Goal: Task Accomplishment & Management: Use online tool/utility

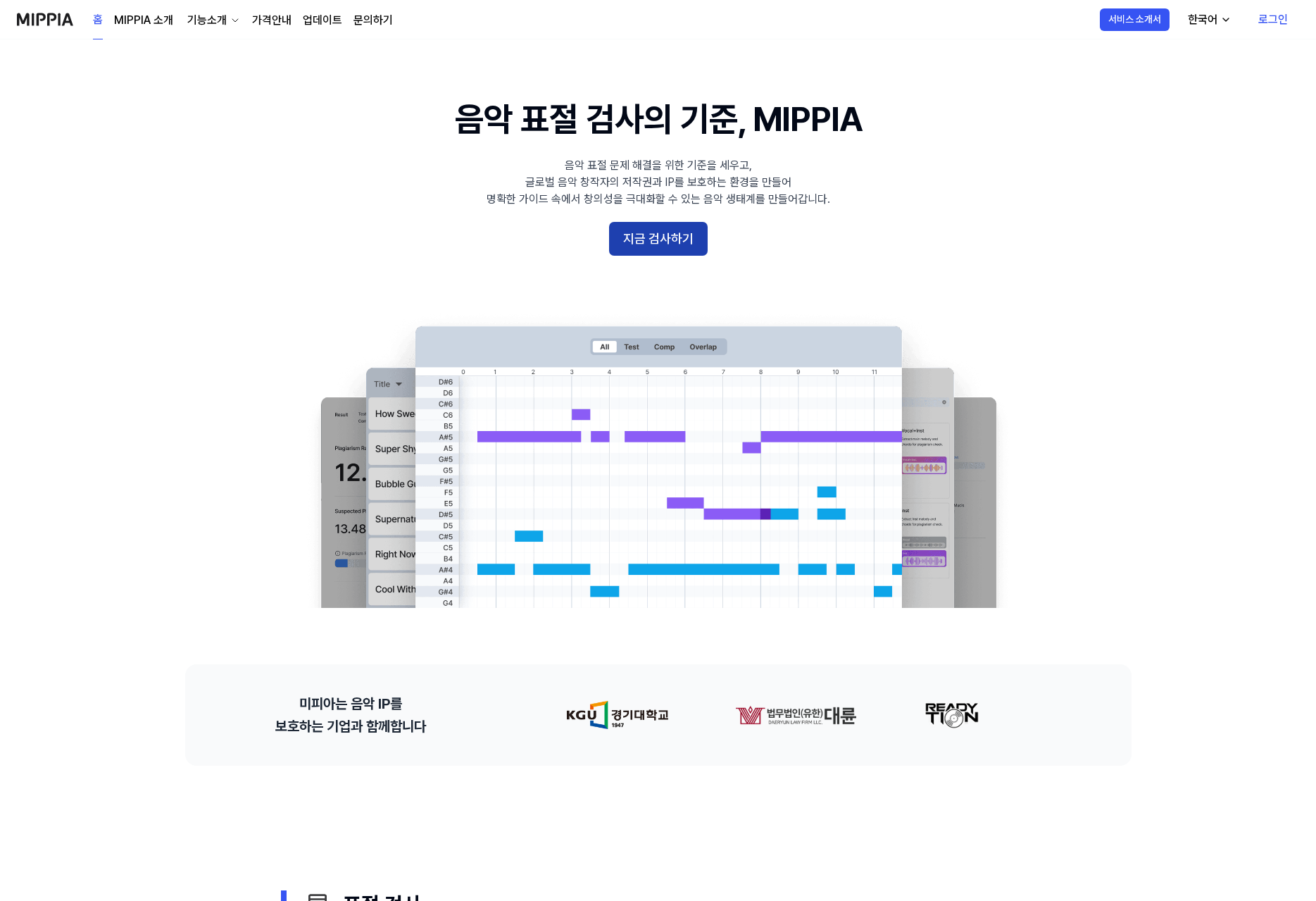
click at [670, 237] on button "지금 검사하기" at bounding box center [658, 239] width 99 height 34
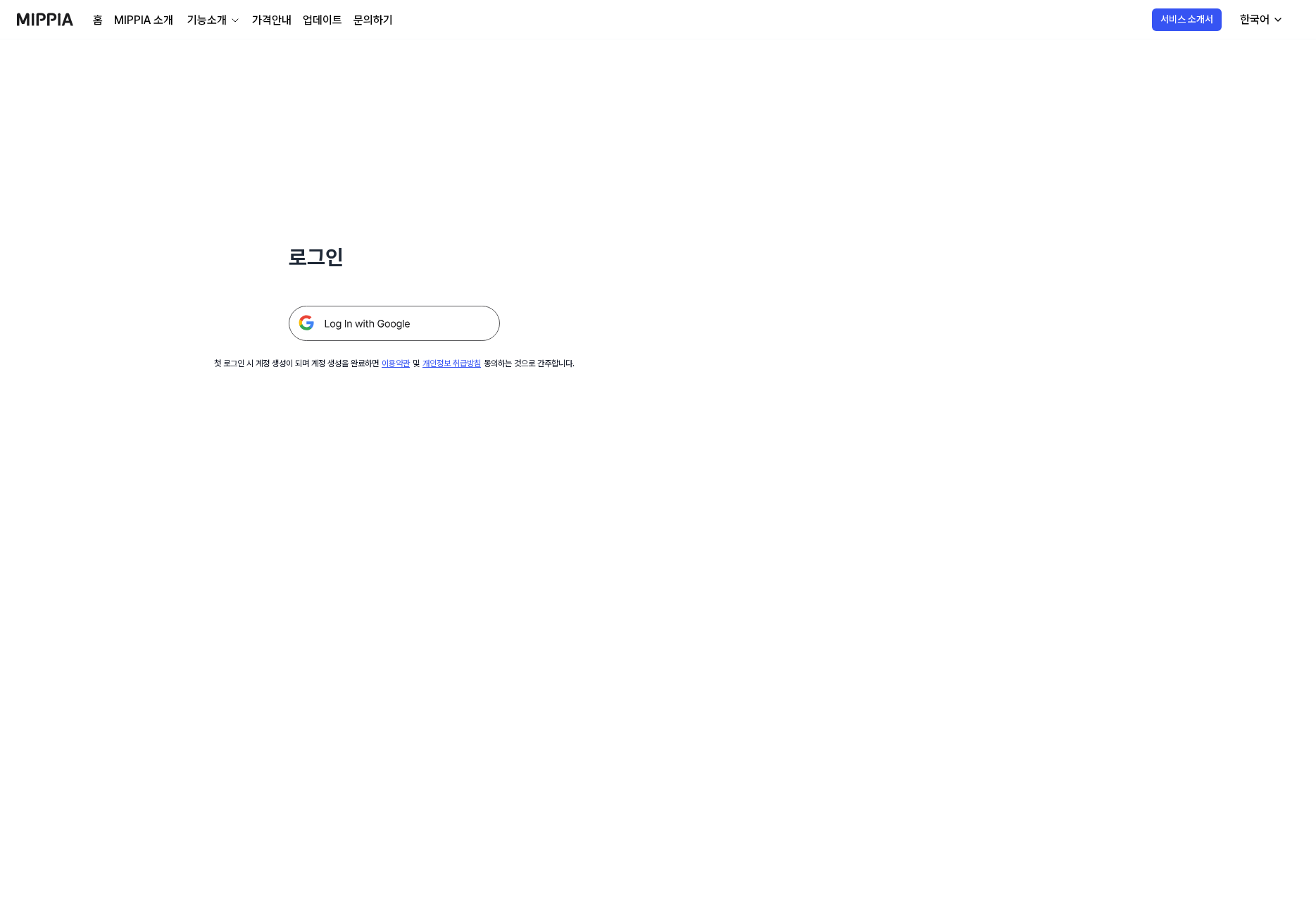
click at [398, 331] on img at bounding box center [395, 324] width 212 height 35
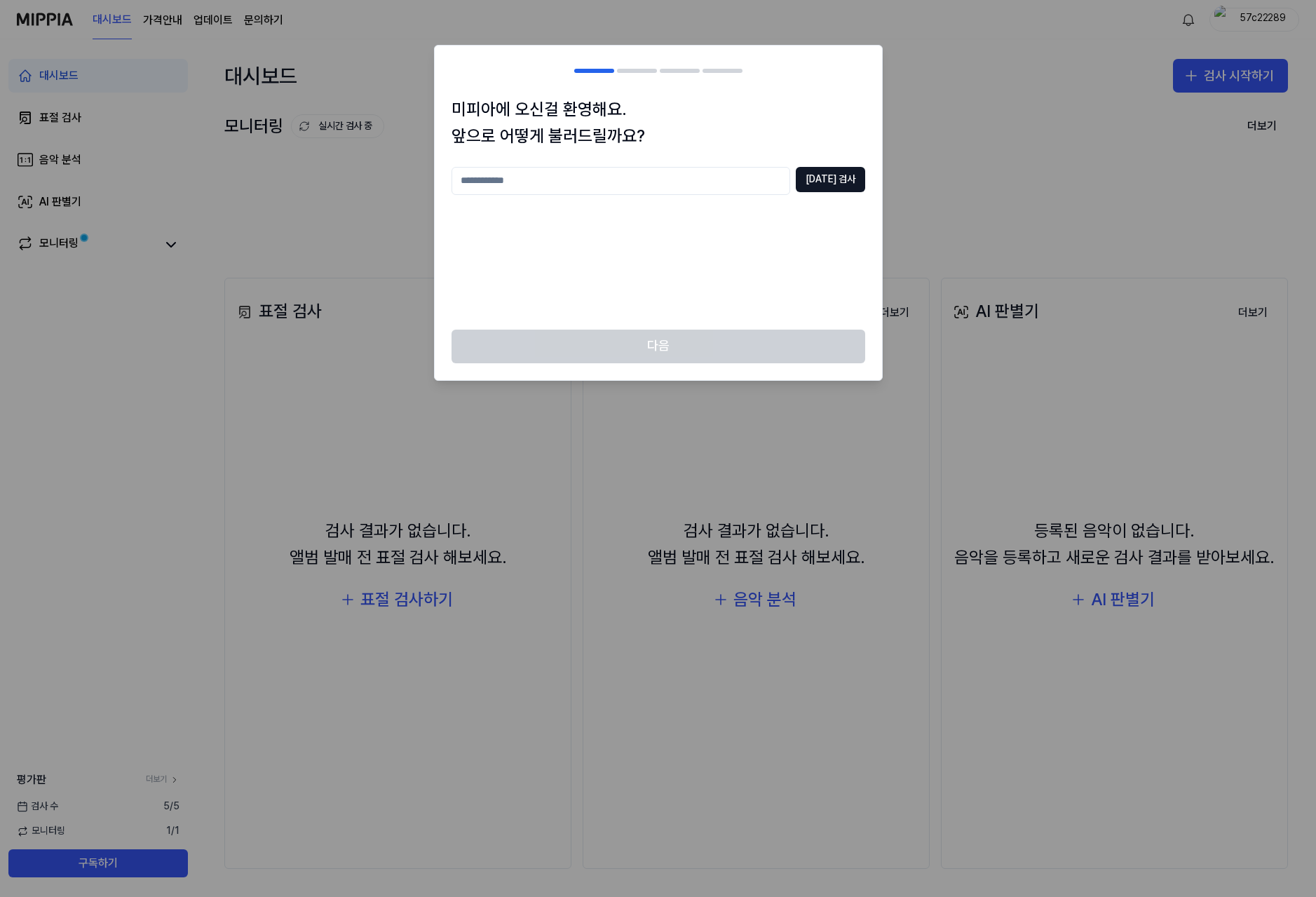
click at [724, 176] on input "text" at bounding box center [620, 181] width 339 height 28
type input "***"
click at [860, 182] on button "[DATE] 검사" at bounding box center [830, 179] width 70 height 25
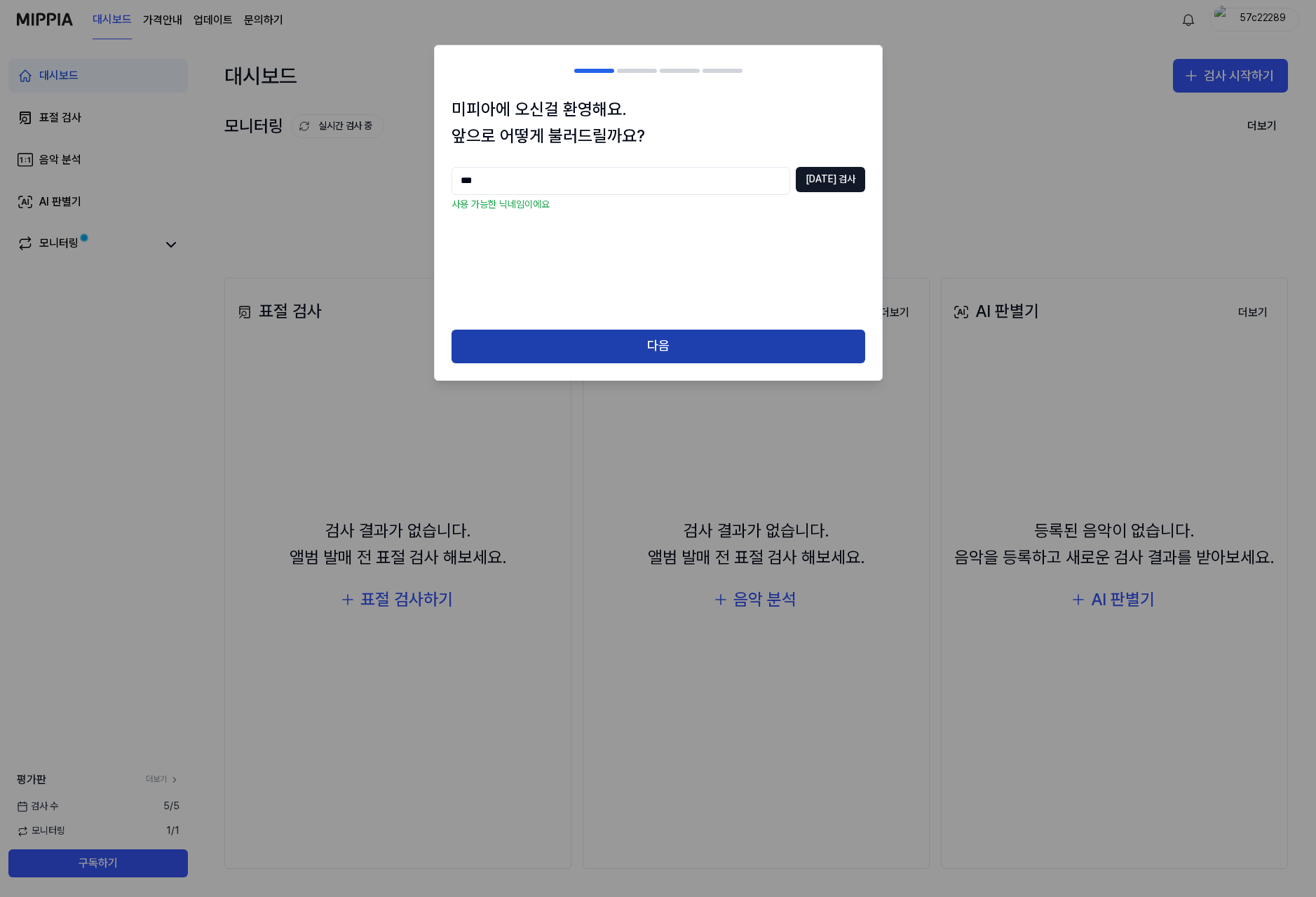
click at [691, 348] on button "다음" at bounding box center [658, 346] width 413 height 33
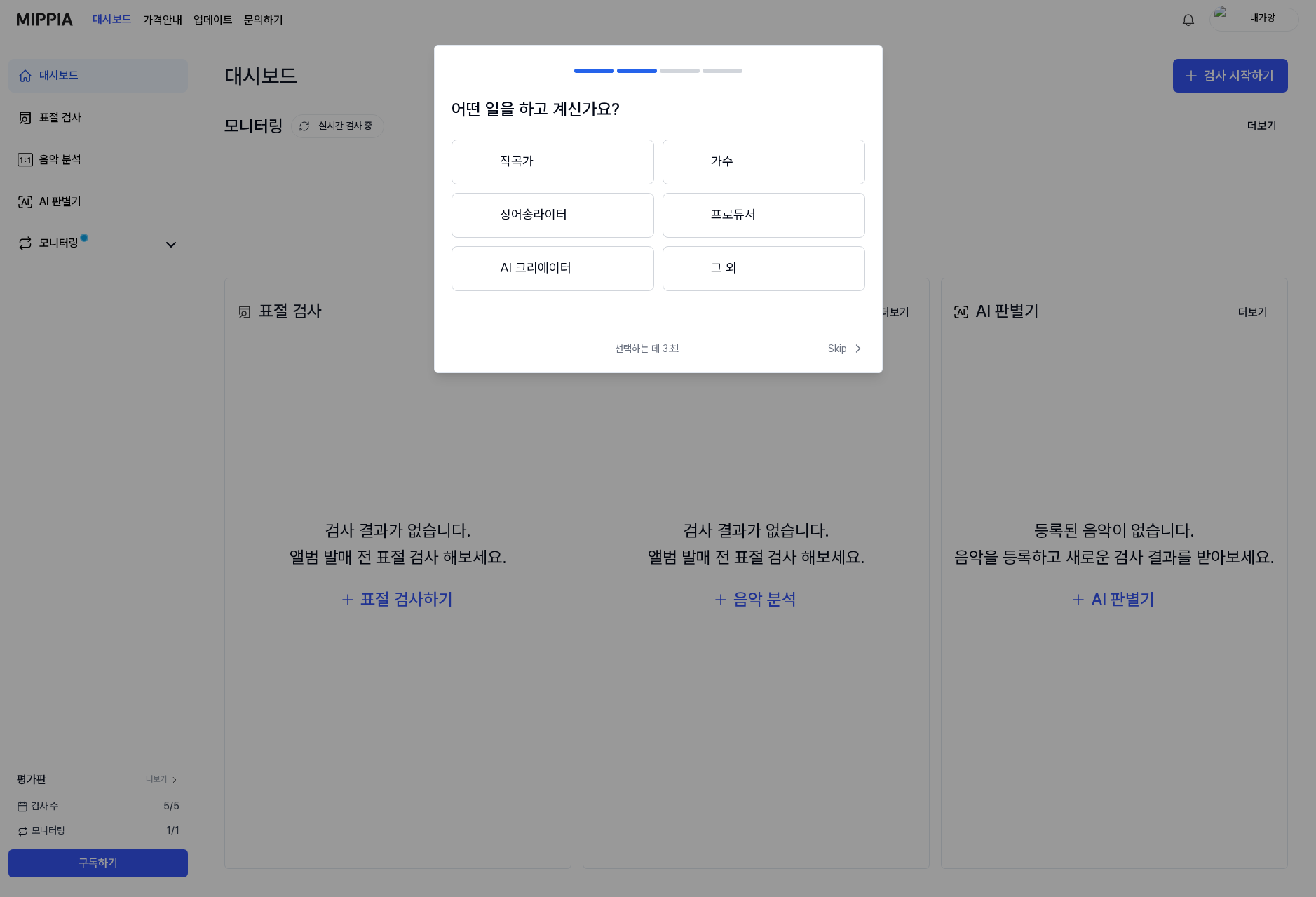
click at [554, 159] on button "작곡가" at bounding box center [553, 162] width 202 height 45
click at [746, 223] on button "3년 이상" at bounding box center [764, 216] width 202 height 46
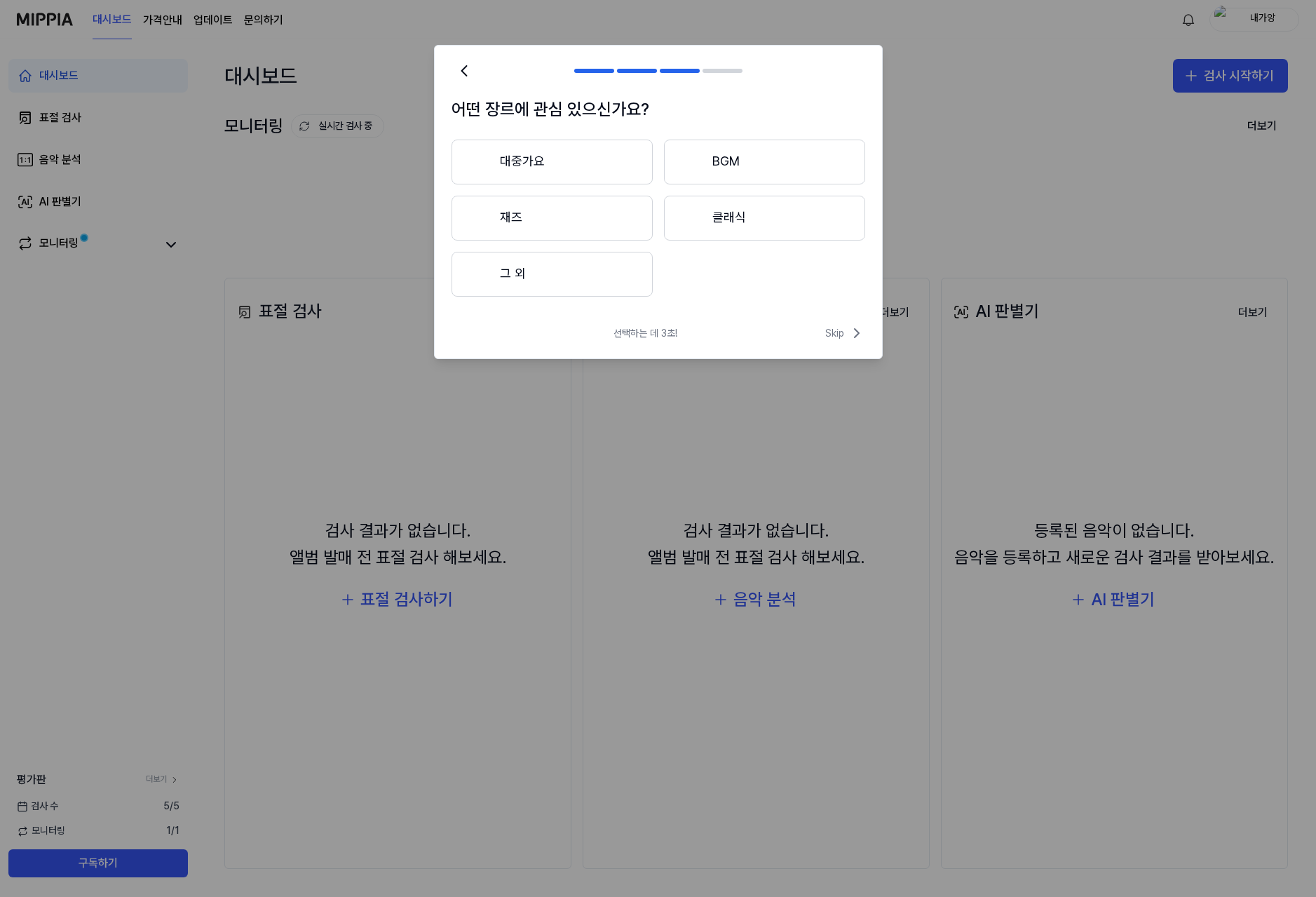
click at [556, 171] on button "대중가요" at bounding box center [552, 162] width 202 height 45
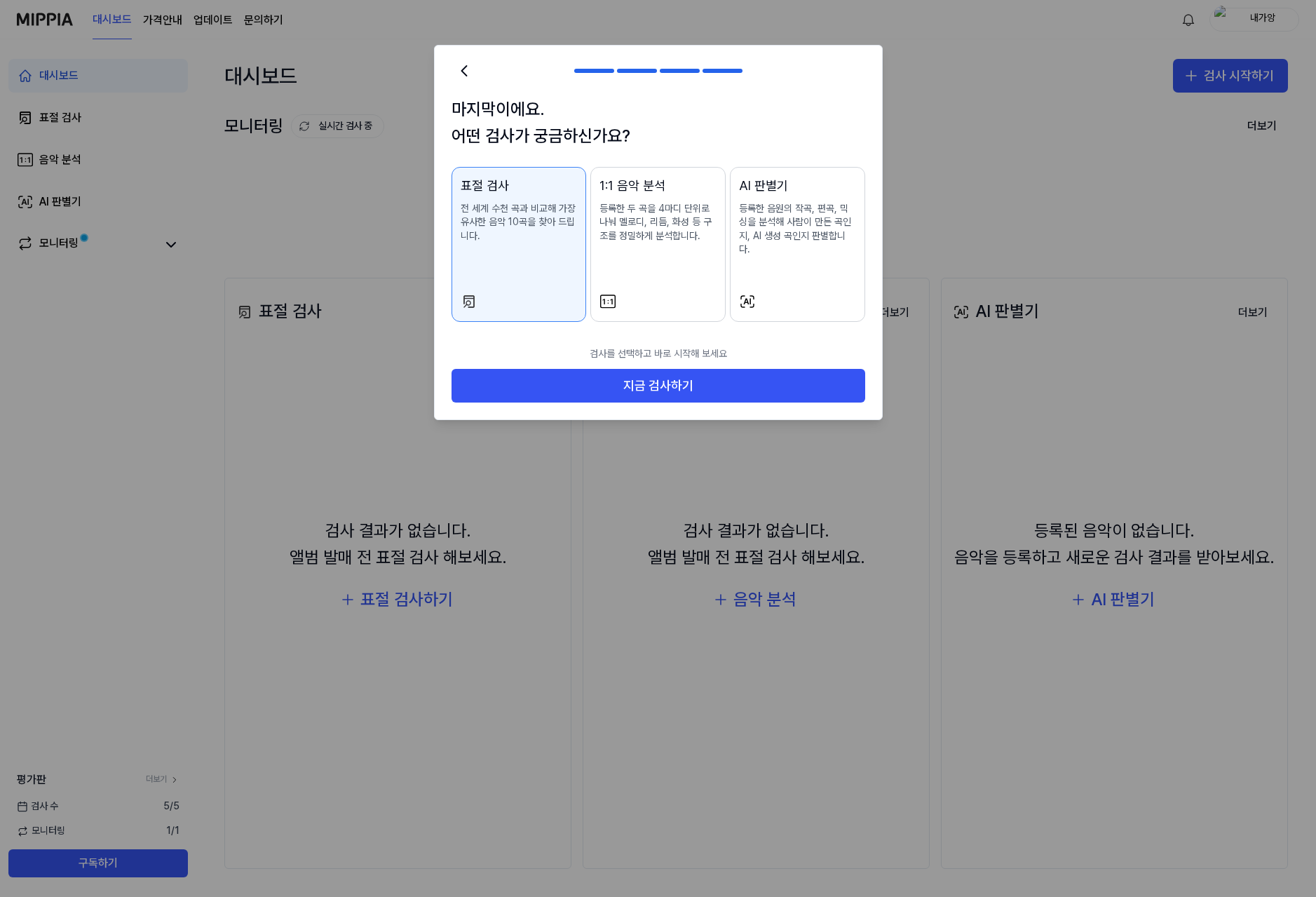
click at [657, 252] on div "1:1 음악 분석 등록한 두 곡을 4마디 단위로 나눠 멜로디, 리듬, 화성 등 구조를 정밀하게 분석합니다." at bounding box center [658, 224] width 117 height 96
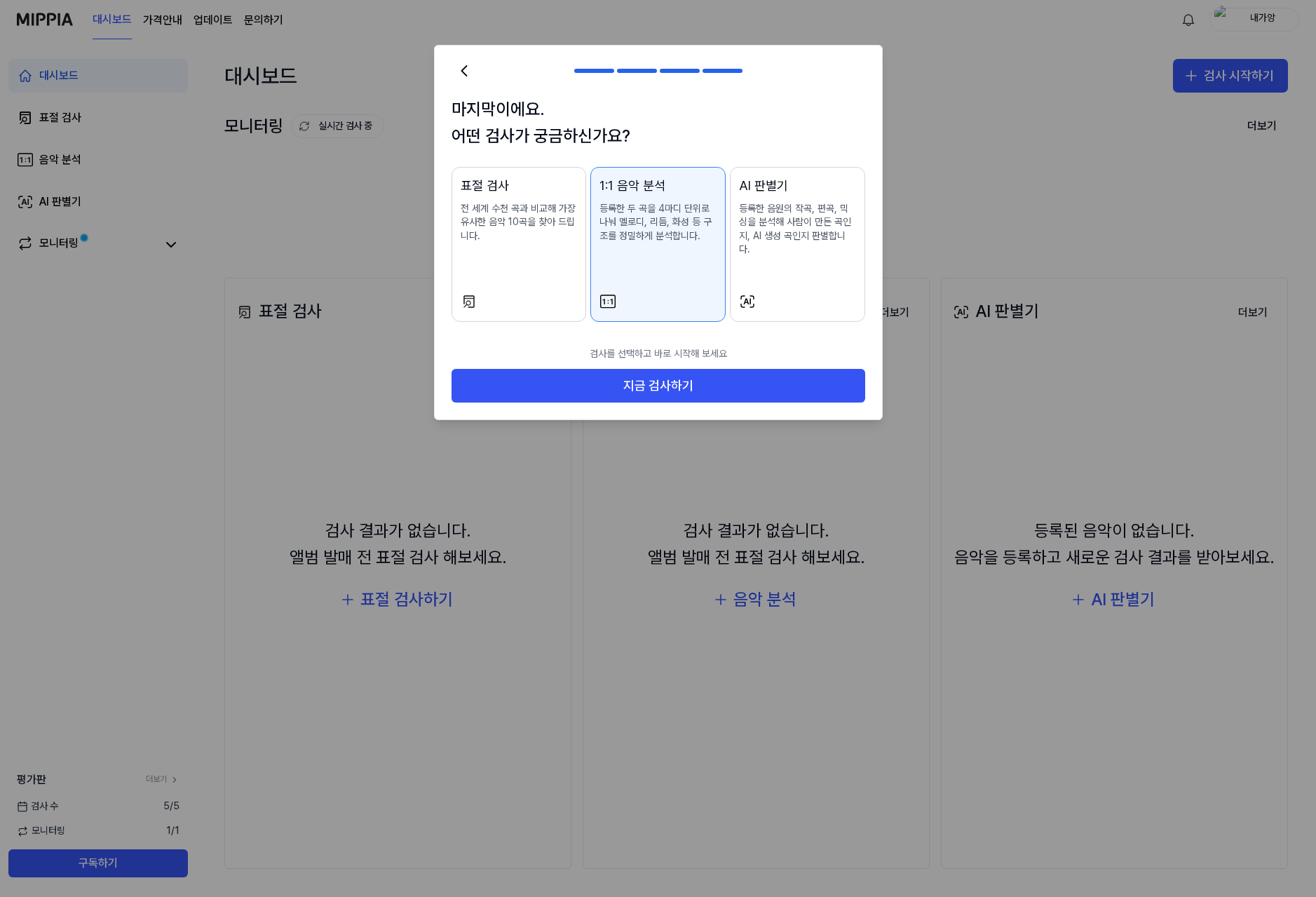
click at [533, 256] on div "표절 검사 전 세계 수천 곡과 비교해 가장 유사한 음악 10곡을 찾아 드립니다." at bounding box center [519, 224] width 117 height 96
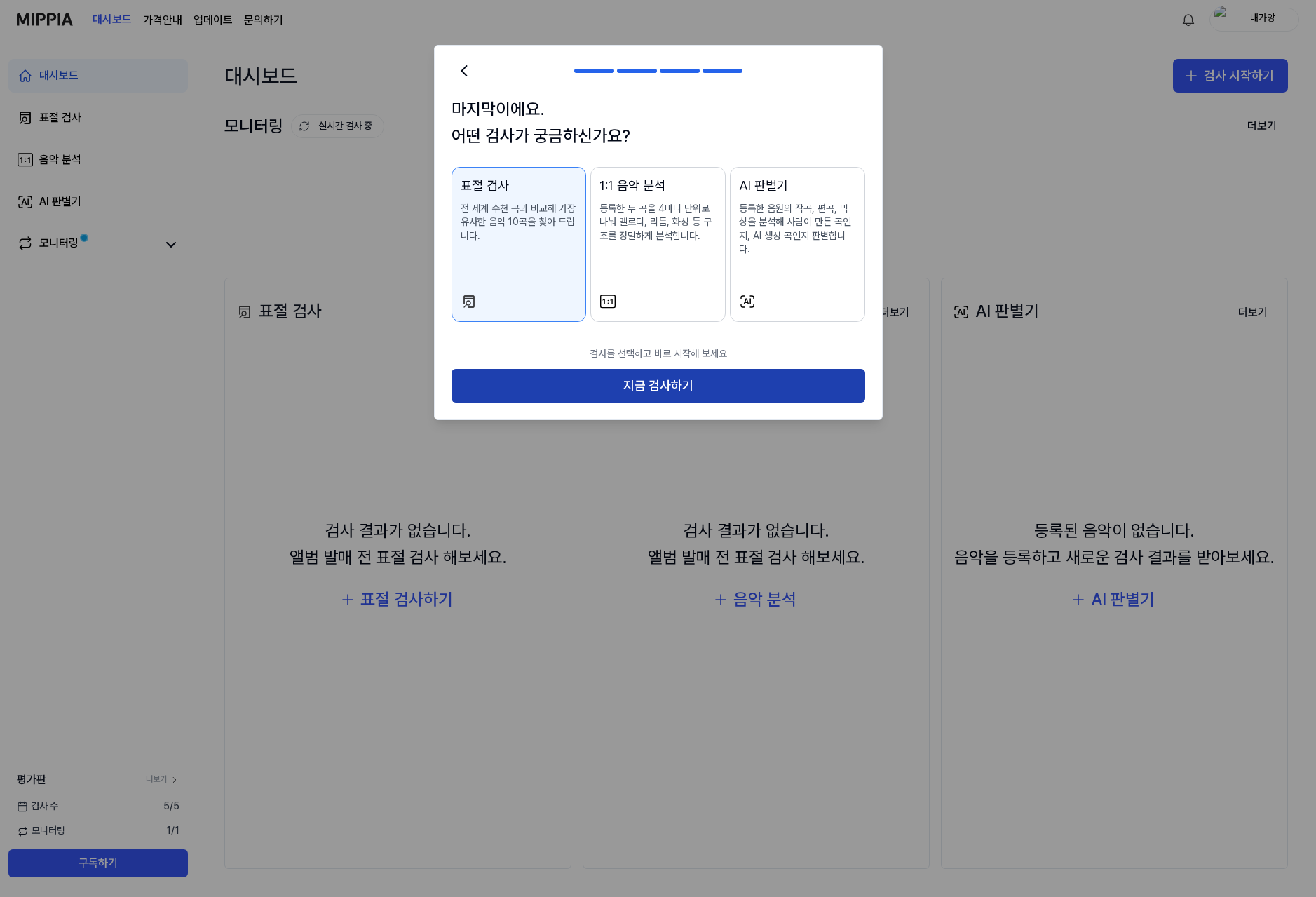
click at [718, 379] on button "지금 검사하기" at bounding box center [658, 385] width 413 height 33
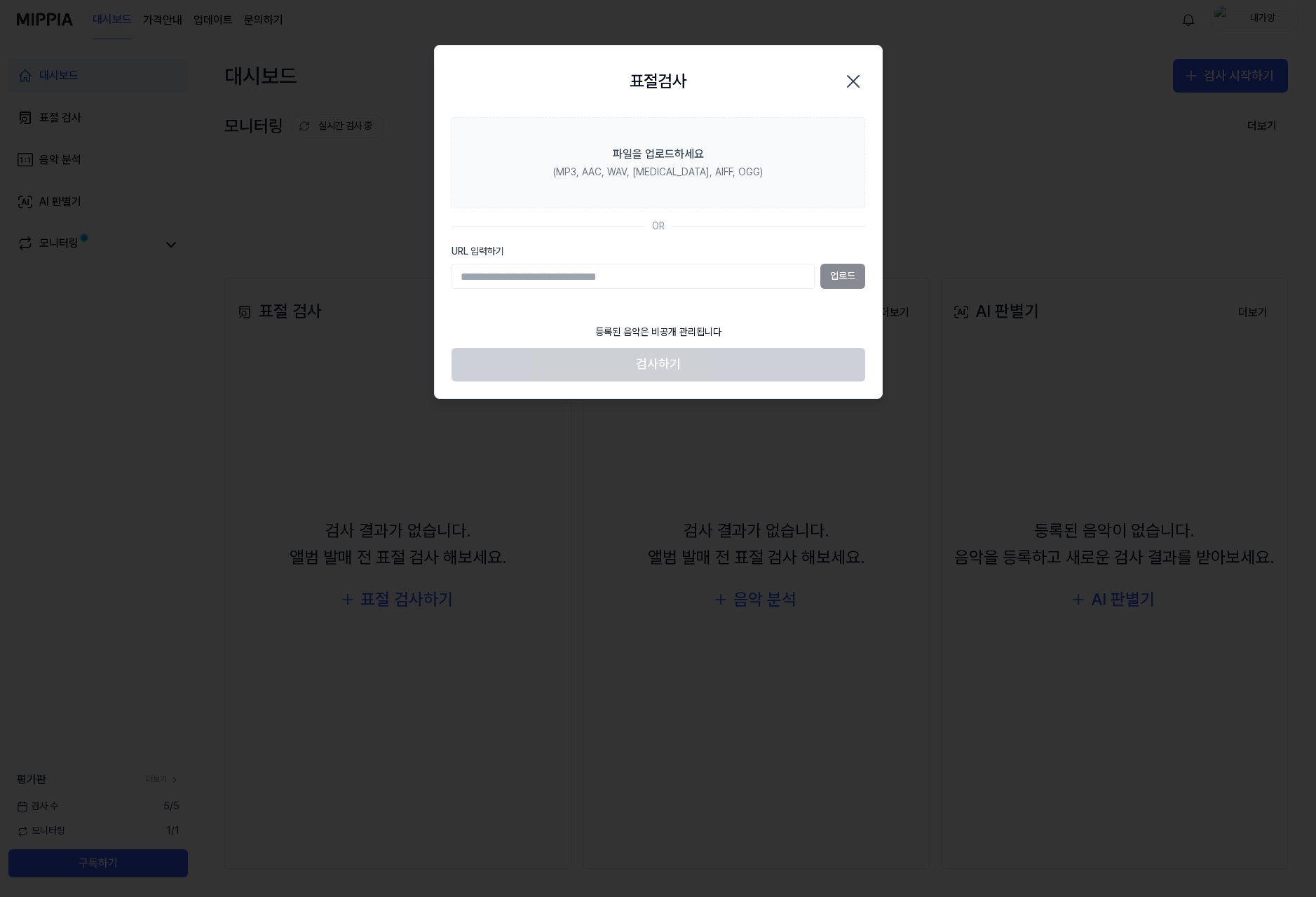
click at [838, 283] on div "업로드" at bounding box center [658, 276] width 413 height 25
click at [838, 276] on div "업로드" at bounding box center [658, 276] width 413 height 25
click at [667, 280] on input "URL 입력하기" at bounding box center [632, 276] width 363 height 25
click at [832, 281] on div "업로드" at bounding box center [658, 276] width 413 height 25
click at [695, 280] on input "URL 입력하기" at bounding box center [632, 276] width 363 height 25
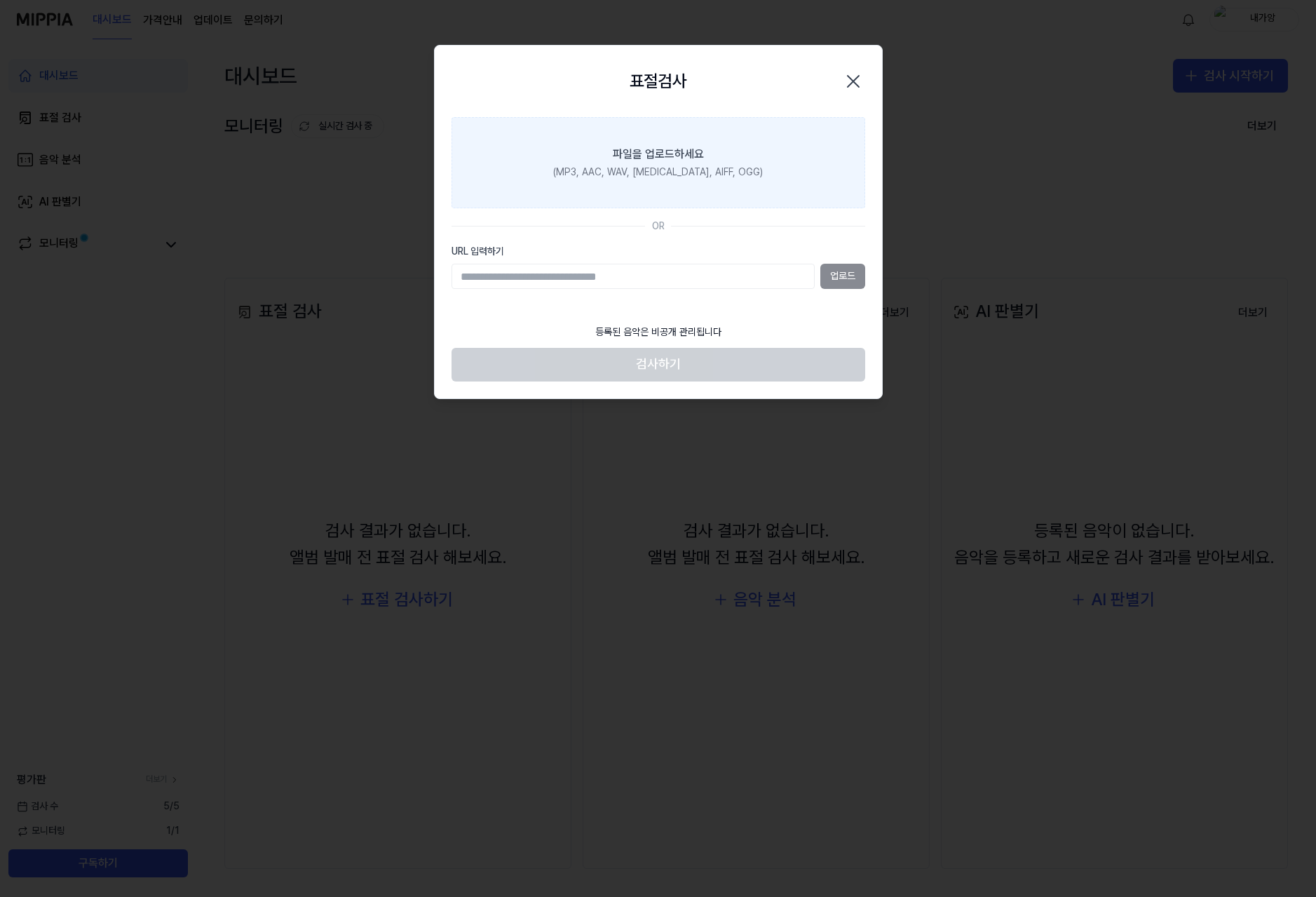
click at [677, 168] on div "(MP3, AAC, WAV, [MEDICAL_DATA], AIFF, OGG)" at bounding box center [658, 172] width 210 height 14
click at [0, 0] on input "파일을 업로드하세요 (MP3, AAC, WAV, [MEDICAL_DATA], AIFF, OGG)" at bounding box center [0, 0] width 0 height 0
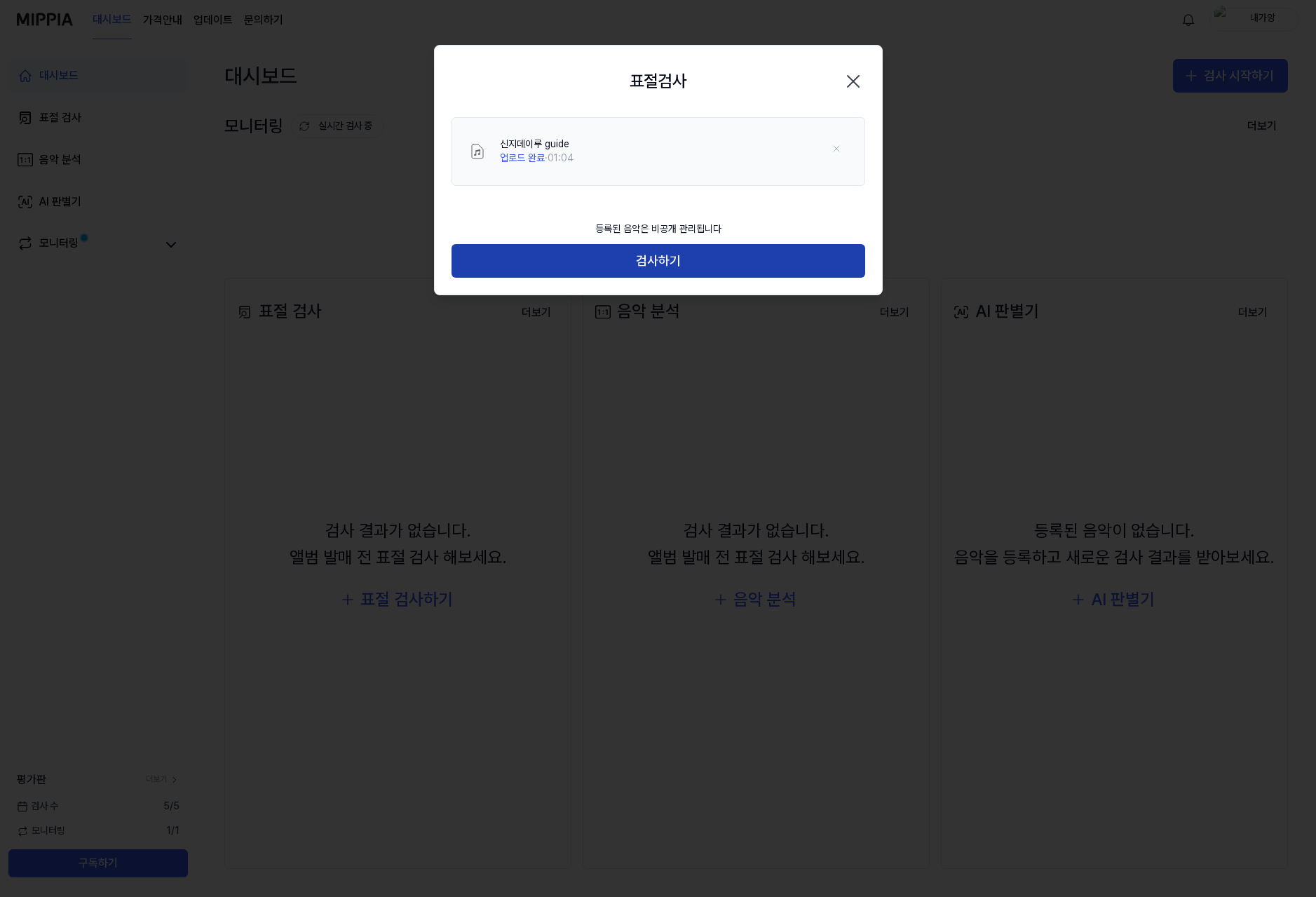
click at [676, 267] on button "검사하기" at bounding box center [658, 261] width 413 height 33
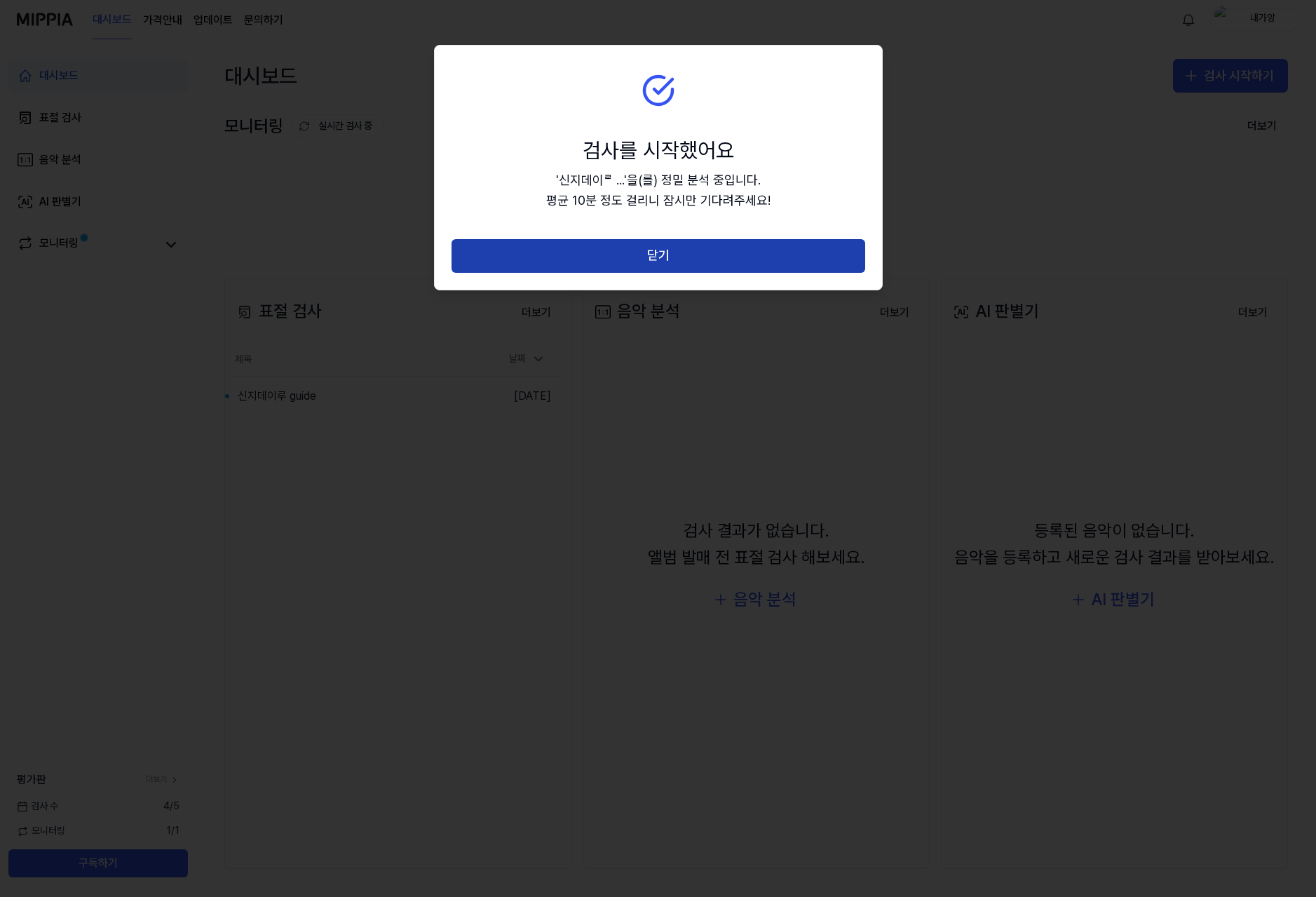
click at [673, 256] on button "닫기" at bounding box center [658, 255] width 413 height 33
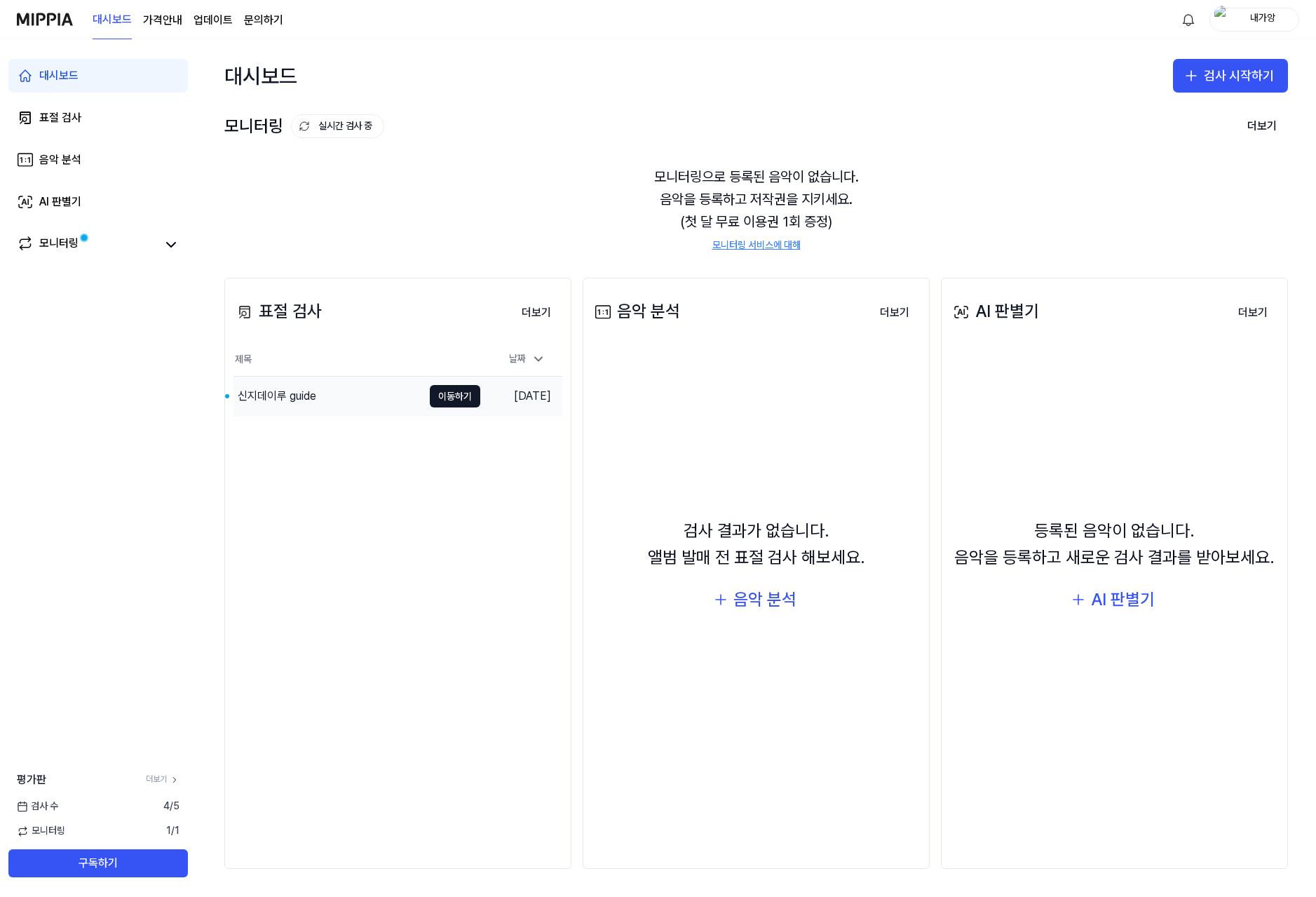
click at [328, 399] on div "신지데이루 guide" at bounding box center [328, 396] width 189 height 39
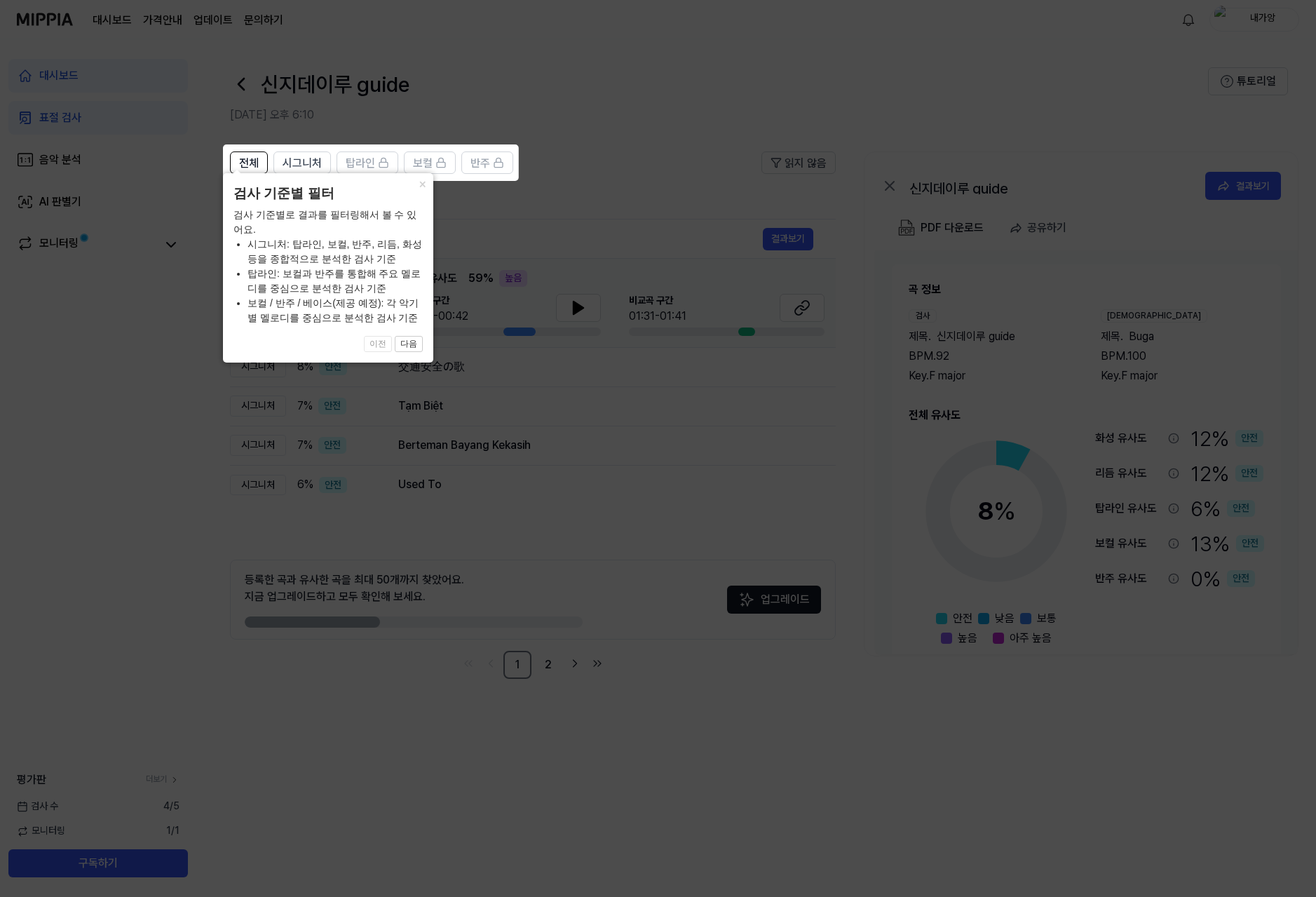
click at [339, 716] on icon at bounding box center [658, 448] width 1316 height 897
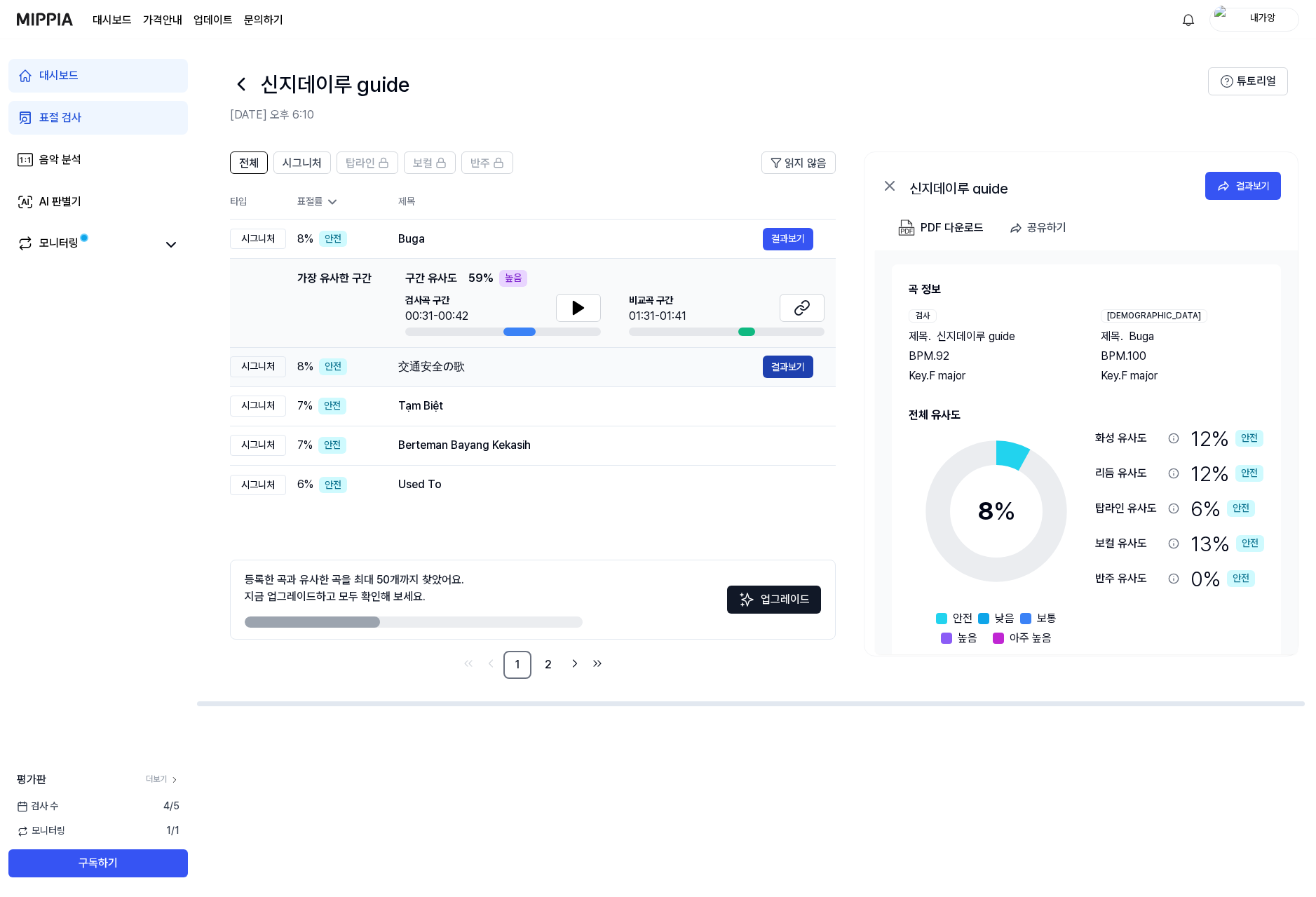
click at [784, 370] on button "결과보기" at bounding box center [788, 367] width 50 height 22
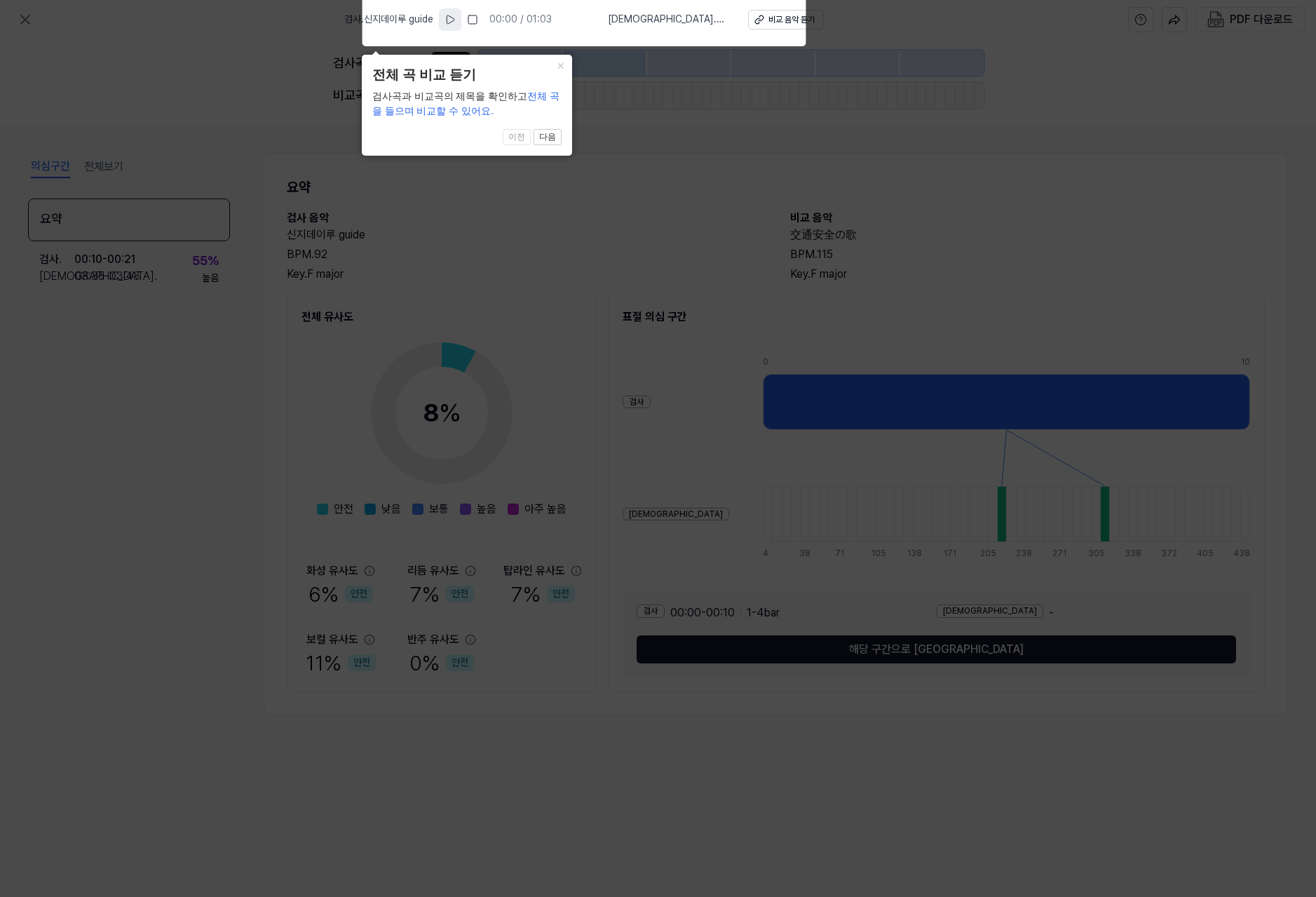
click at [454, 18] on icon at bounding box center [450, 20] width 7 height 8
click at [484, 18] on button at bounding box center [473, 20] width 22 height 22
click at [775, 21] on div "비교 음악 듣기" at bounding box center [792, 20] width 46 height 12
click at [1064, 162] on icon at bounding box center [658, 444] width 1316 height 904
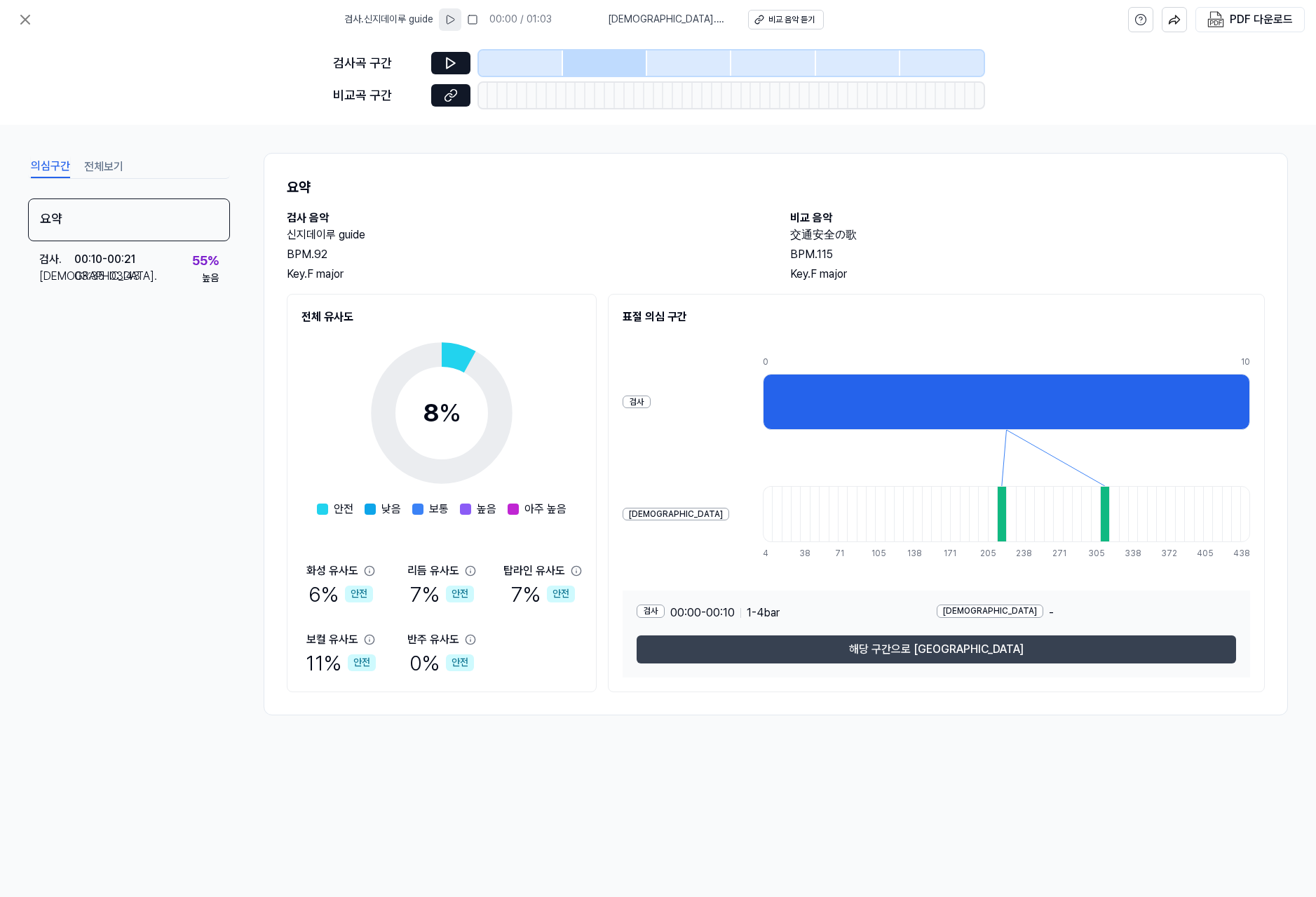
click at [946, 648] on button "해당 구간으로 [GEOGRAPHIC_DATA]" at bounding box center [937, 649] width 600 height 28
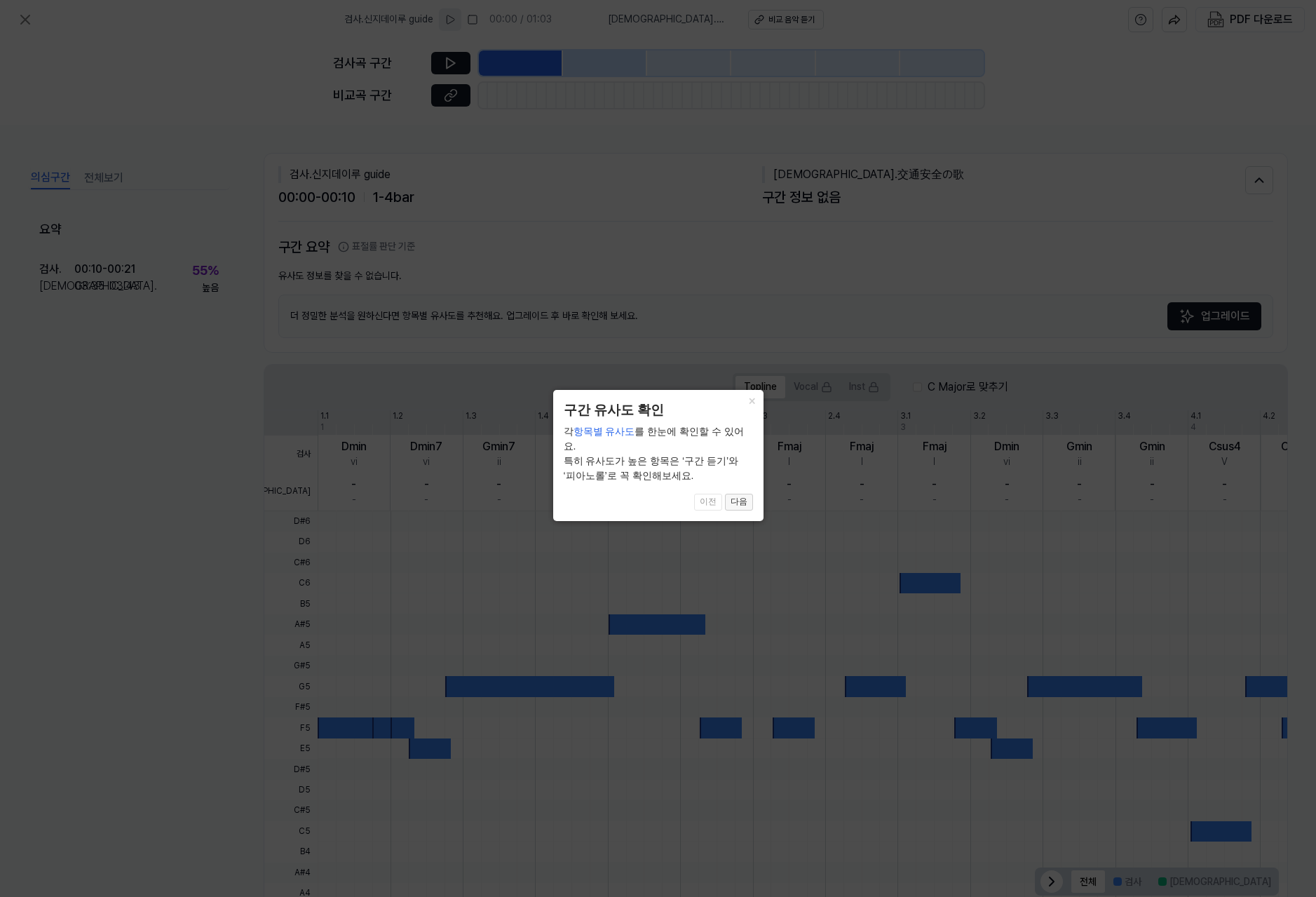
click at [737, 494] on button "다음" at bounding box center [739, 502] width 28 height 17
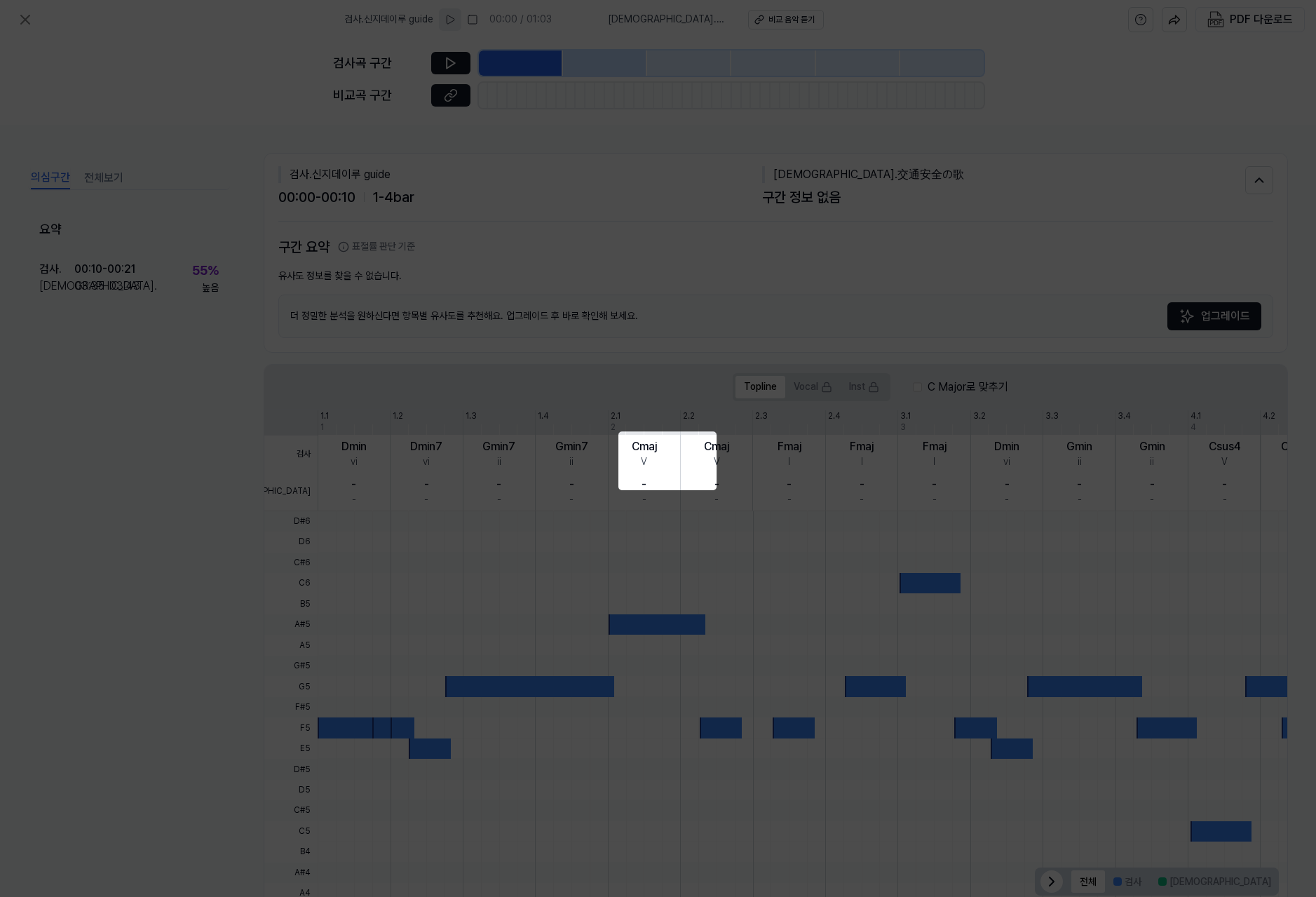
scroll to position [35, 0]
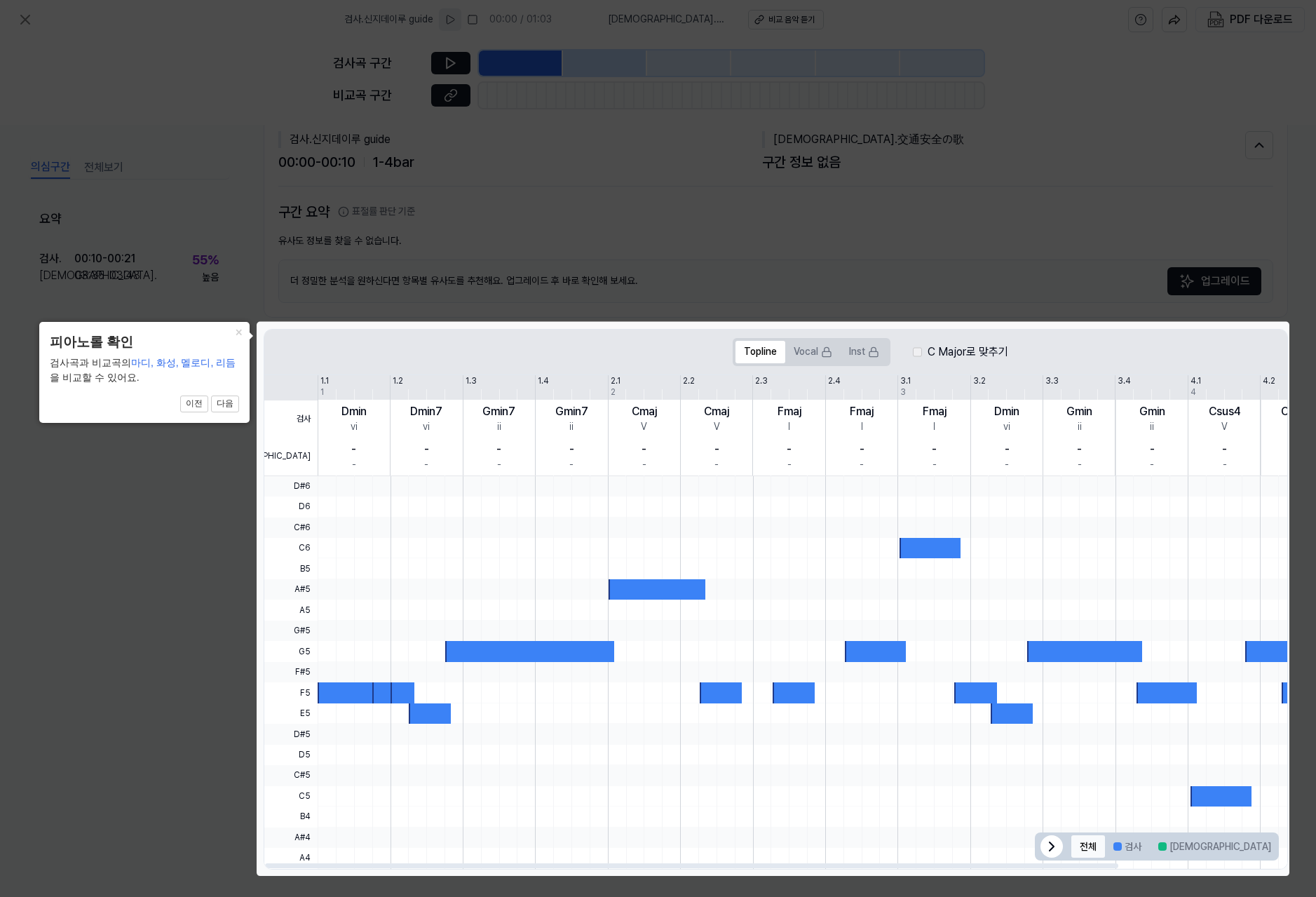
click at [1087, 840] on button "전체" at bounding box center [1088, 846] width 33 height 22
click at [1130, 845] on button "검사" at bounding box center [1127, 846] width 45 height 22
click at [813, 357] on button "Vocal" at bounding box center [814, 352] width 56 height 22
click at [228, 406] on button "다음" at bounding box center [225, 404] width 28 height 17
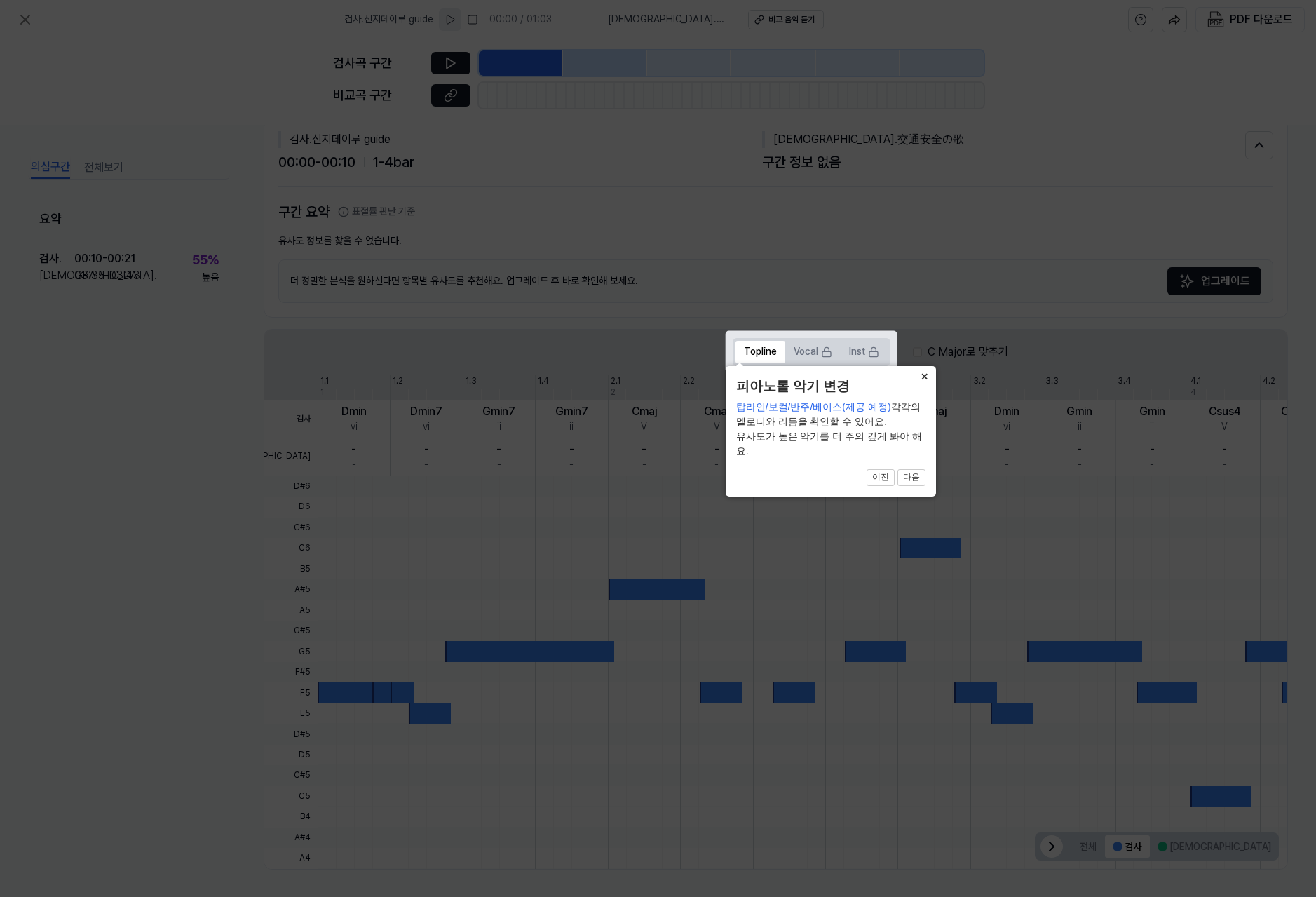
click at [929, 385] on button "×" at bounding box center [925, 375] width 22 height 20
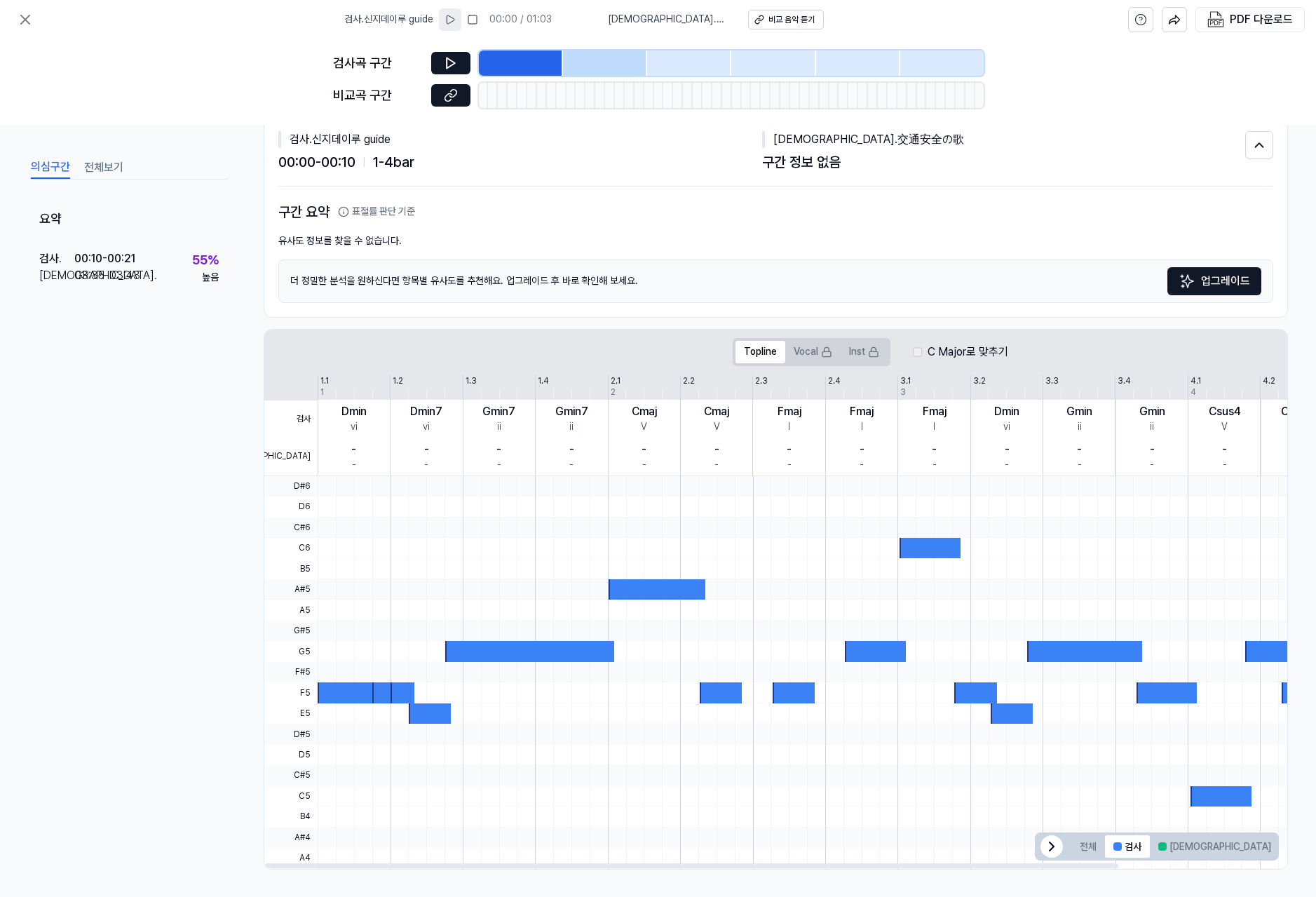
click at [343, 689] on div at bounding box center [347, 693] width 60 height 20
click at [489, 655] on div at bounding box center [529, 651] width 170 height 20
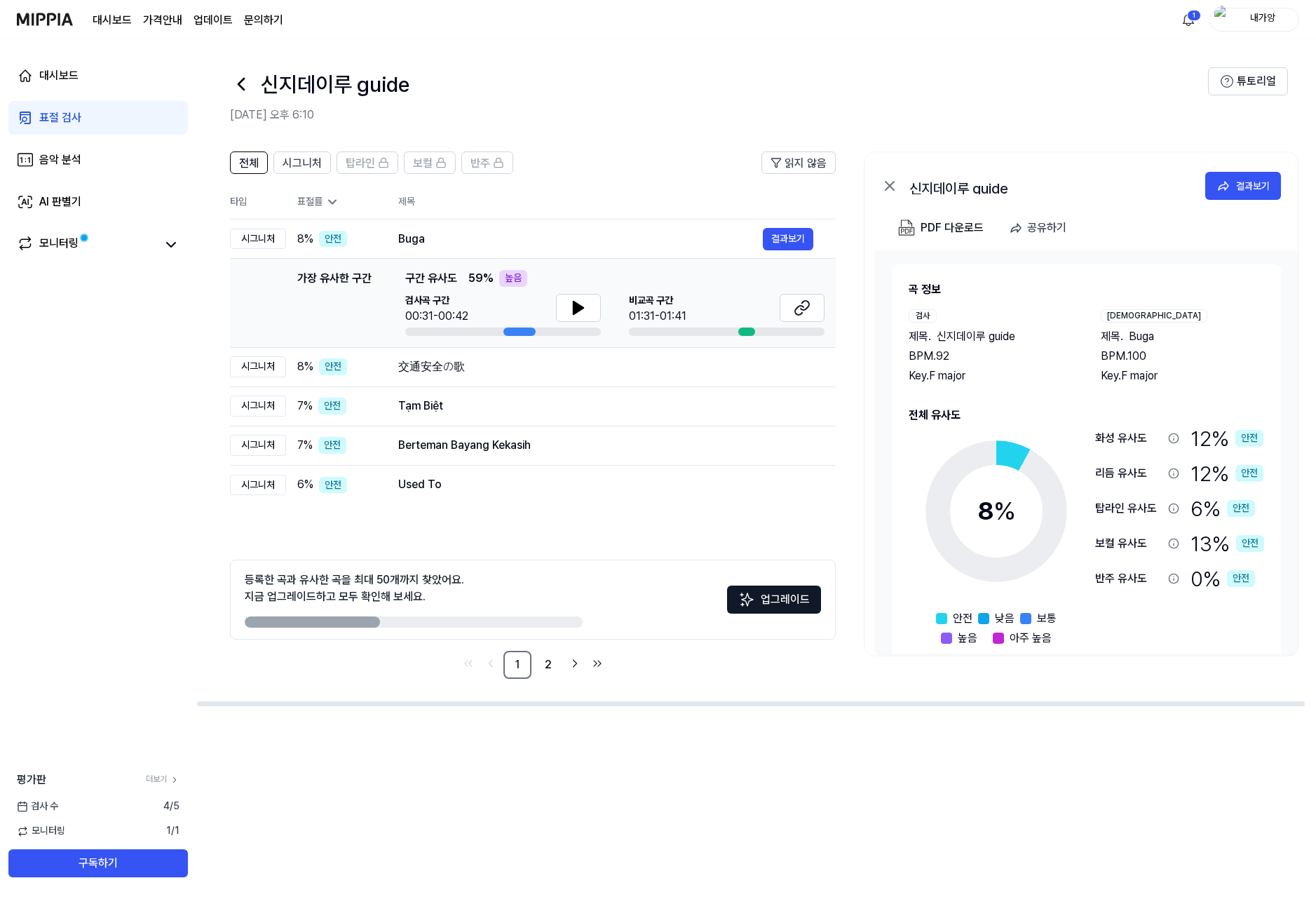
click at [1172, 543] on icon at bounding box center [1174, 543] width 11 height 11
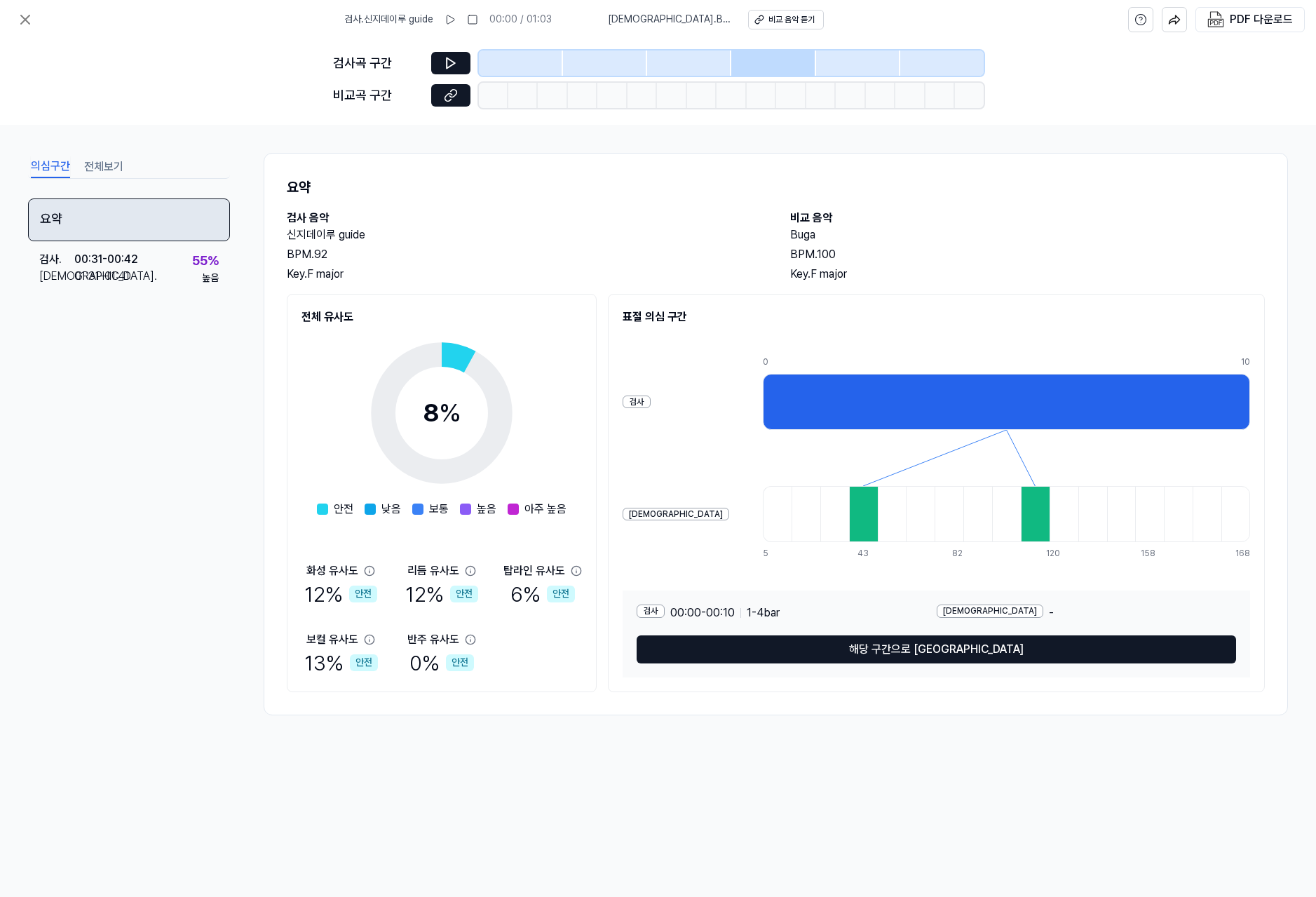
click at [153, 222] on div "요약" at bounding box center [128, 220] width 202 height 43
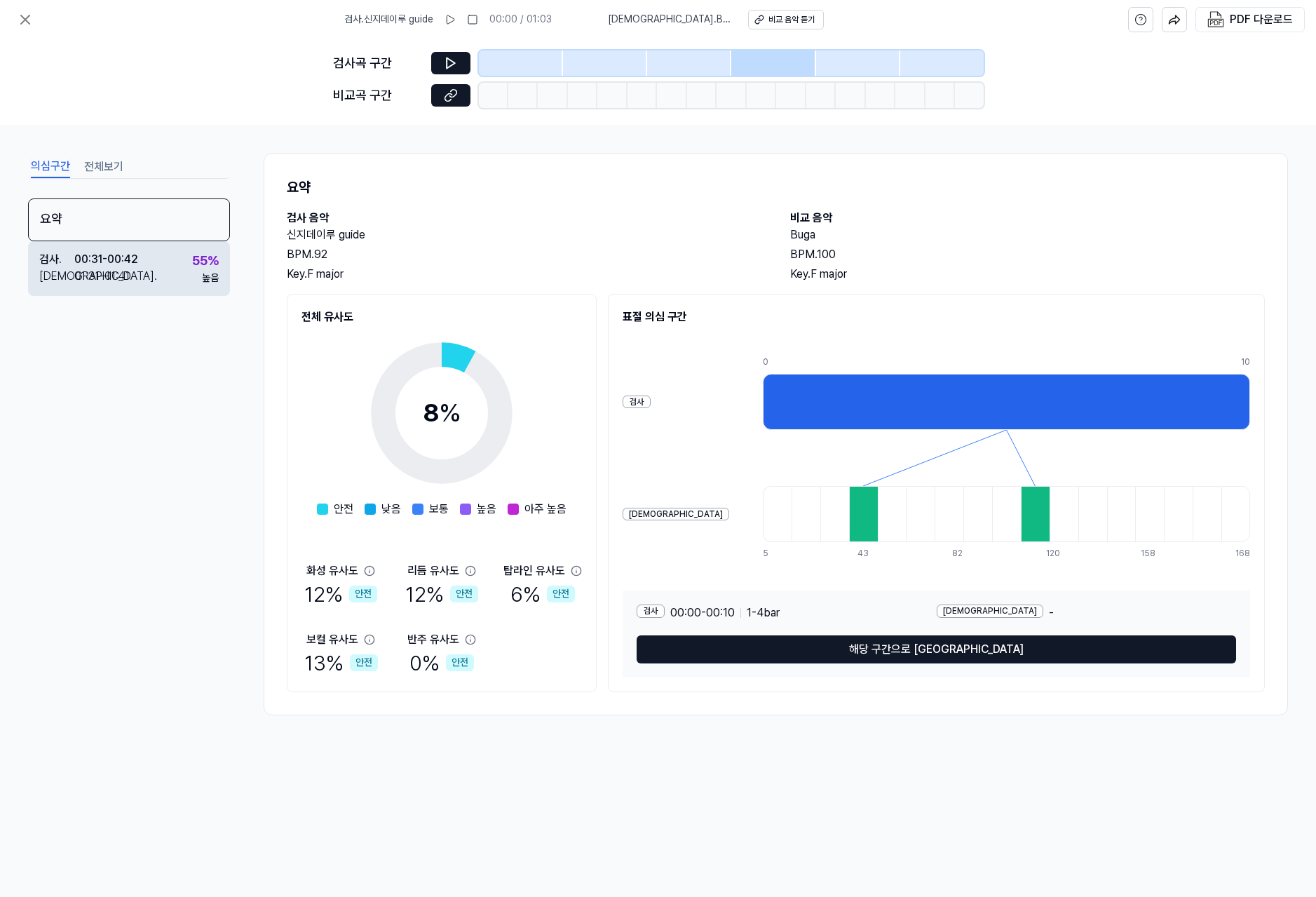
click at [164, 268] on div "검사 . 00:31 - 00:42 비교 . 01:31 - 01:41 55 % 높음" at bounding box center [128, 268] width 202 height 55
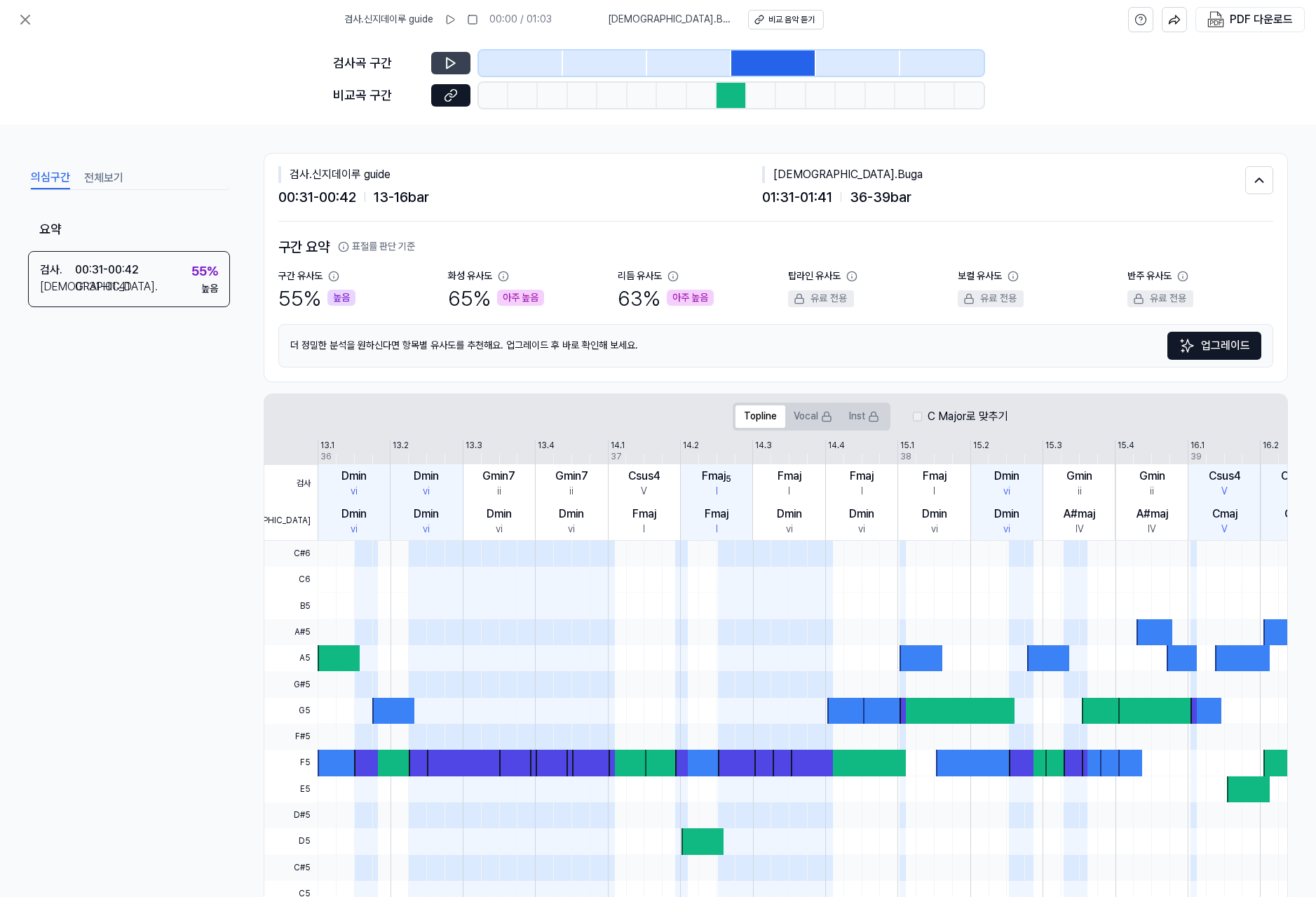
click at [451, 64] on icon at bounding box center [450, 63] width 8 height 10
click at [451, 64] on icon at bounding box center [452, 63] width 2 height 9
click at [450, 92] on icon at bounding box center [450, 95] width 14 height 14
click at [32, 21] on icon at bounding box center [25, 20] width 17 height 17
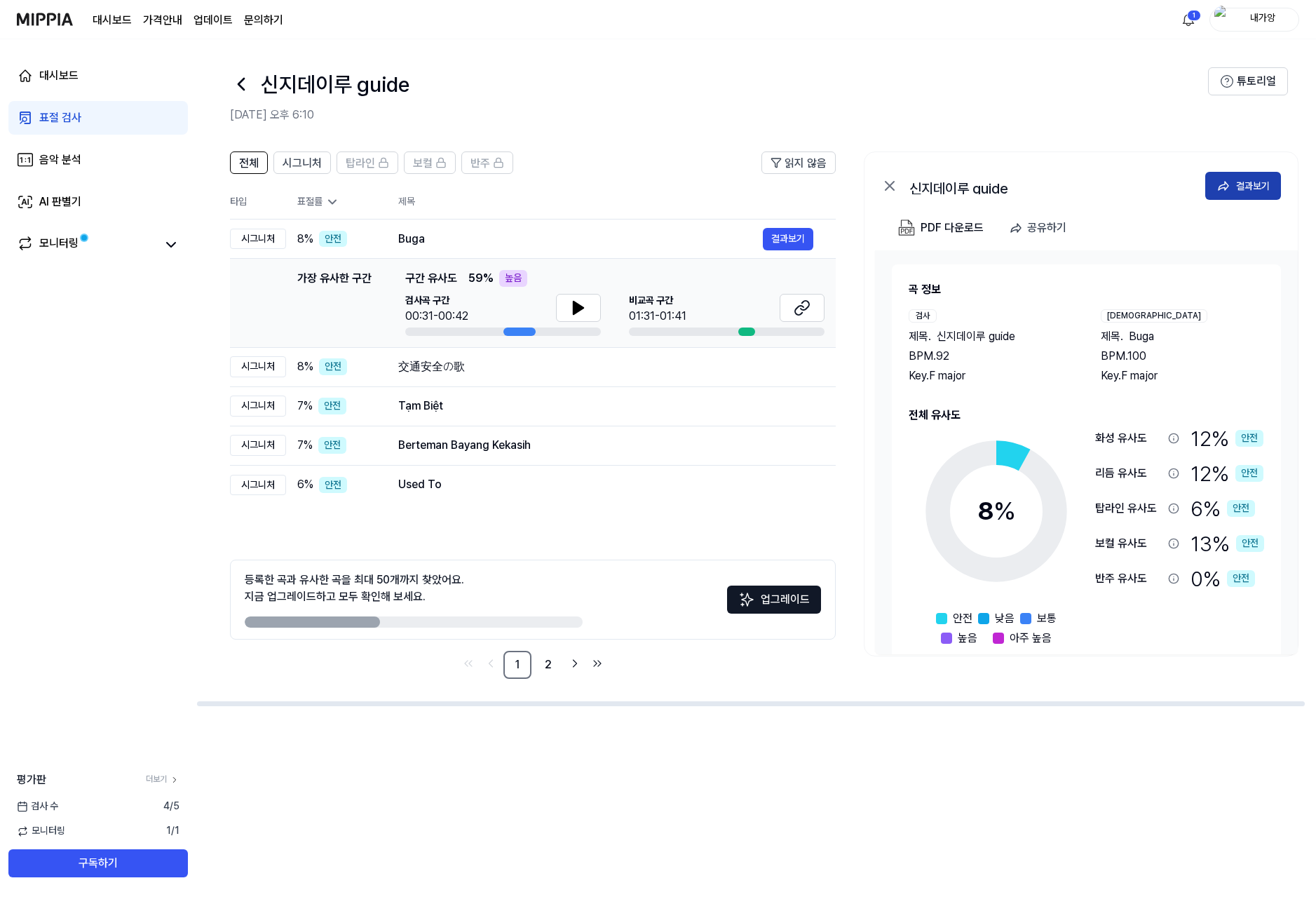
click at [1249, 192] on div "결과보기" at bounding box center [1253, 186] width 33 height 16
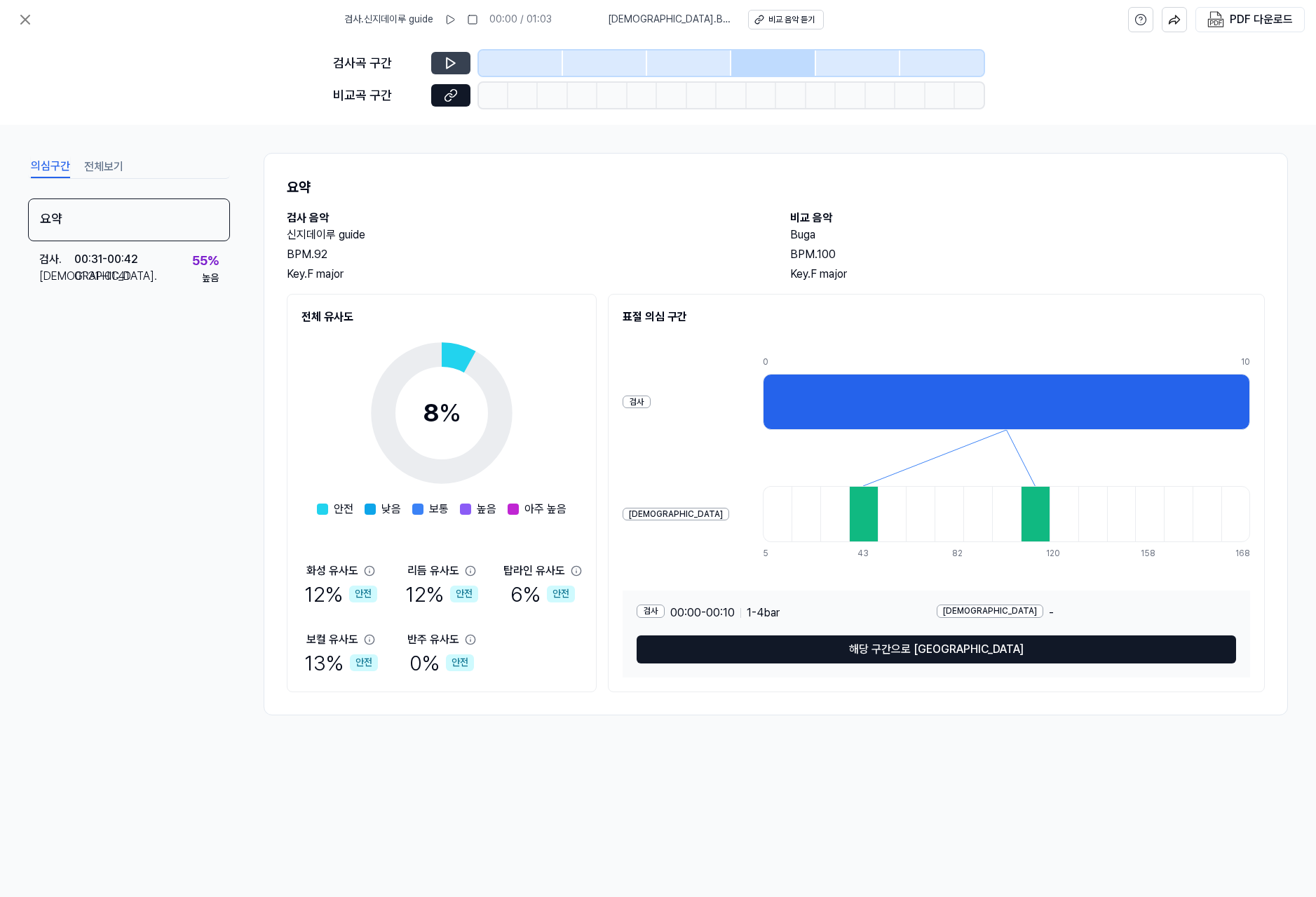
click at [449, 61] on icon at bounding box center [450, 62] width 14 height 14
click at [452, 60] on icon at bounding box center [450, 63] width 8 height 10
click at [771, 50] on div "검사곡 구간 비교곡 구간" at bounding box center [658, 82] width 651 height 85
click at [444, 62] on icon at bounding box center [450, 62] width 14 height 14
click at [832, 431] on icon at bounding box center [1007, 458] width 488 height 56
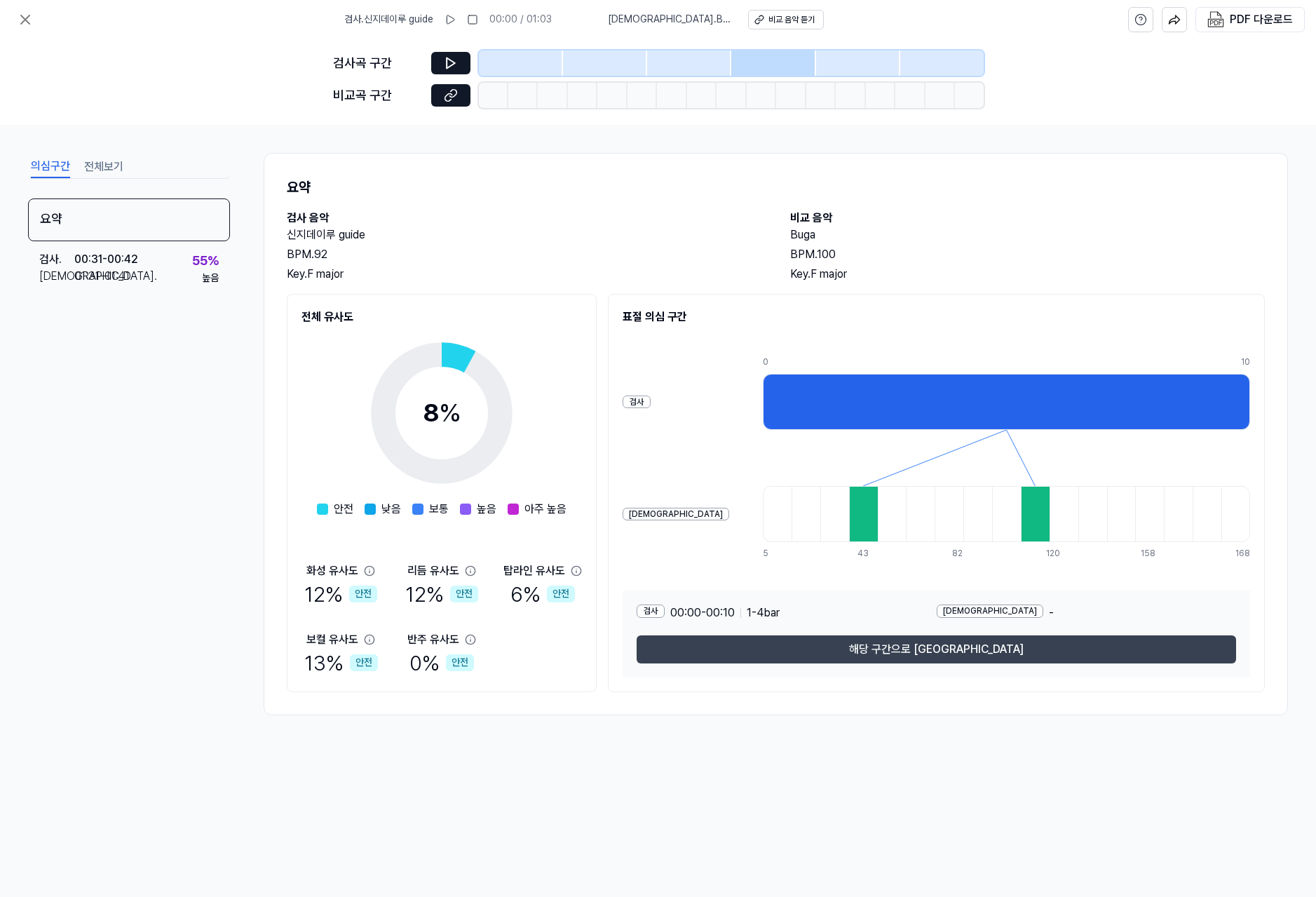
click at [898, 655] on button "해당 구간으로 [GEOGRAPHIC_DATA]" at bounding box center [937, 649] width 600 height 28
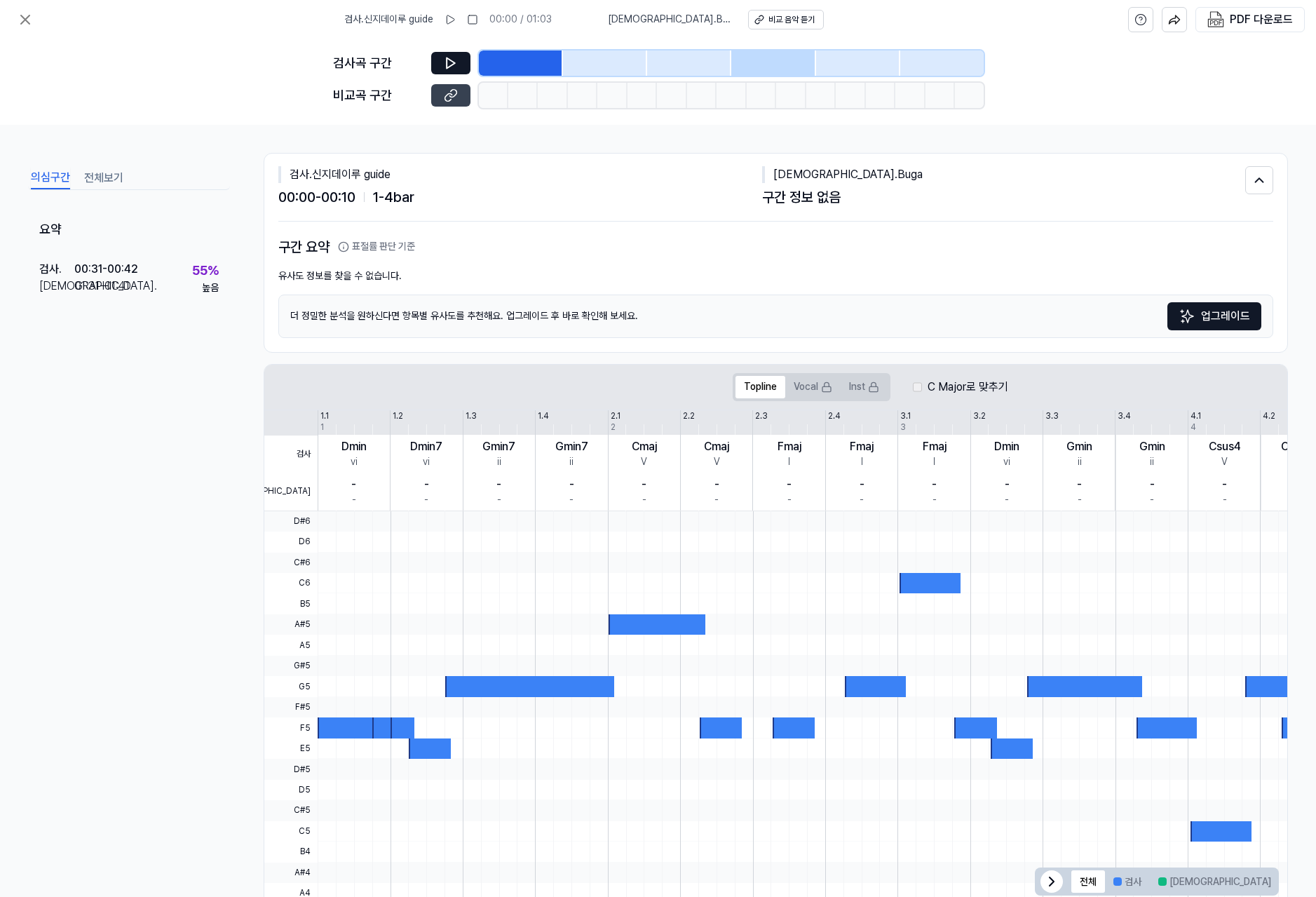
click at [452, 89] on icon at bounding box center [453, 93] width 7 height 7
click at [21, 19] on icon at bounding box center [25, 20] width 17 height 17
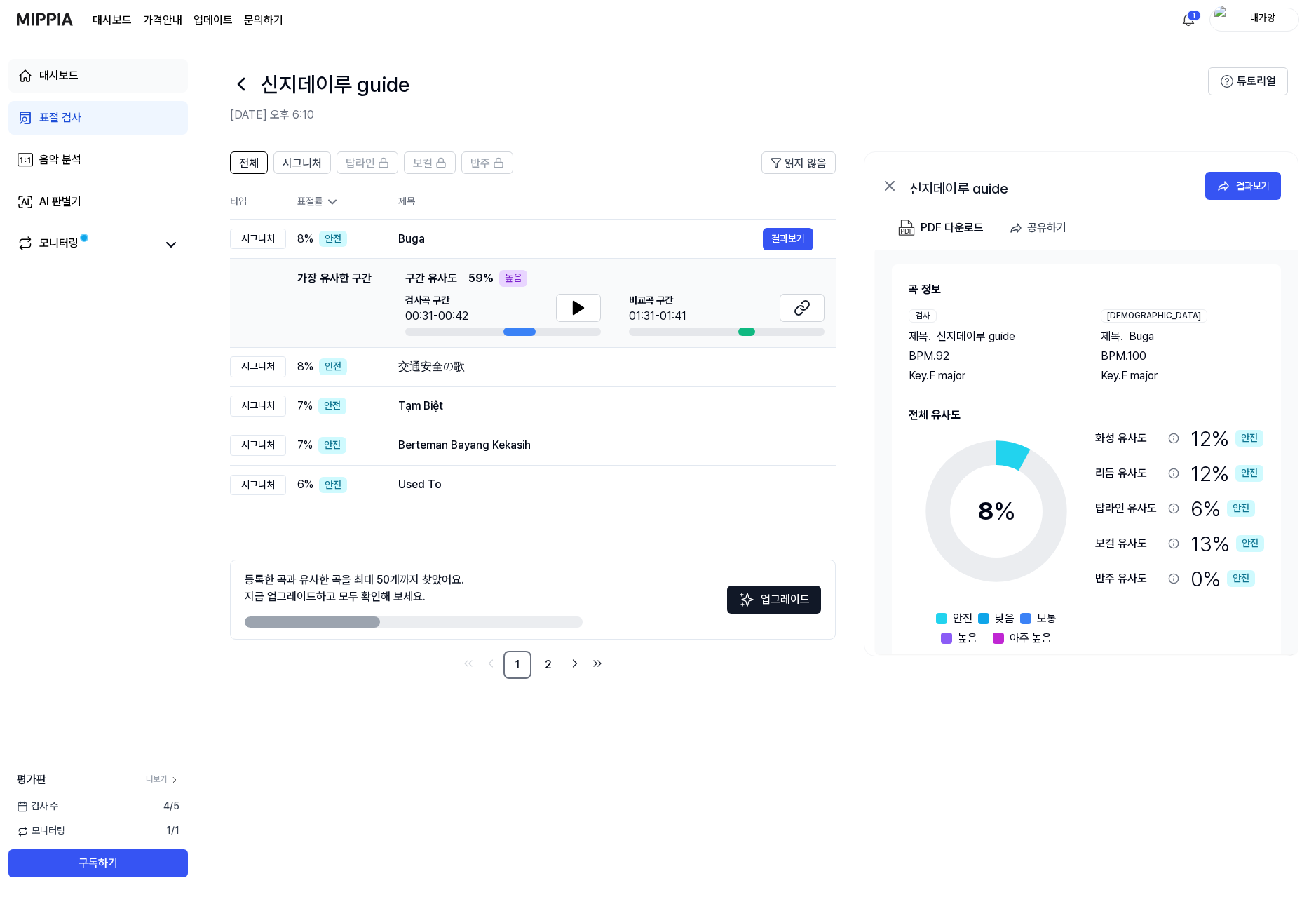
click at [67, 85] on link "대시보드" at bounding box center [98, 75] width 179 height 33
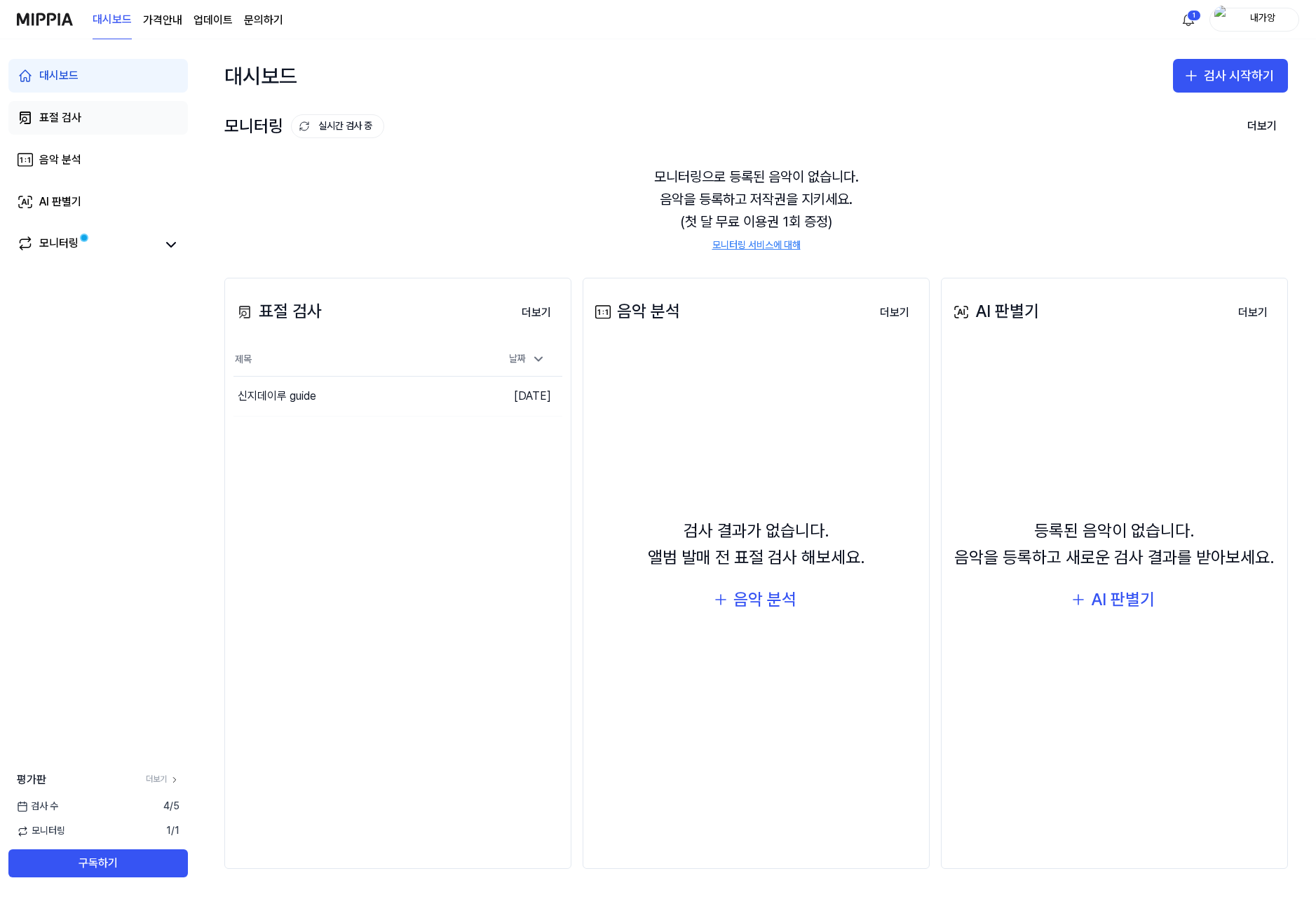
click at [73, 123] on div "표절 검사" at bounding box center [59, 118] width 42 height 17
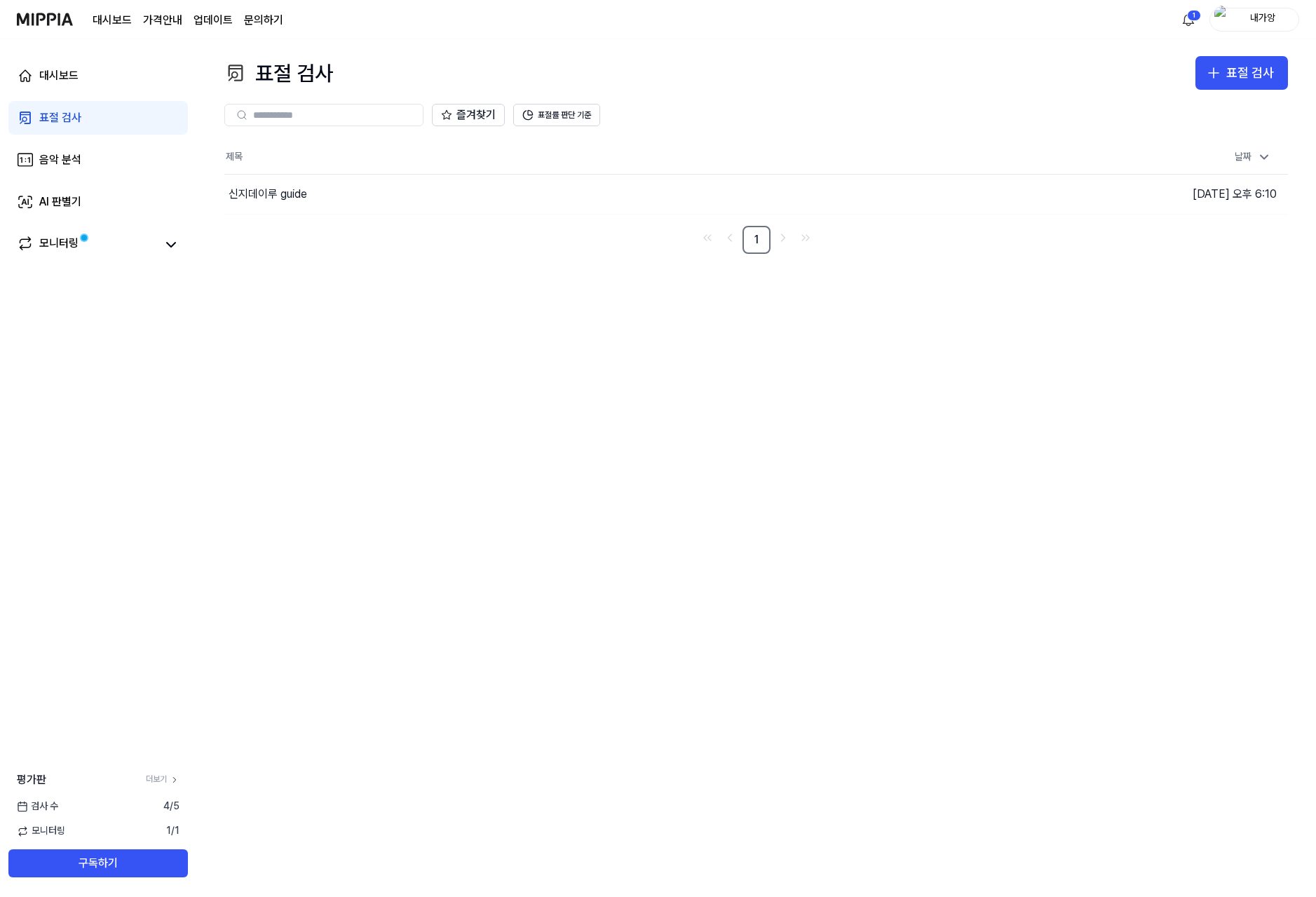
click at [129, 19] on link "대시보드" at bounding box center [112, 20] width 39 height 17
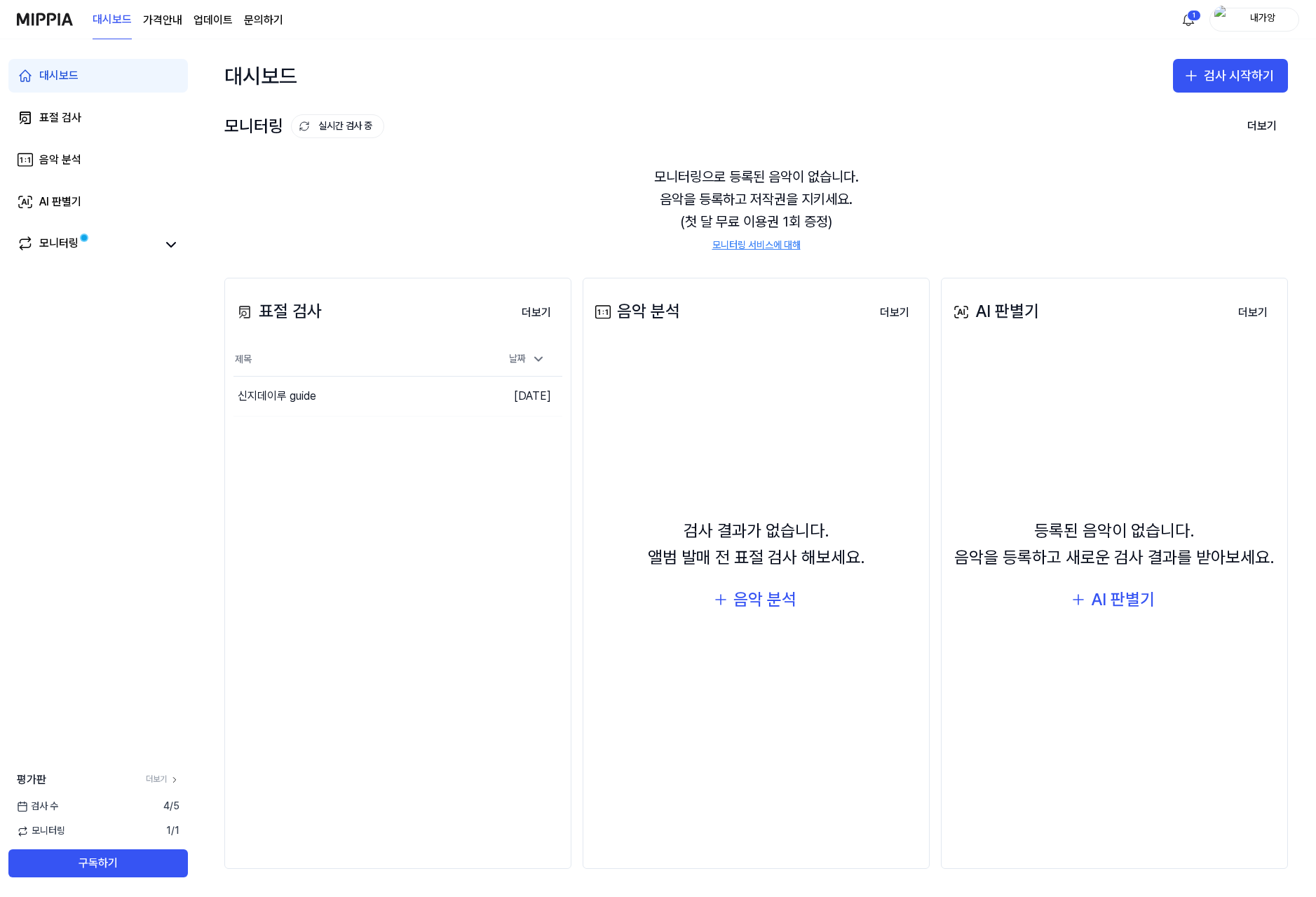
click at [262, 20] on link "문의하기" at bounding box center [264, 20] width 39 height 17
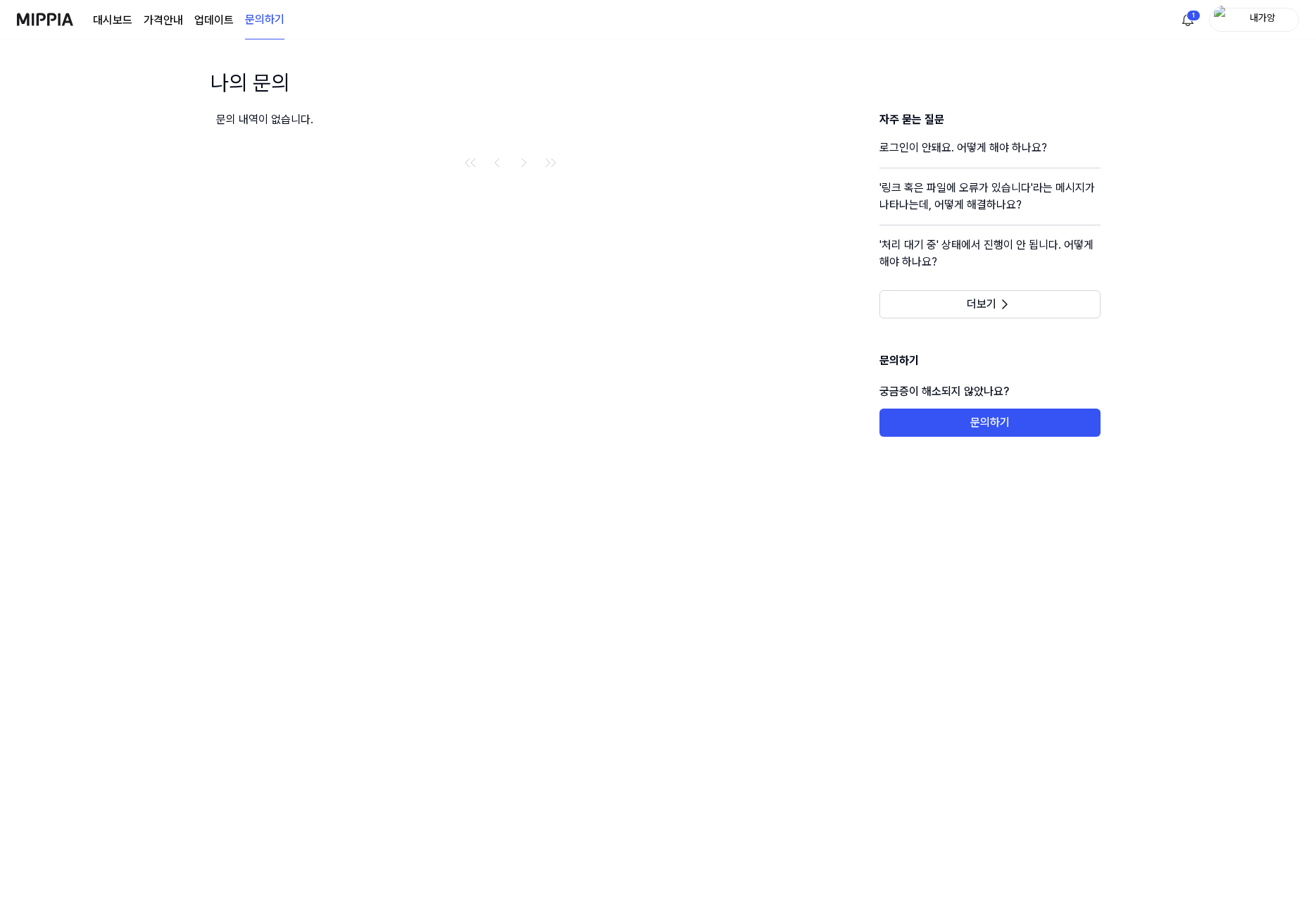
click at [210, 22] on link "업데이트" at bounding box center [214, 21] width 39 height 17
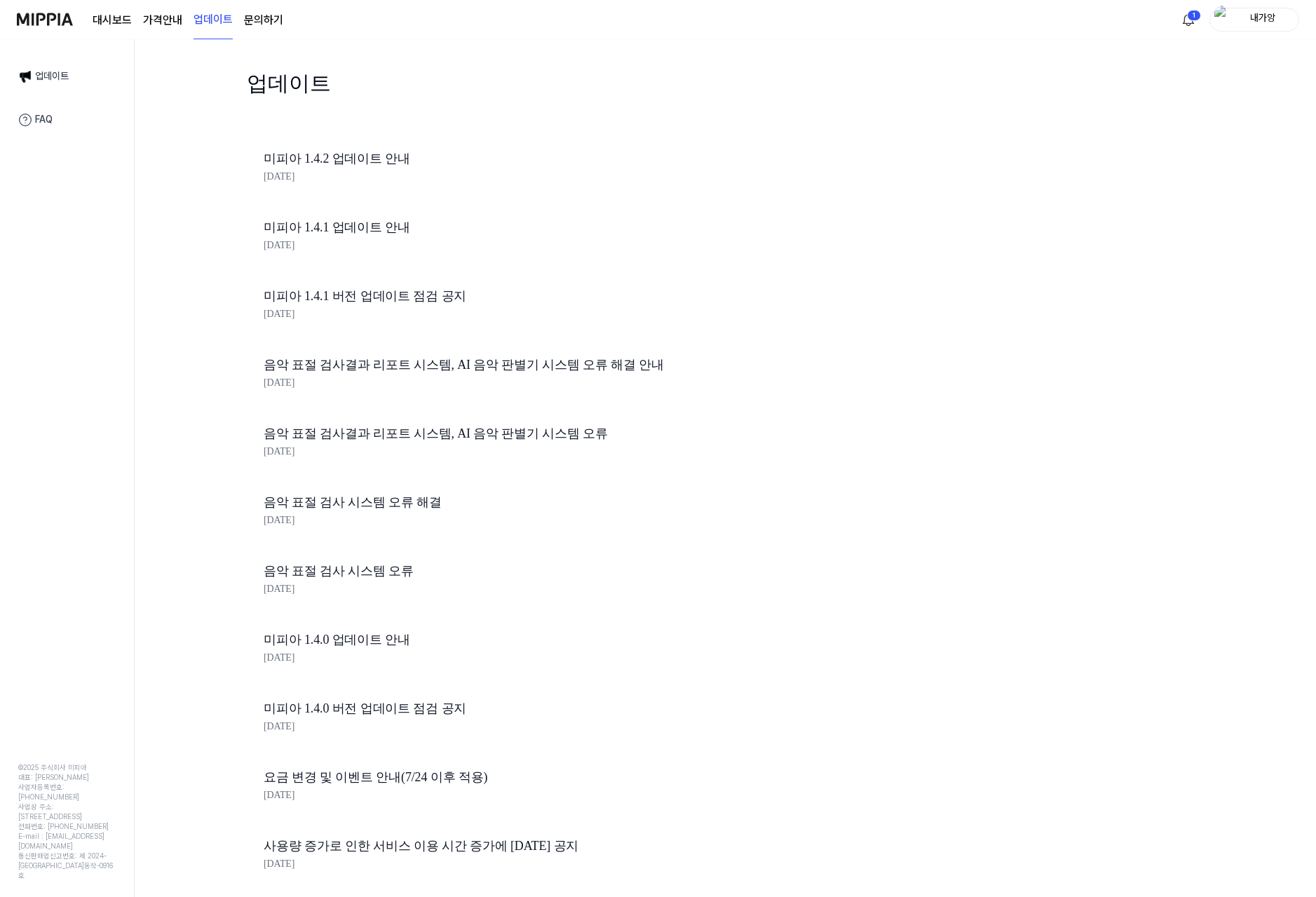
click at [139, 23] on div "대시보드 가격안내 업데이트 문의하기" at bounding box center [188, 20] width 190 height 39
click at [101, 21] on link "대시보드" at bounding box center [112, 20] width 39 height 17
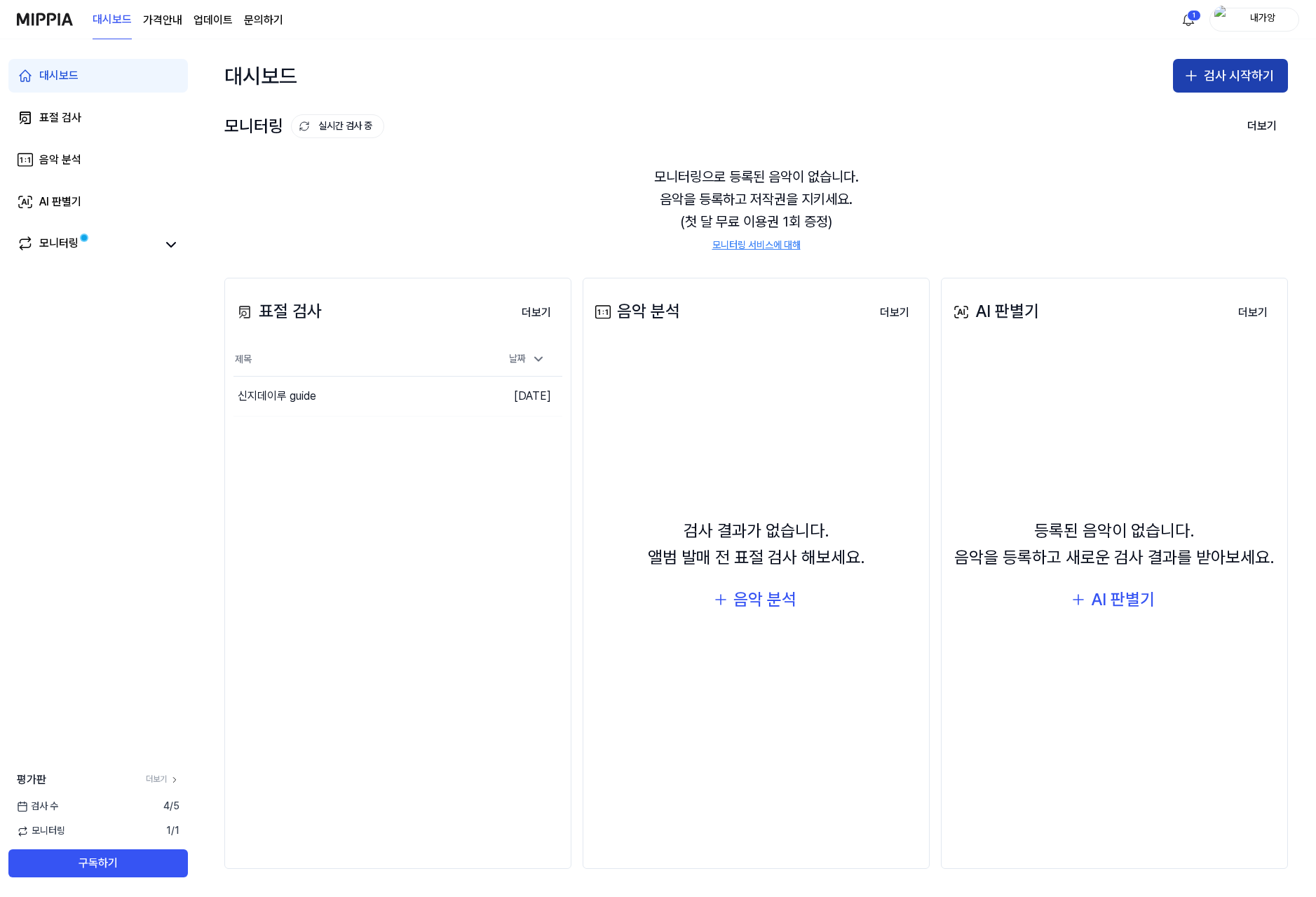
click at [1187, 77] on icon "button" at bounding box center [1192, 75] width 17 height 17
click at [1179, 111] on div "표절 검사" at bounding box center [1175, 114] width 36 height 14
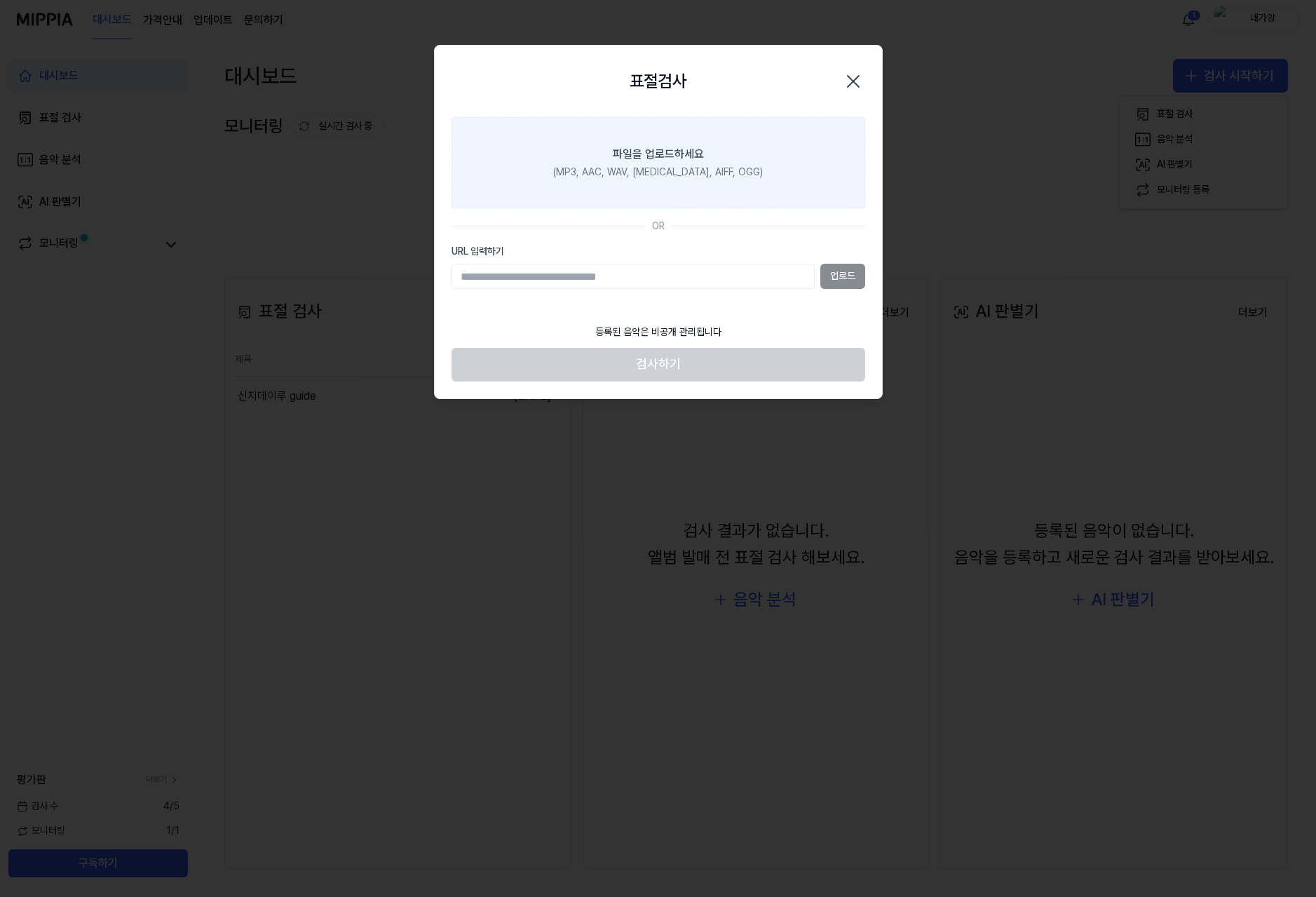
click at [673, 156] on div "파일을 업로드하세요" at bounding box center [658, 154] width 91 height 17
click at [0, 0] on input "파일을 업로드하세요 (MP3, AAC, WAV, [MEDICAL_DATA], AIFF, OGG)" at bounding box center [0, 0] width 0 height 0
click at [669, 181] on label "파일을 업로드하세요 (MP3, AAC, WAV, [MEDICAL_DATA], AIFF, OGG)" at bounding box center [658, 162] width 413 height 91
click at [0, 0] on input "파일을 업로드하세요 (MP3, AAC, WAV, [MEDICAL_DATA], AIFF, OGG)" at bounding box center [0, 0] width 0 height 0
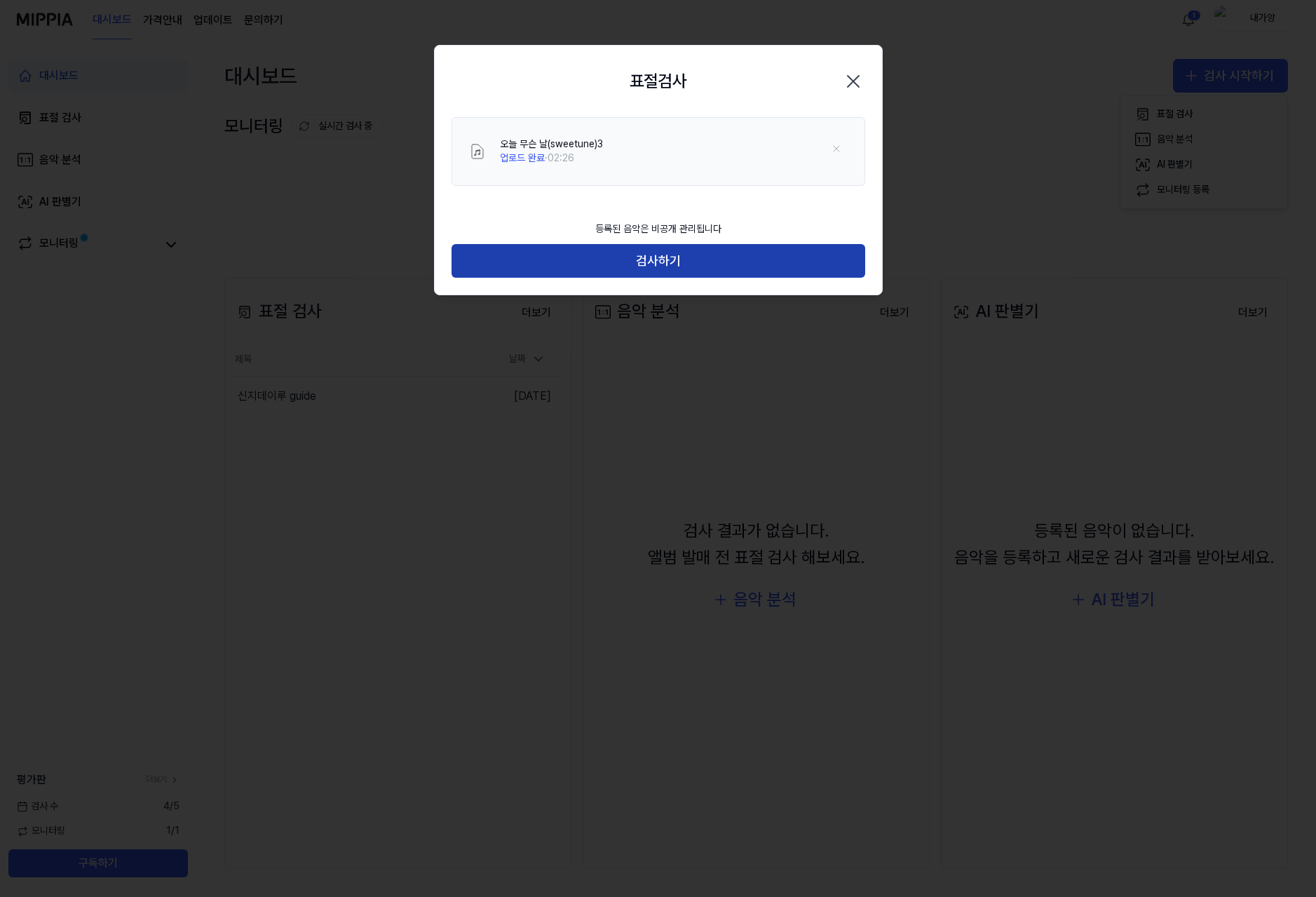
click at [580, 265] on button "검사하기" at bounding box center [658, 261] width 413 height 33
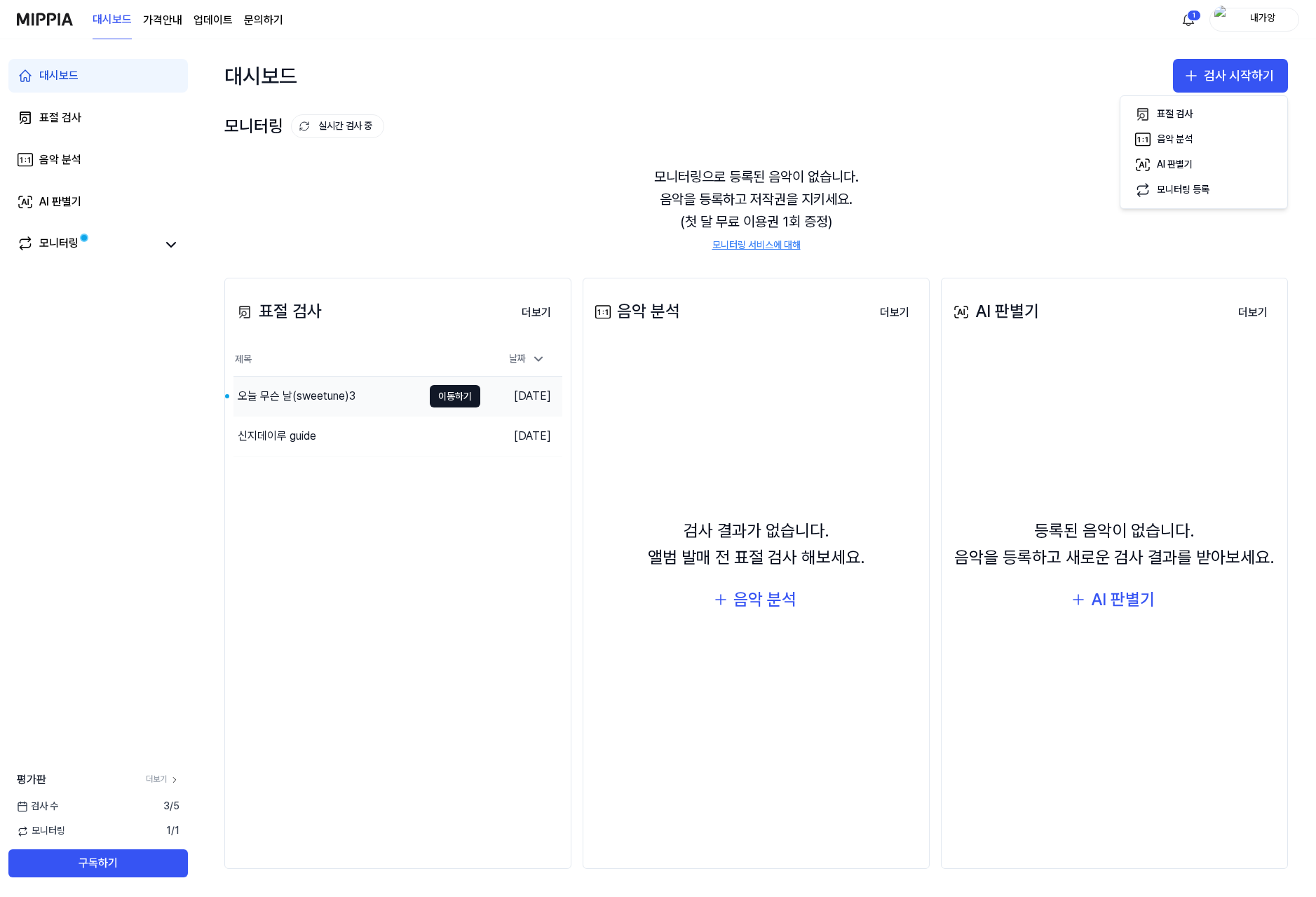
click at [331, 398] on div "오늘 무슨 날(sweetune)3" at bounding box center [296, 396] width 118 height 17
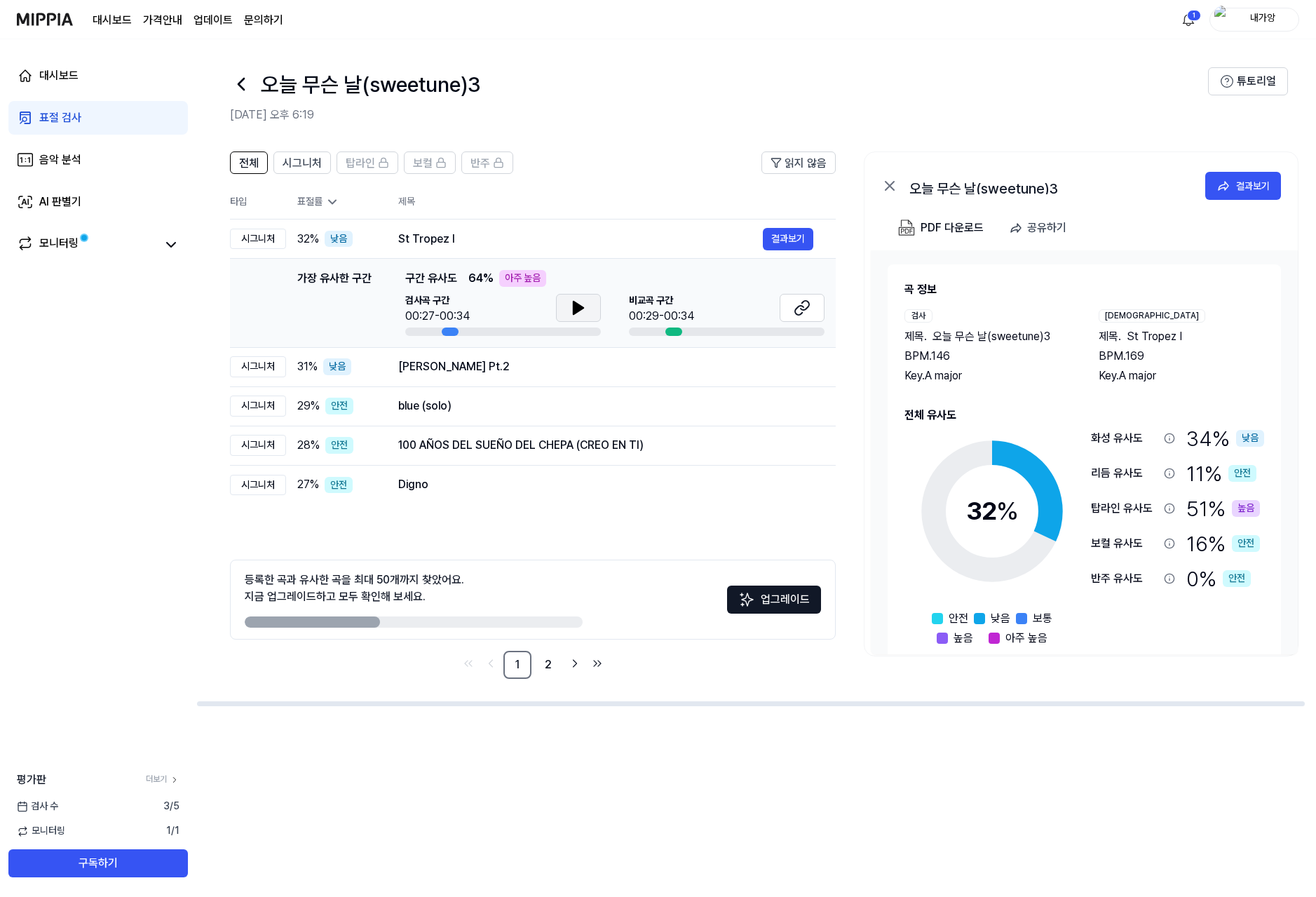
click at [574, 313] on icon at bounding box center [579, 308] width 10 height 13
click at [801, 314] on icon at bounding box center [802, 307] width 17 height 17
click at [801, 309] on icon at bounding box center [804, 306] width 8 height 9
click at [1240, 511] on div "높음" at bounding box center [1246, 508] width 28 height 17
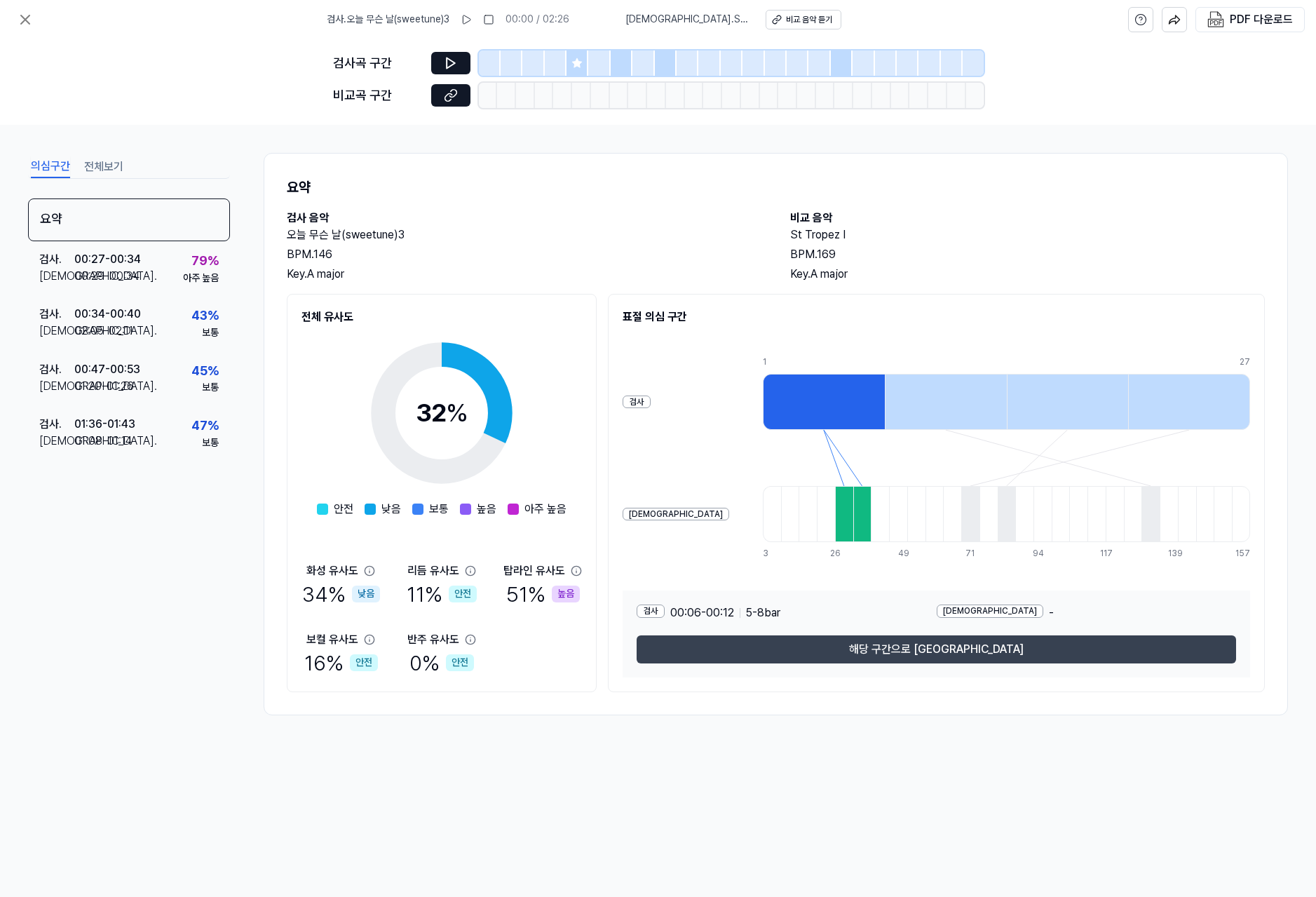
click at [892, 652] on button "해당 구간으로 [GEOGRAPHIC_DATA]" at bounding box center [937, 649] width 600 height 28
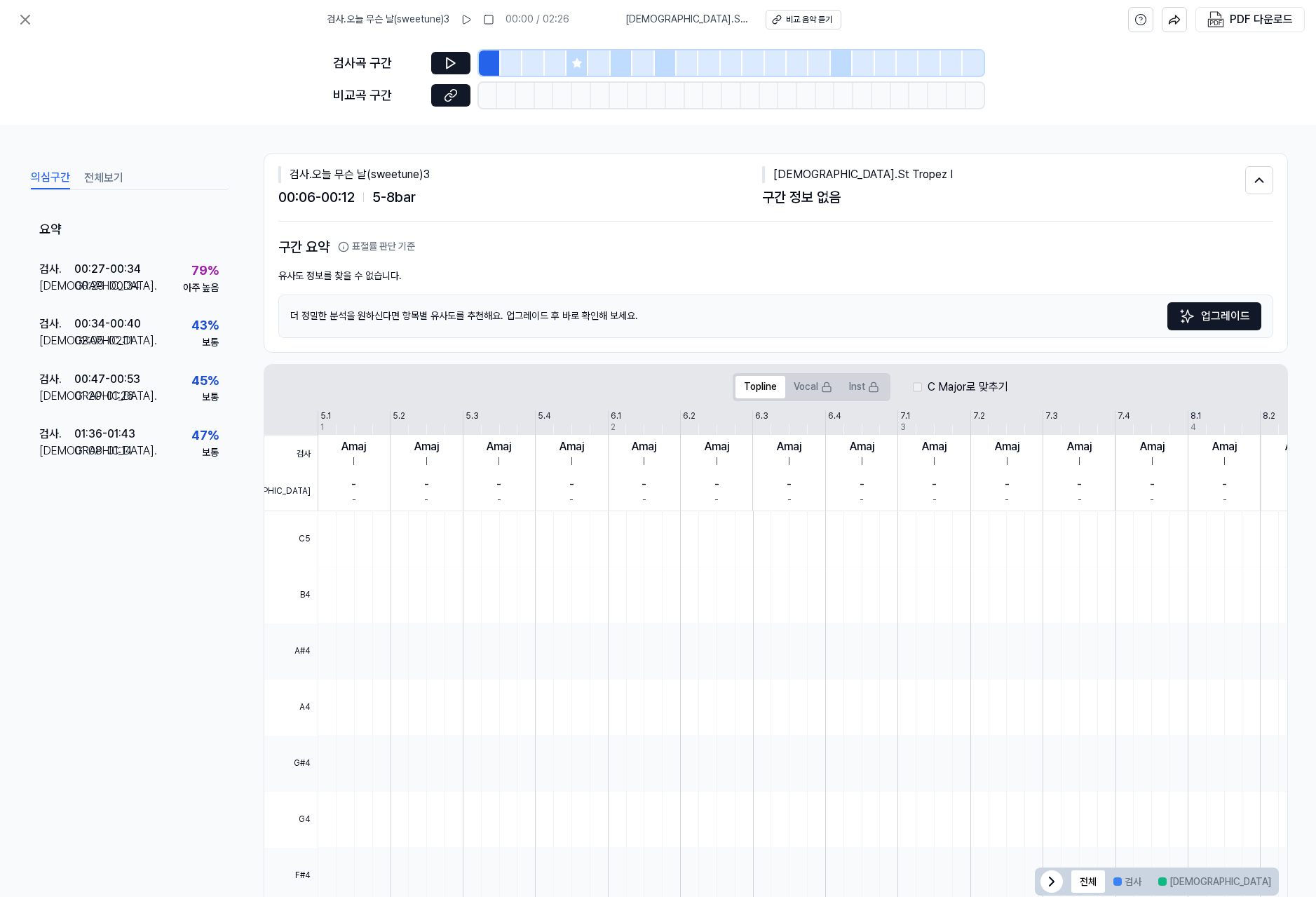
scroll to position [35, 0]
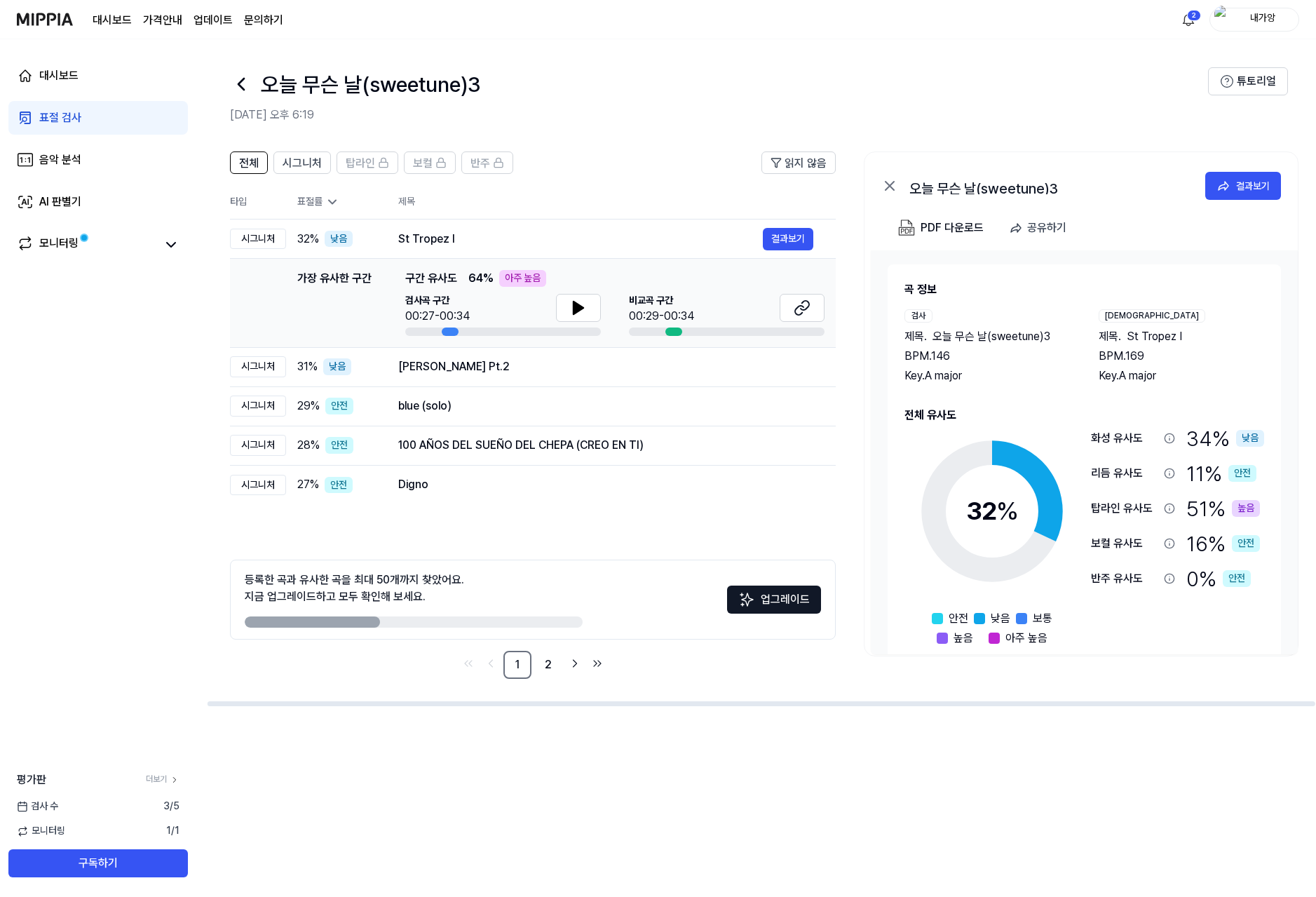
scroll to position [0, 10]
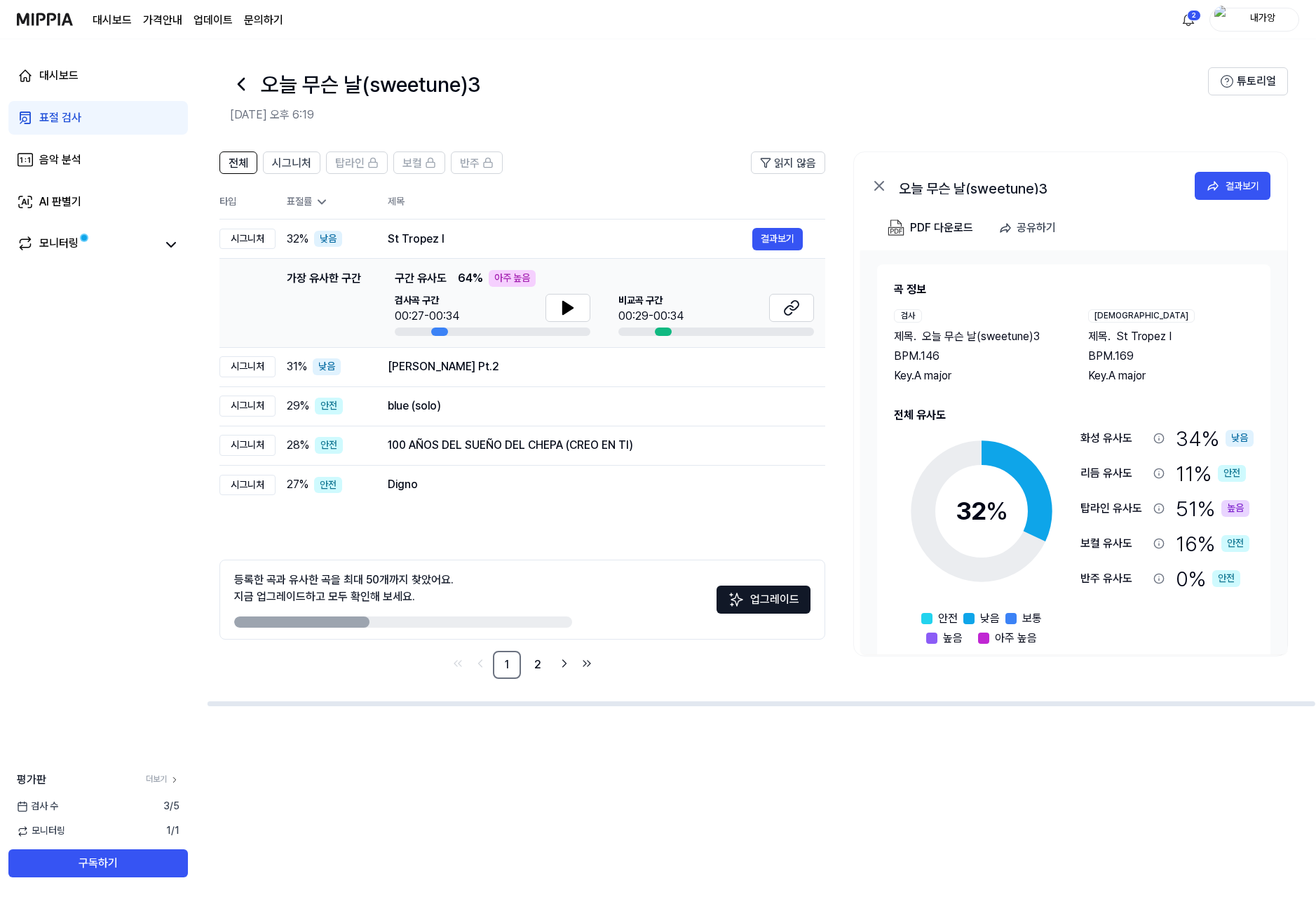
drag, startPoint x: 1192, startPoint y: 337, endPoint x: 1140, endPoint y: 336, distance: 52.0
click at [1140, 336] on div "제목 . [GEOGRAPHIC_DATA] I" at bounding box center [1171, 336] width 166 height 17
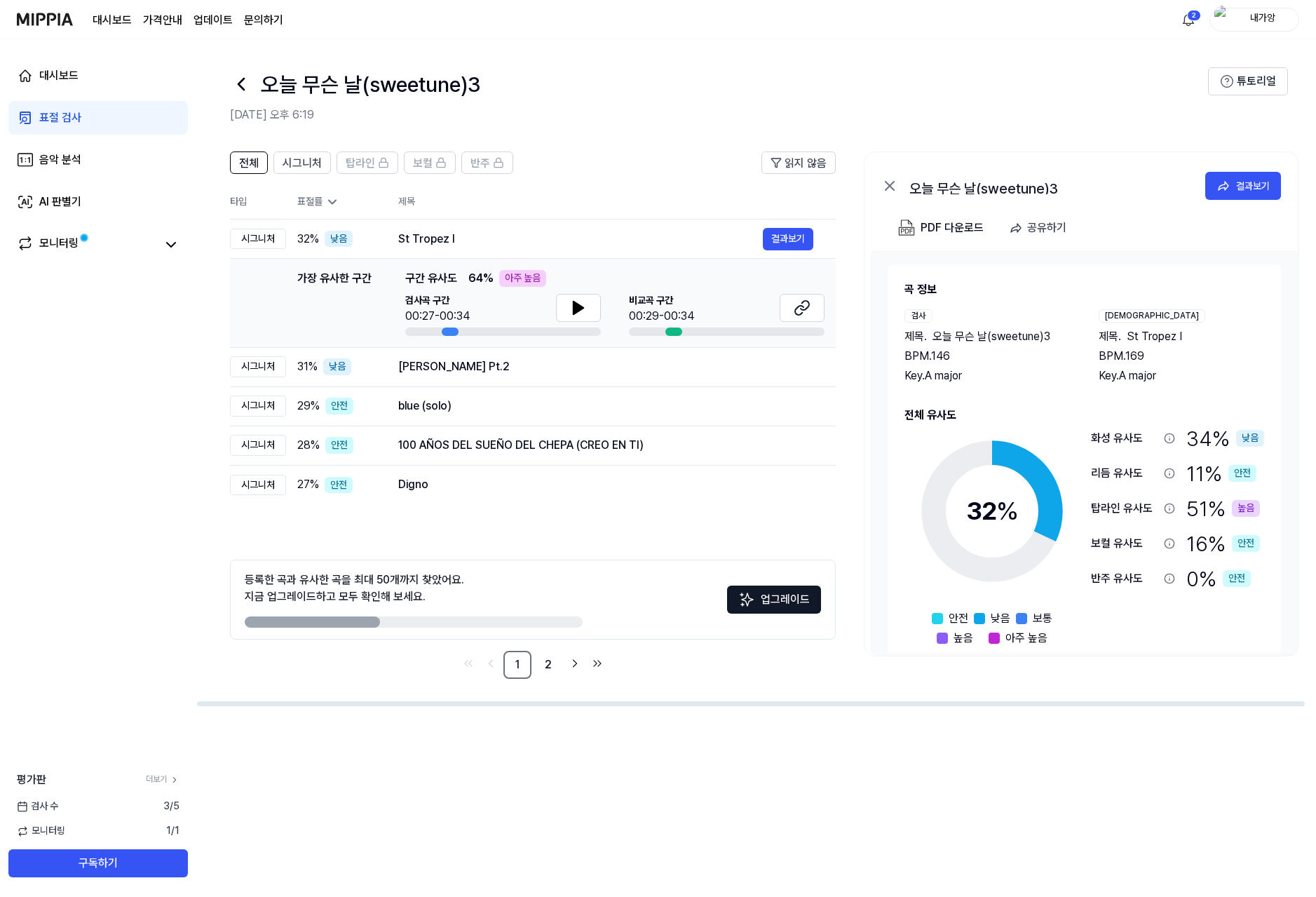
click at [1239, 509] on div "높음" at bounding box center [1246, 508] width 28 height 17
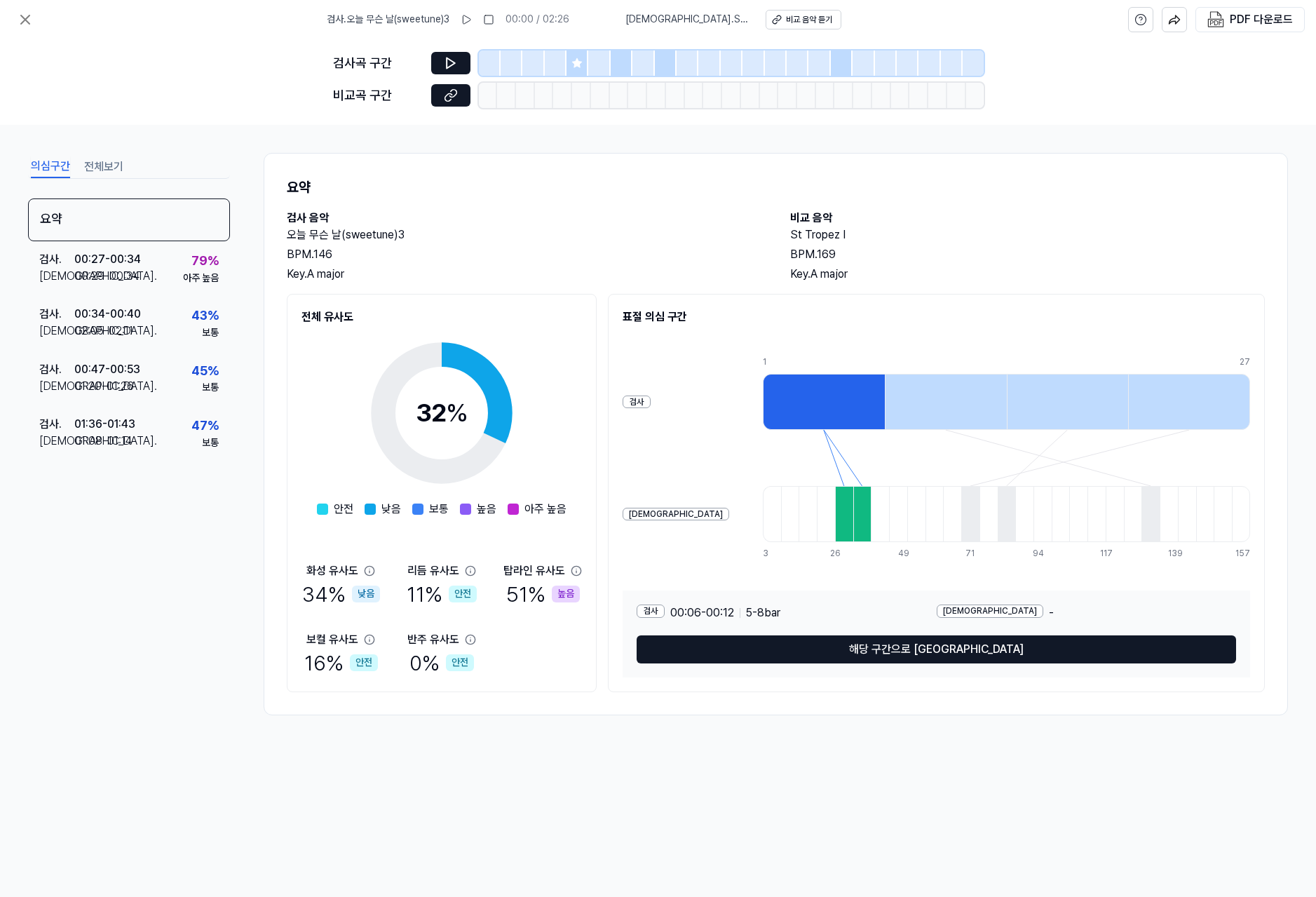
click at [574, 574] on icon at bounding box center [576, 570] width 9 height 9
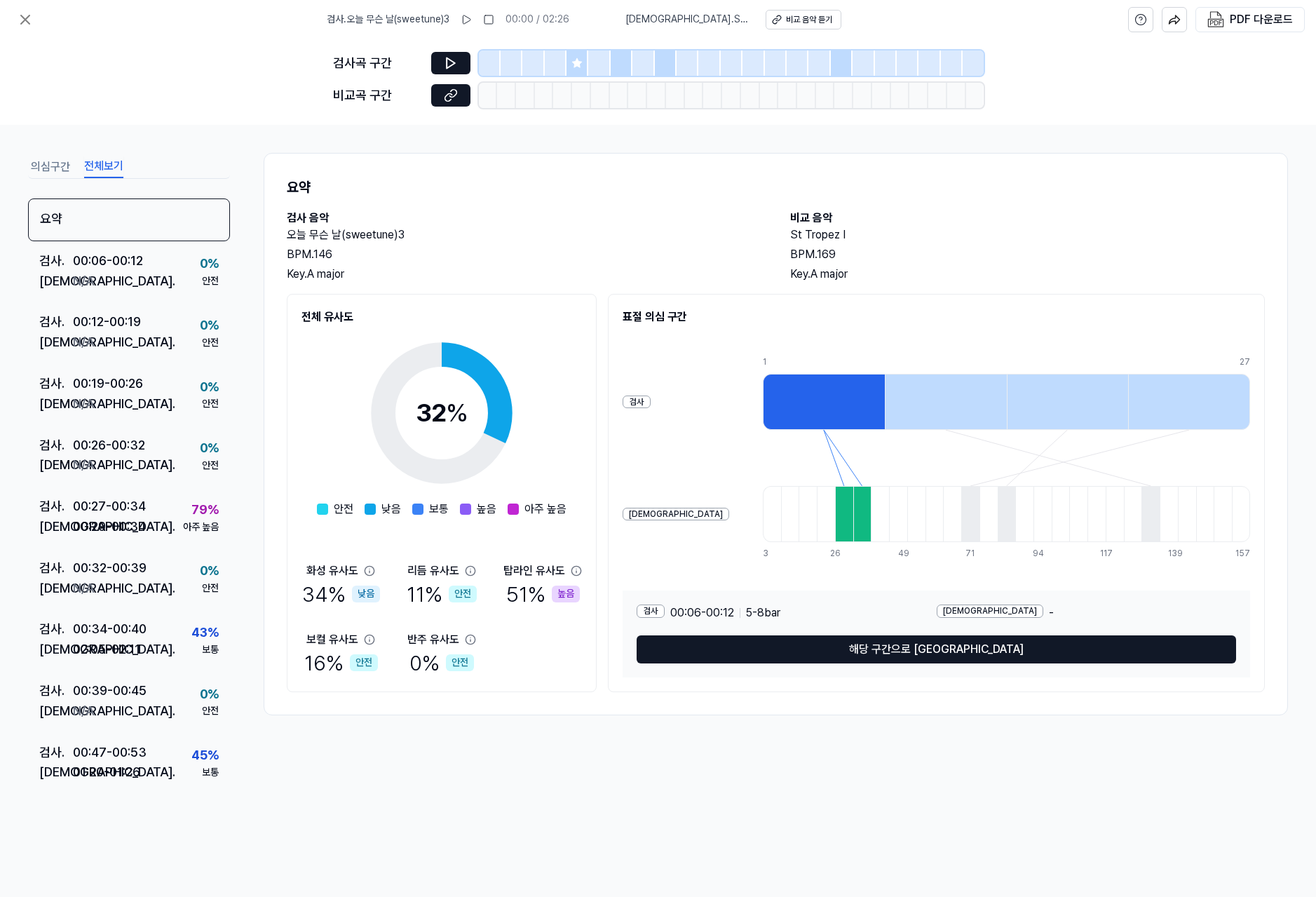
click at [105, 170] on button "전체보기" at bounding box center [104, 167] width 39 height 22
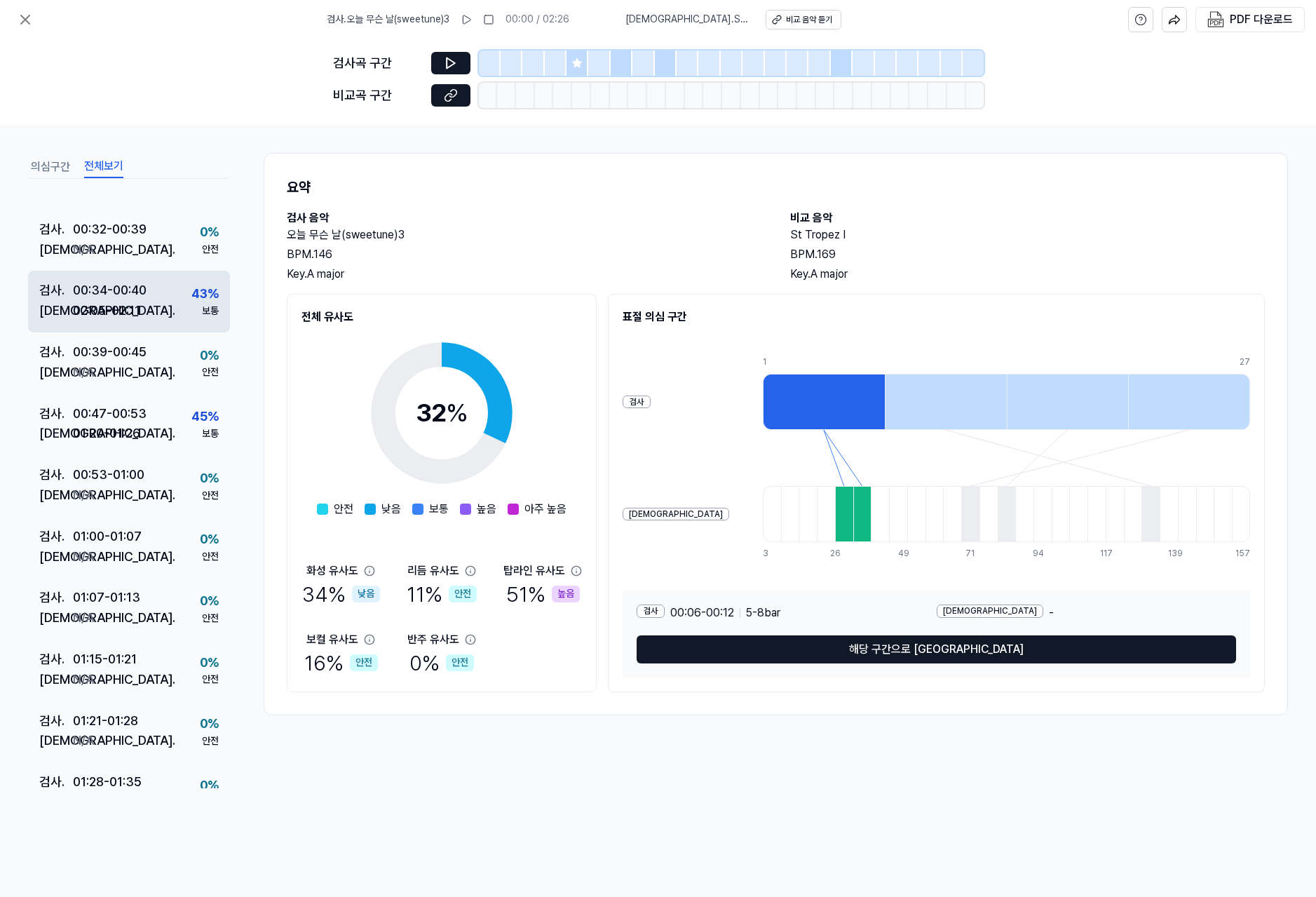
scroll to position [214, 0]
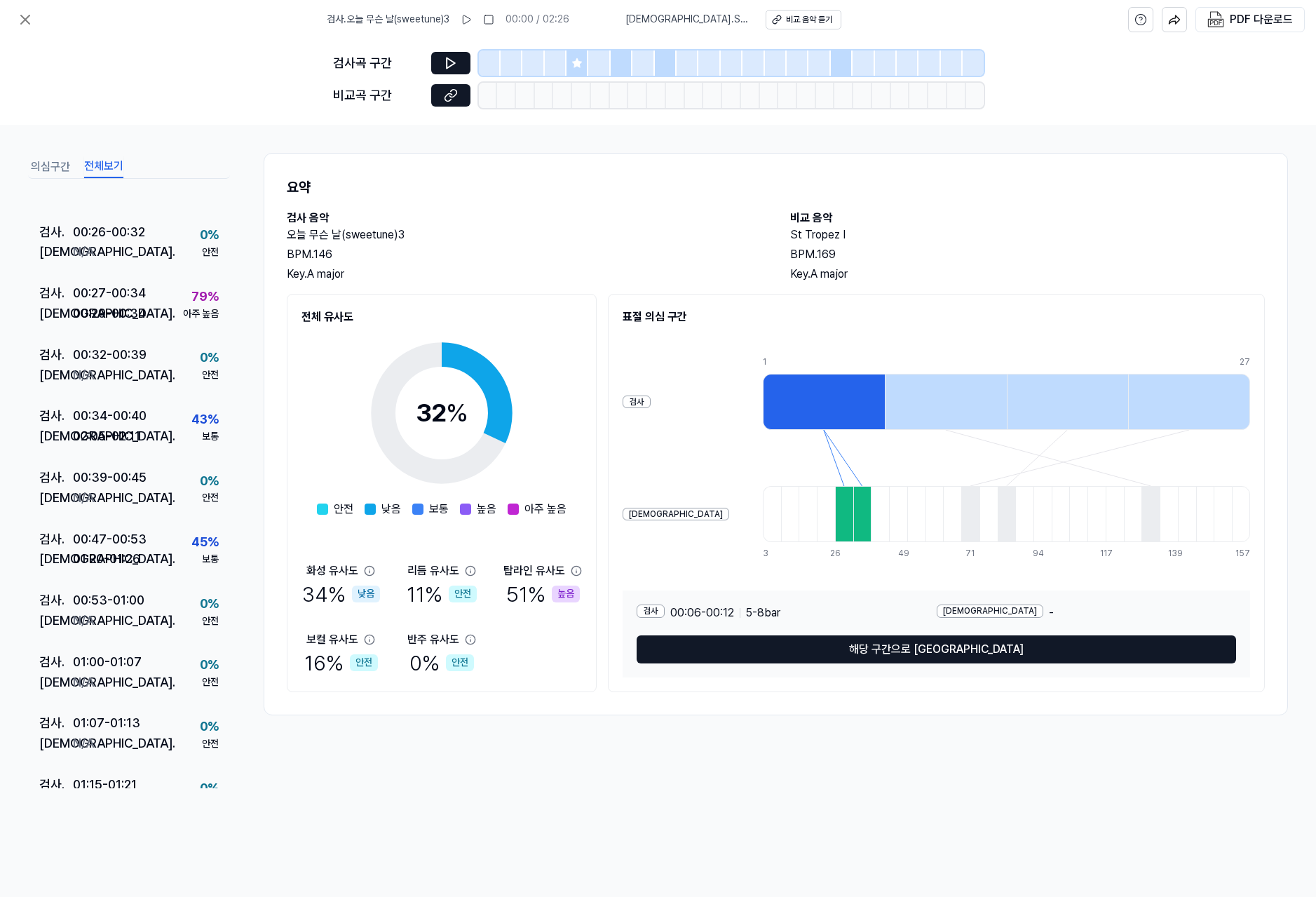
click at [577, 61] on icon at bounding box center [577, 63] width 9 height 9
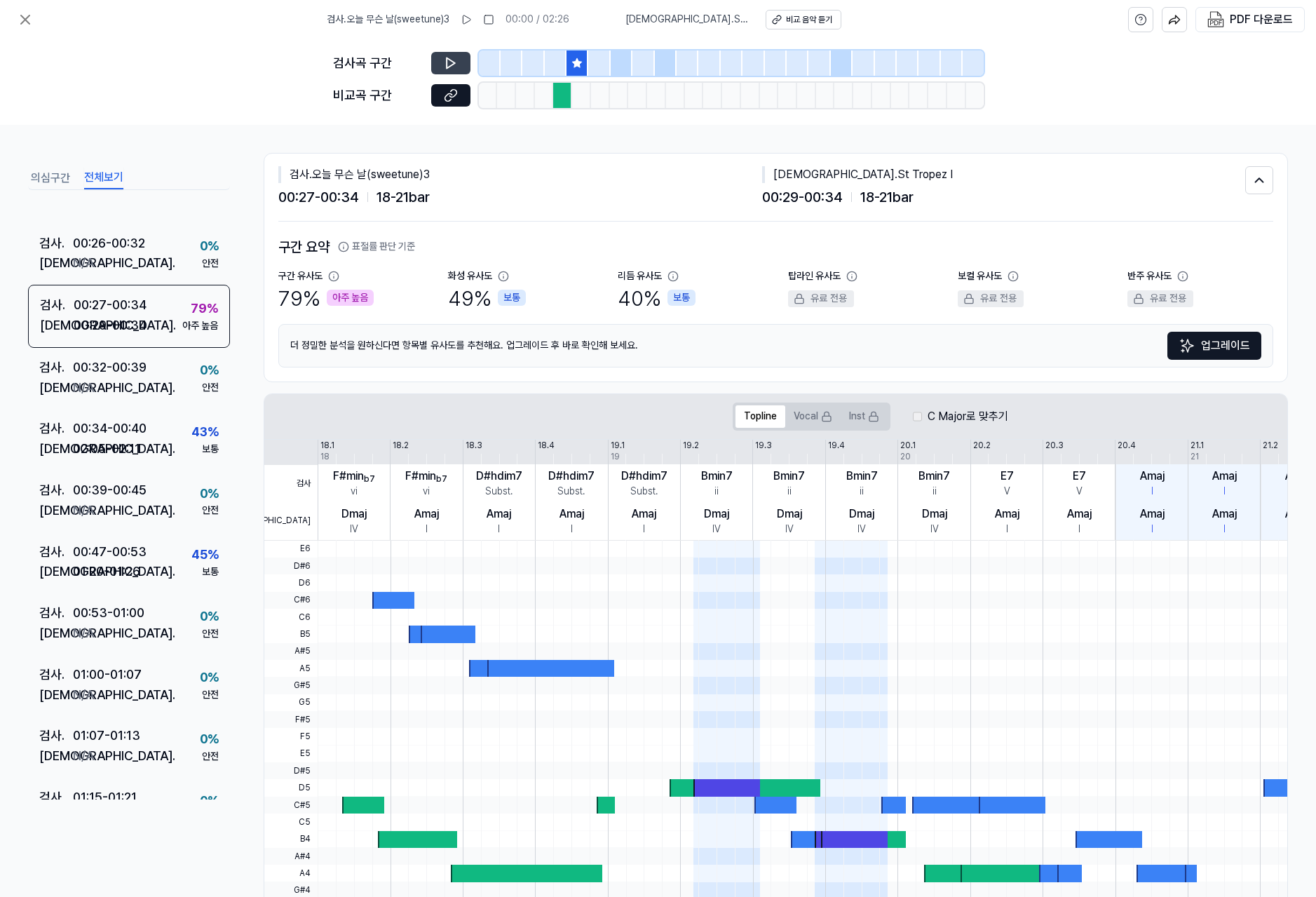
click at [451, 59] on icon at bounding box center [450, 63] width 8 height 10
click at [163, 435] on div "검사 . 00:34 - 00:40 비교 . 02:05 - 02:11 43 % 보통" at bounding box center [128, 439] width 202 height 61
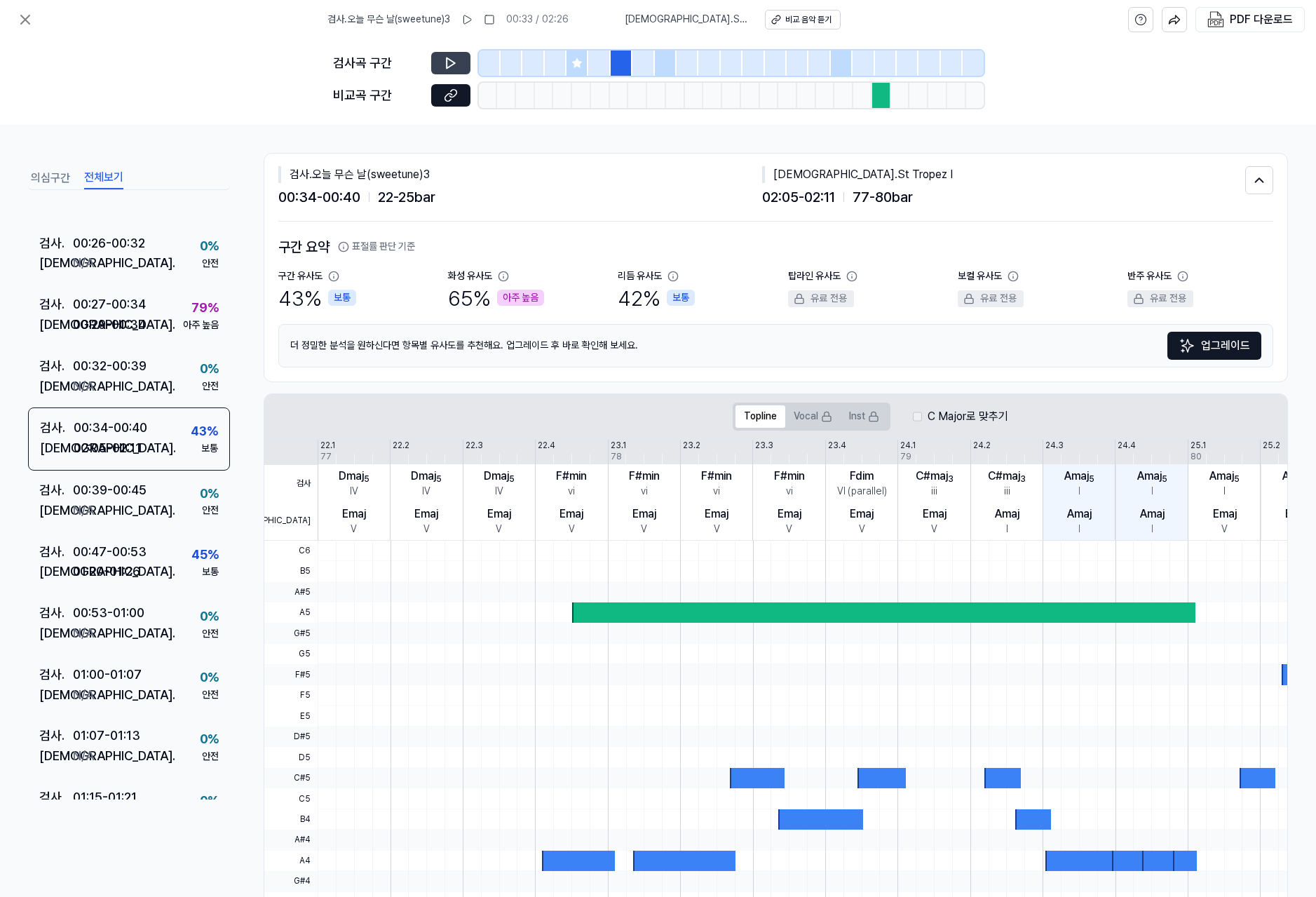
click at [454, 62] on icon at bounding box center [450, 63] width 8 height 10
click at [153, 554] on div "검사 . 00:47 - 00:53 비교 . 01:20 - 01:26 45 % 보통" at bounding box center [128, 563] width 202 height 61
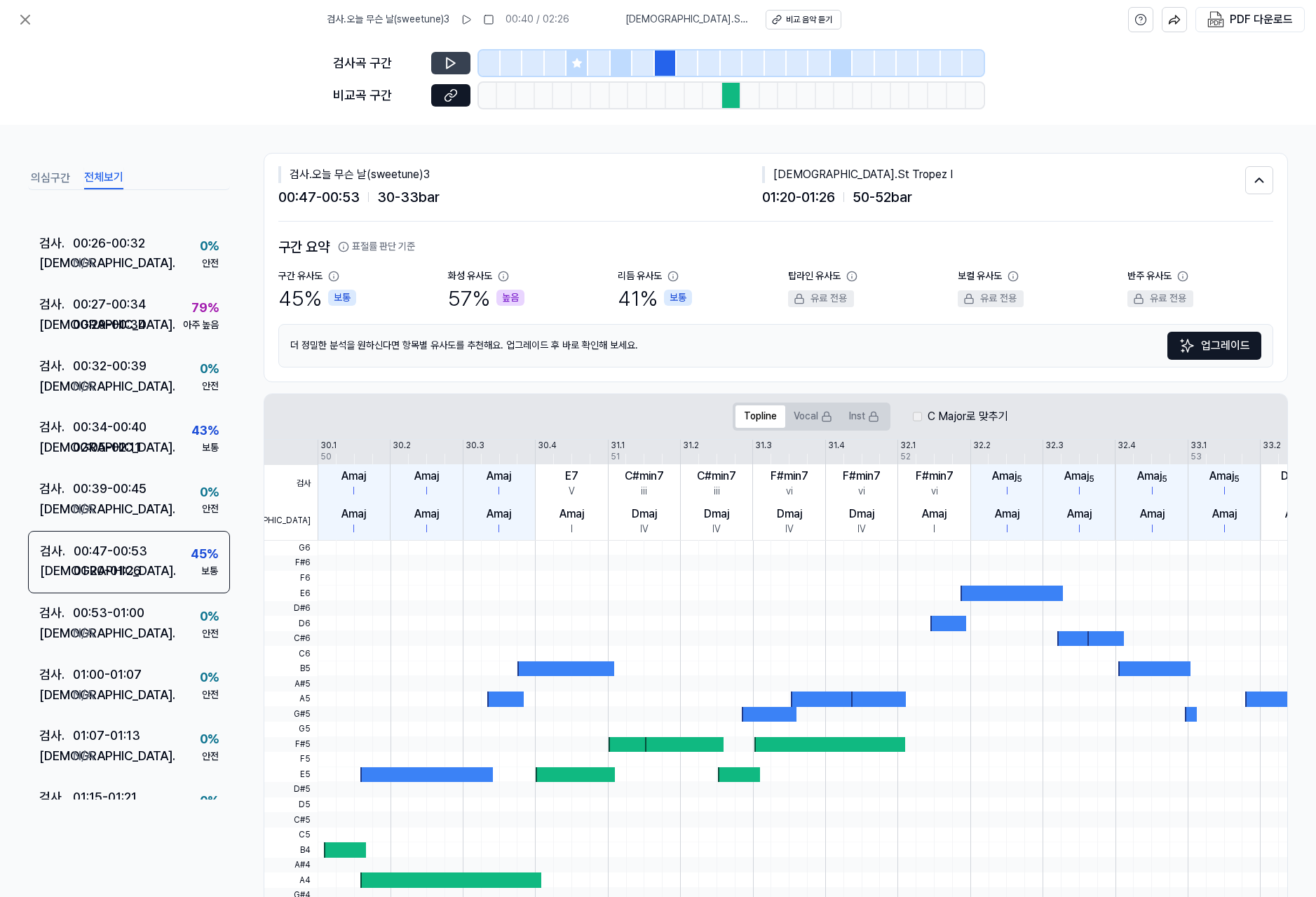
click at [447, 63] on icon at bounding box center [450, 62] width 14 height 14
click at [159, 551] on div "검사 . 00:47 - 00:53 비교 . 01:20 - 01:26 45 % 보통" at bounding box center [128, 563] width 202 height 63
click at [730, 96] on div at bounding box center [732, 95] width 19 height 25
click at [732, 97] on div at bounding box center [732, 95] width 19 height 25
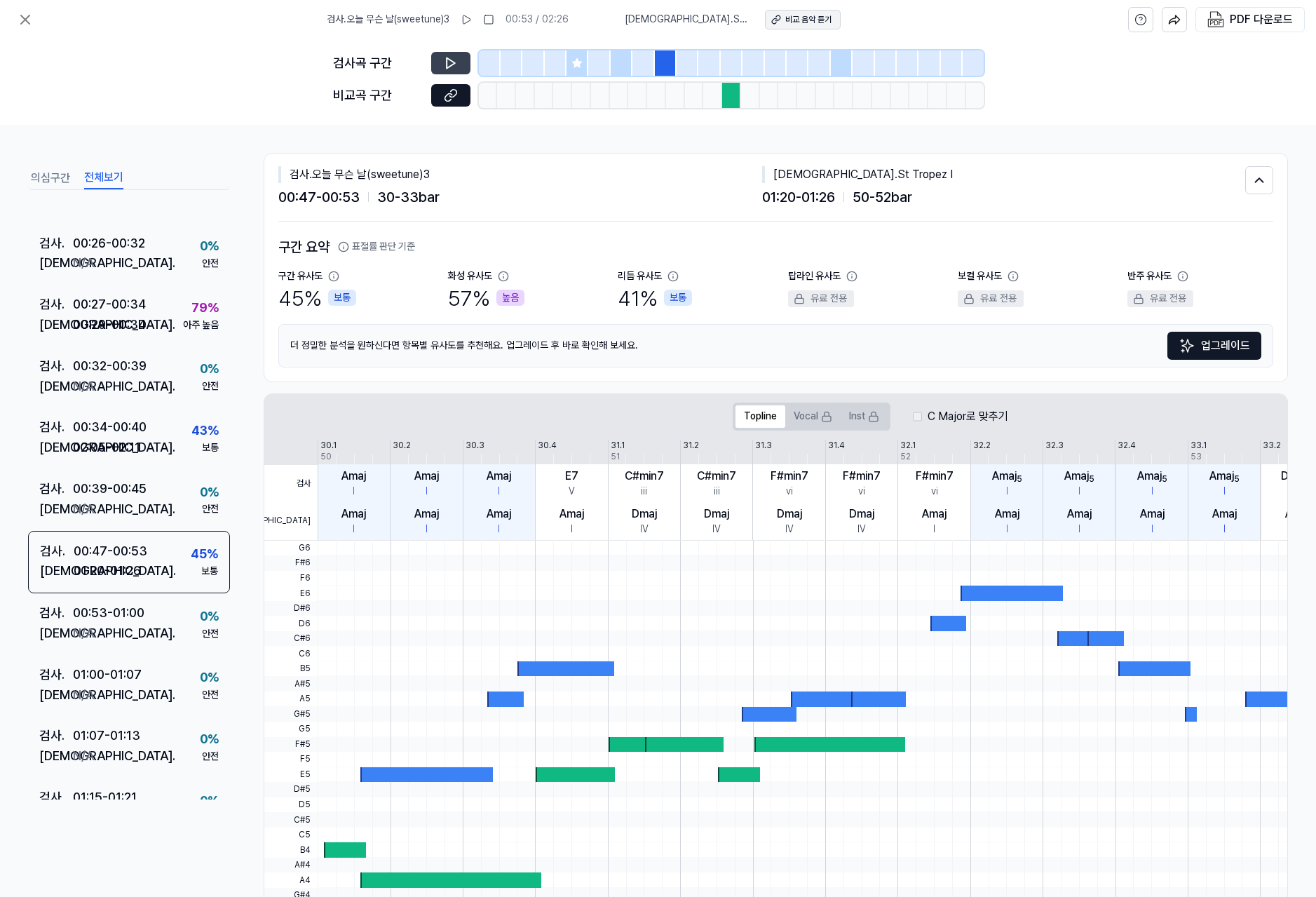
click at [787, 19] on div "비교 음악 듣기" at bounding box center [809, 20] width 46 height 12
click at [734, 90] on div at bounding box center [732, 95] width 19 height 25
click at [735, 100] on div at bounding box center [732, 95] width 19 height 25
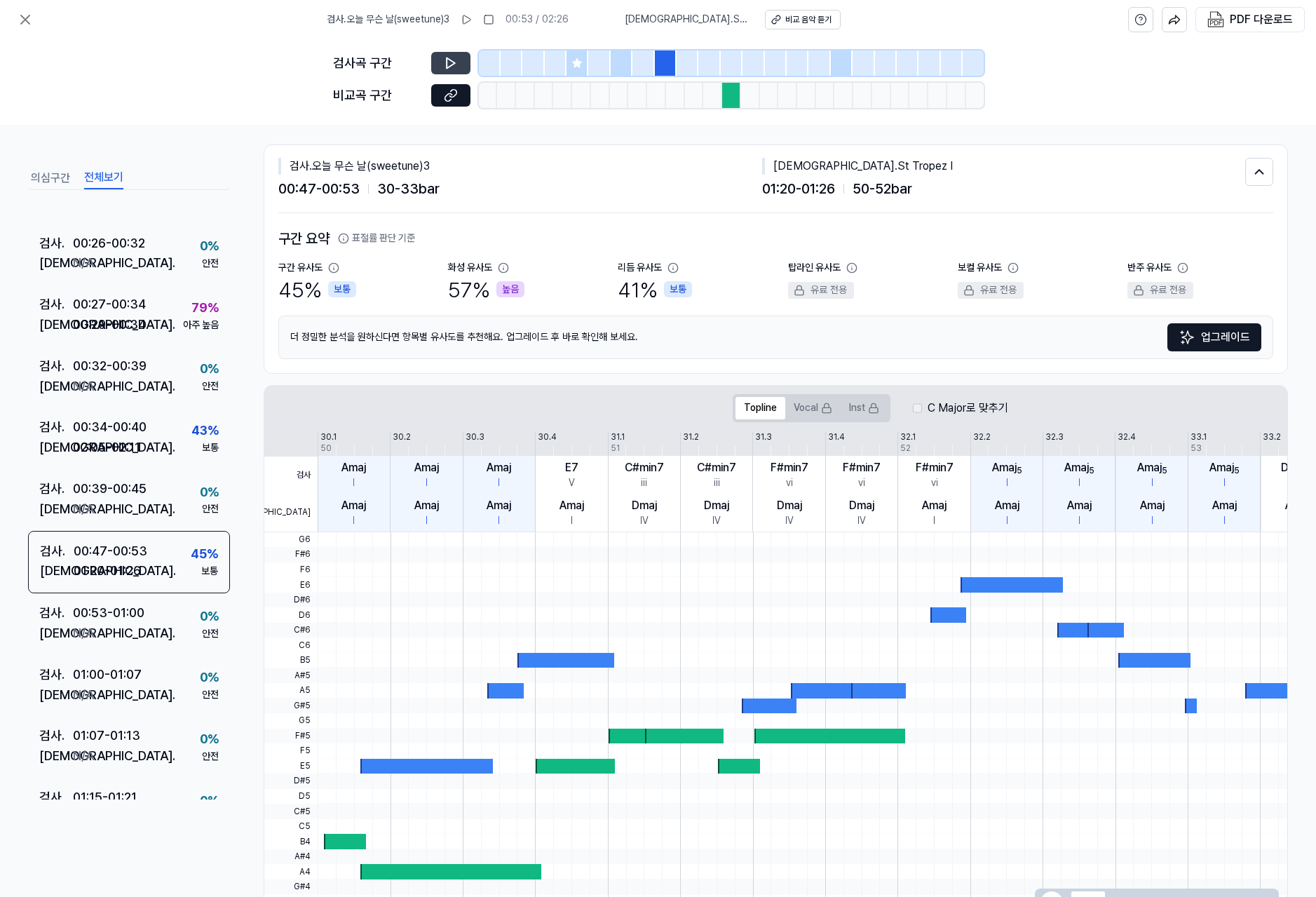
scroll to position [64, 0]
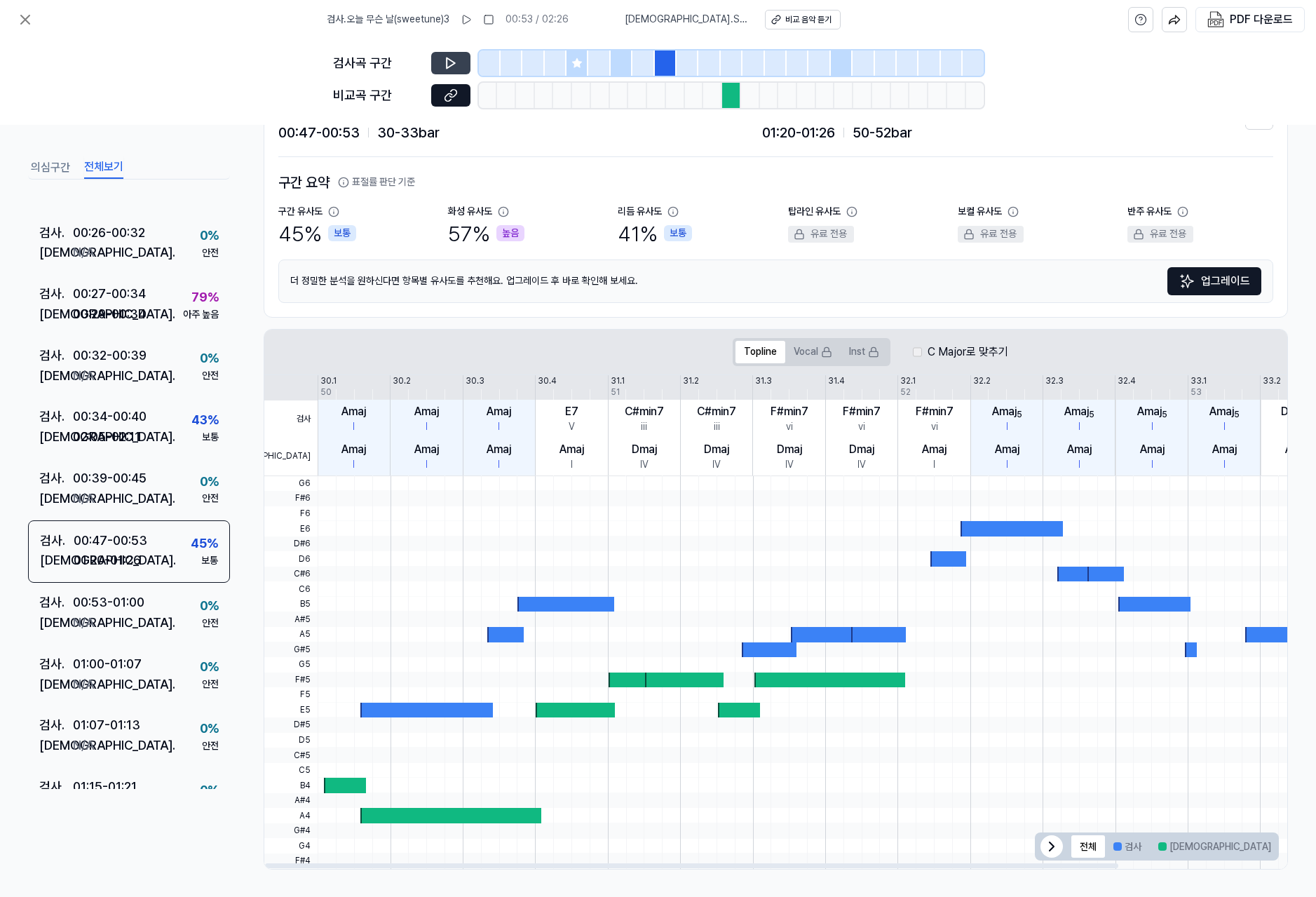
click at [345, 786] on div at bounding box center [345, 785] width 42 height 16
click at [450, 820] on div at bounding box center [451, 815] width 182 height 16
click at [459, 708] on div at bounding box center [426, 710] width 133 height 16
click at [511, 643] on div at bounding box center [896, 650] width 1158 height 16
click at [816, 352] on button "Vocal" at bounding box center [814, 352] width 56 height 22
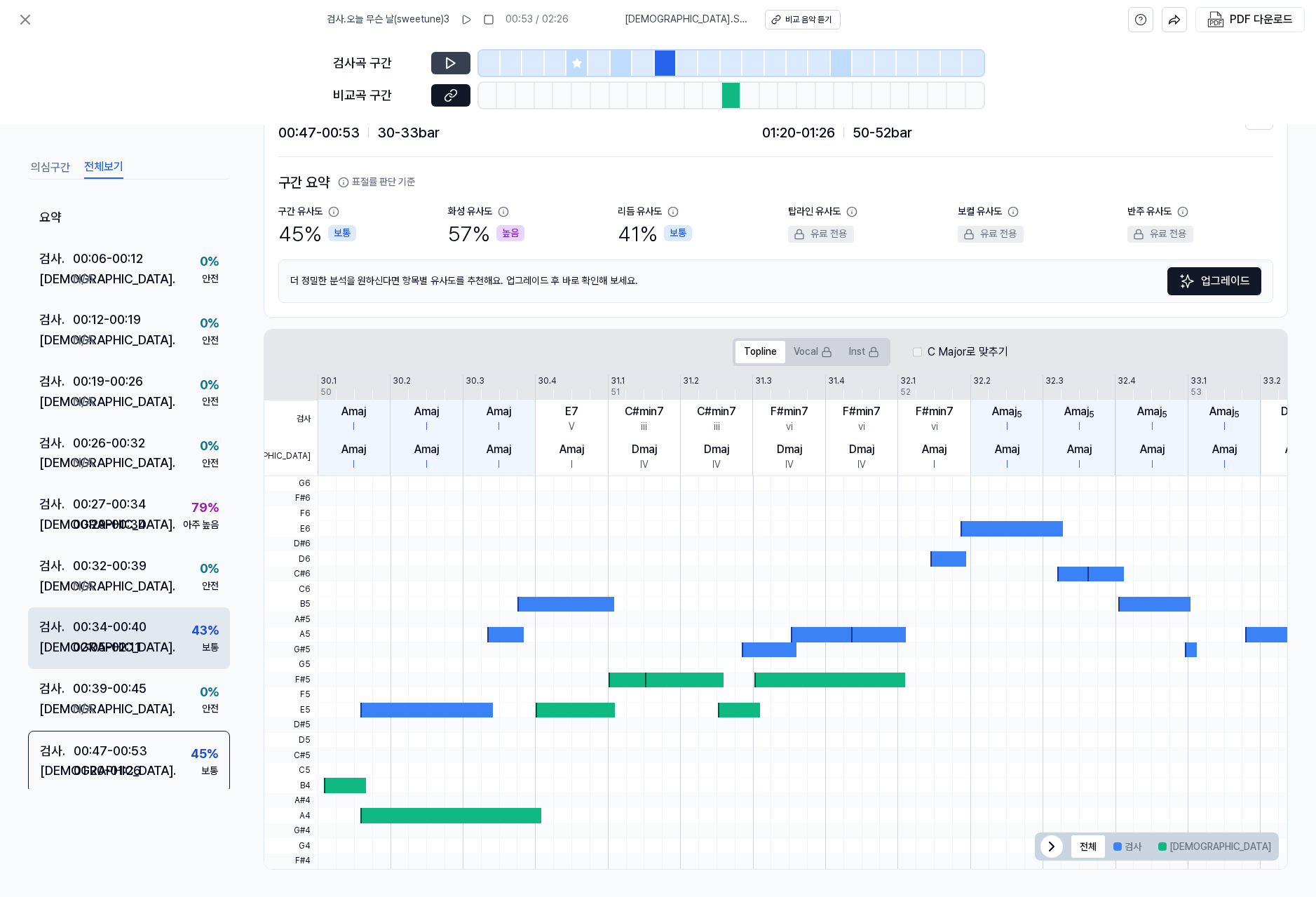
scroll to position [0, 0]
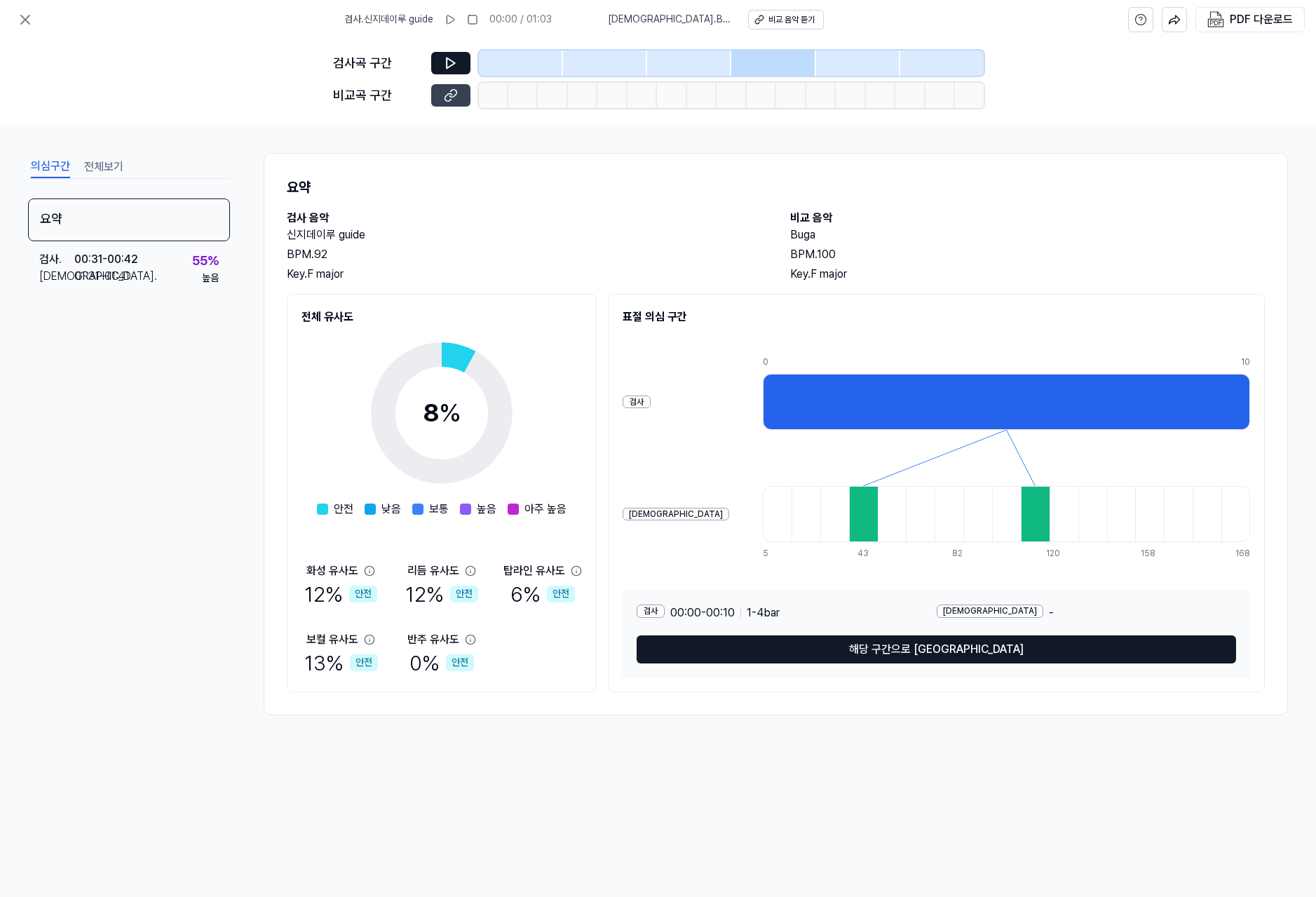
click at [444, 92] on icon at bounding box center [450, 95] width 14 height 14
click at [29, 20] on icon at bounding box center [25, 20] width 17 height 17
click at [26, 19] on icon at bounding box center [25, 20] width 8 height 8
click at [454, 90] on icon at bounding box center [450, 95] width 14 height 14
